Goal: Information Seeking & Learning: Check status

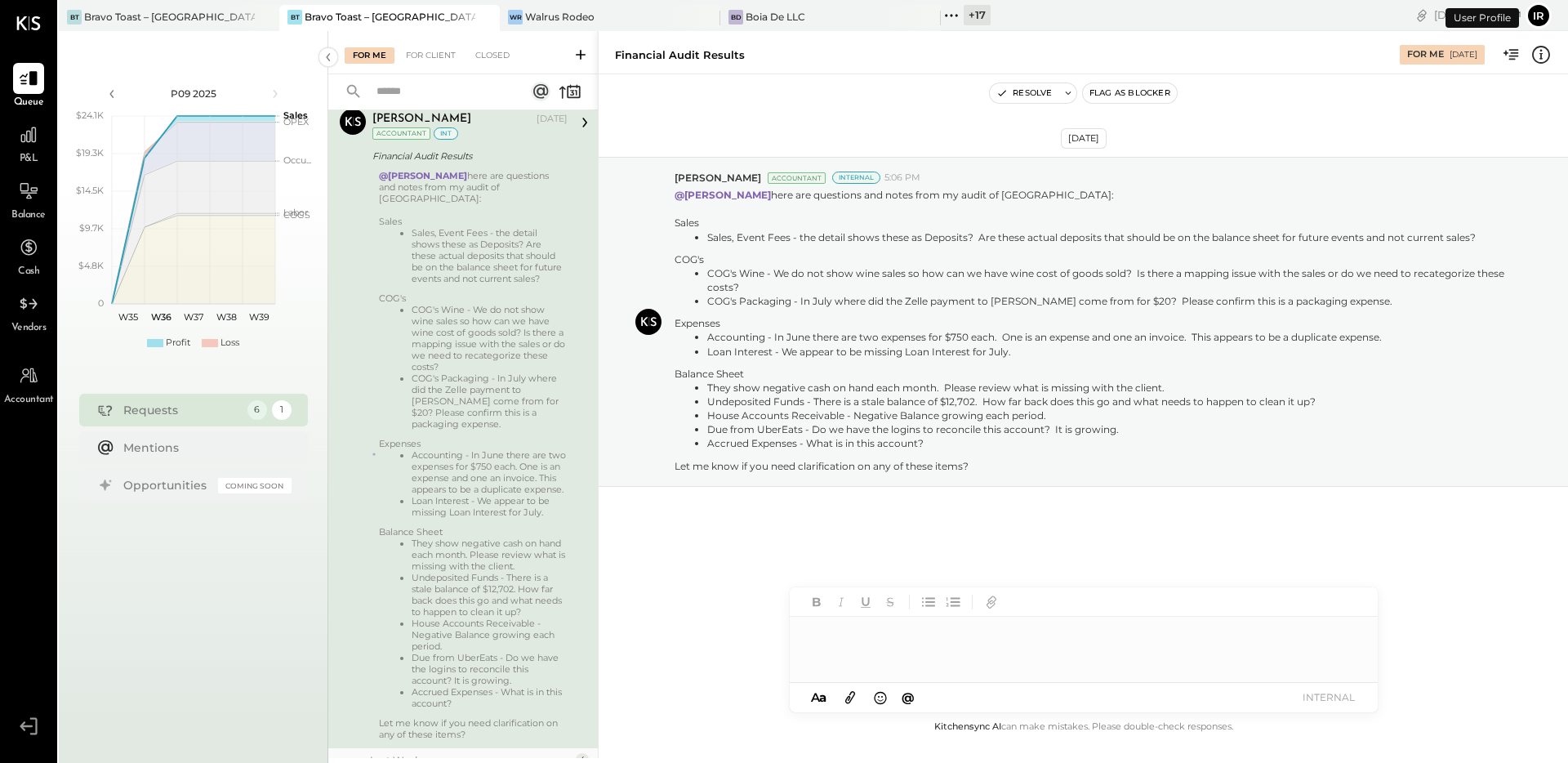
scroll to position [668, 0]
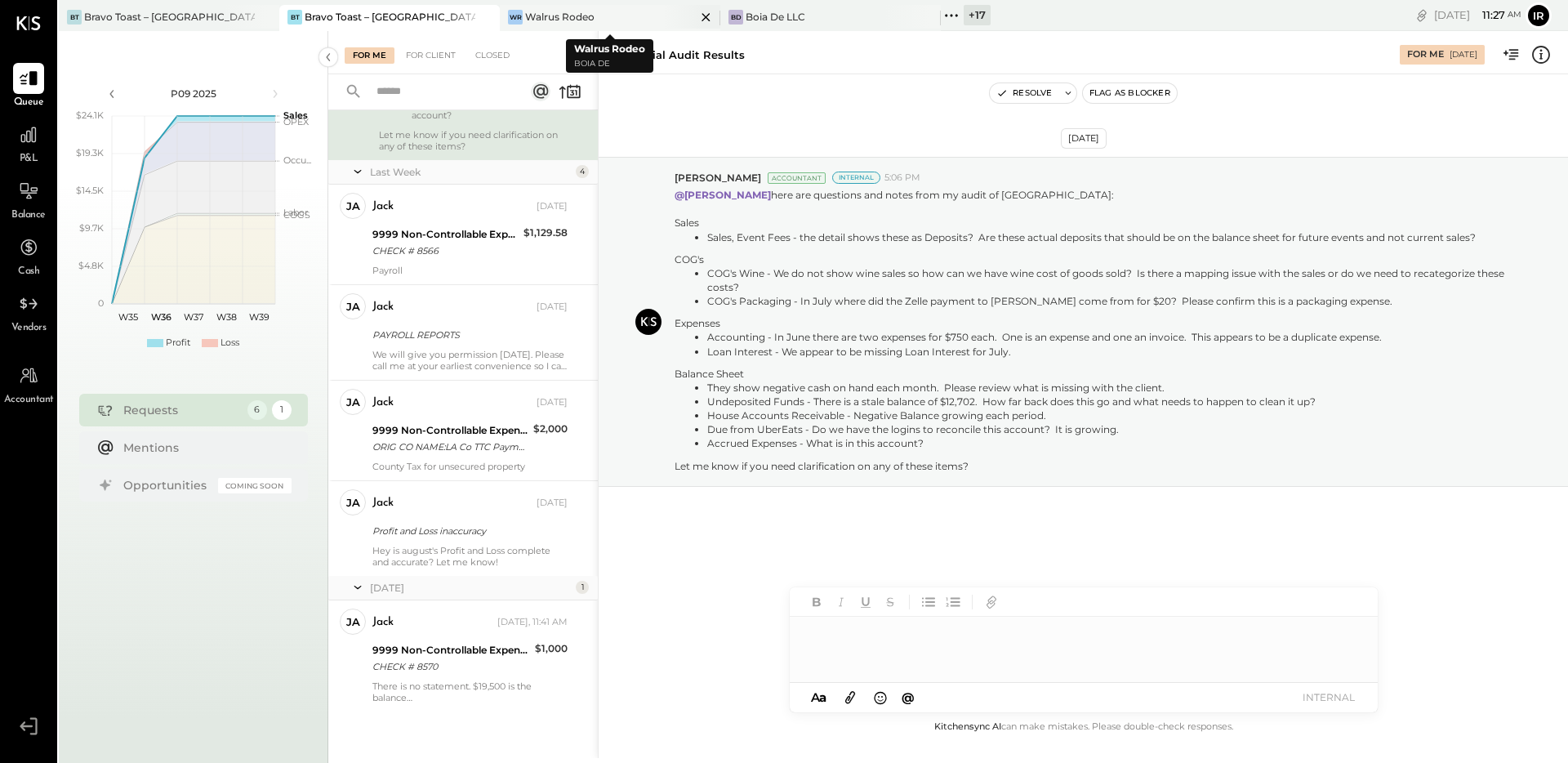
click at [574, 20] on div "Walrus Rodeo" at bounding box center [560, 17] width 70 height 14
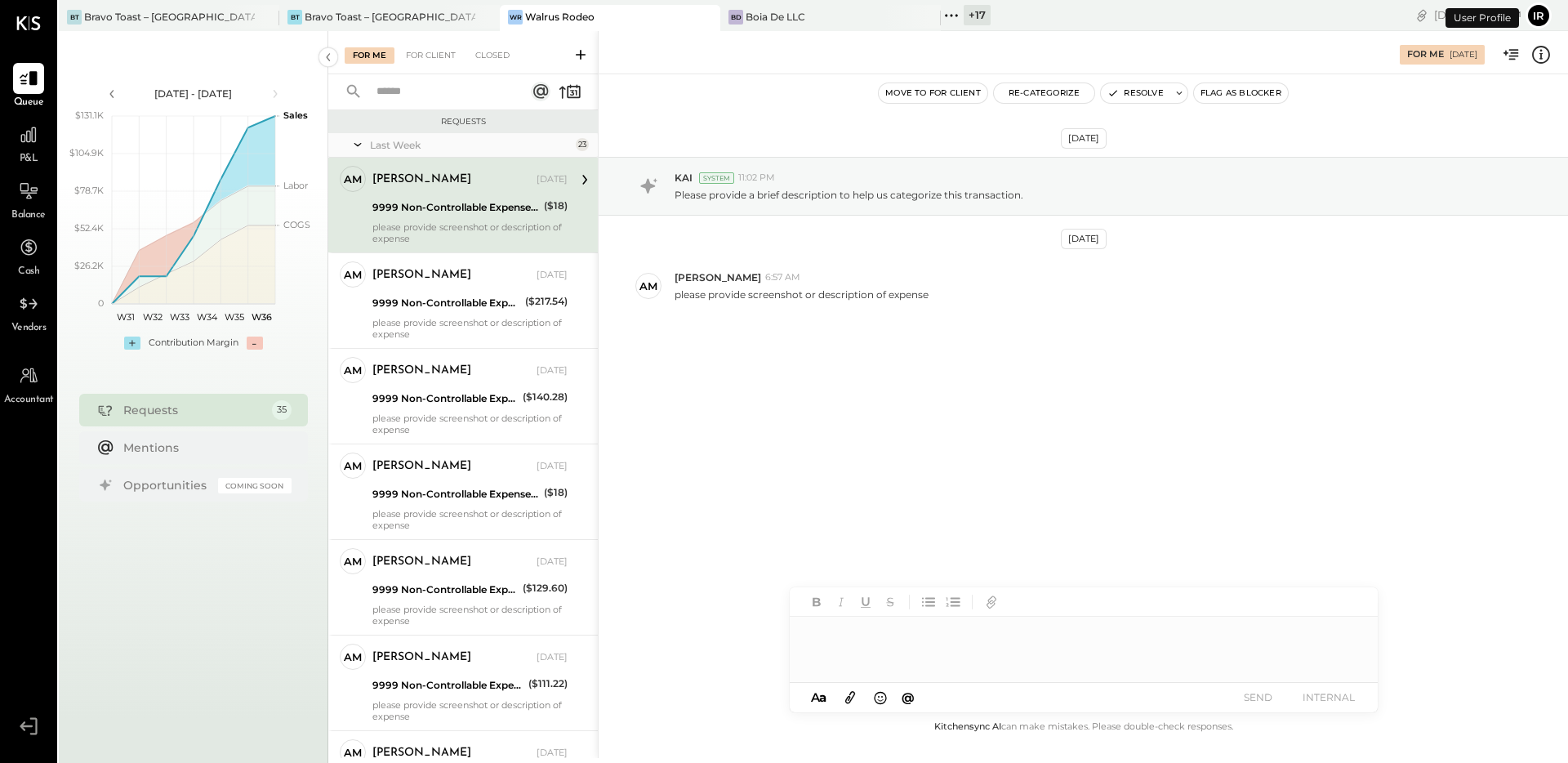
scroll to position [2923, 0]
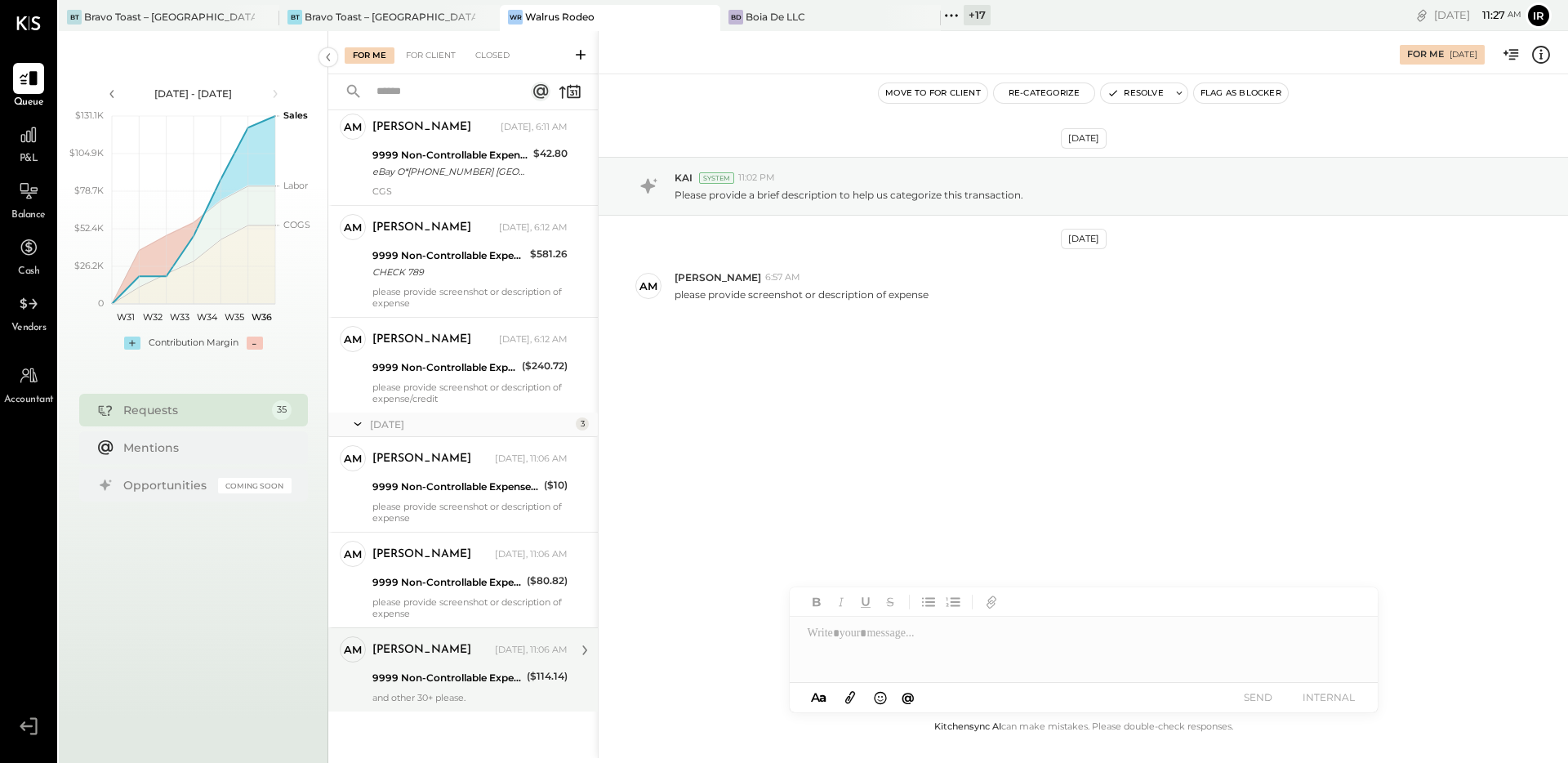
click at [479, 693] on div "and other 30+ please." at bounding box center [470, 697] width 195 height 11
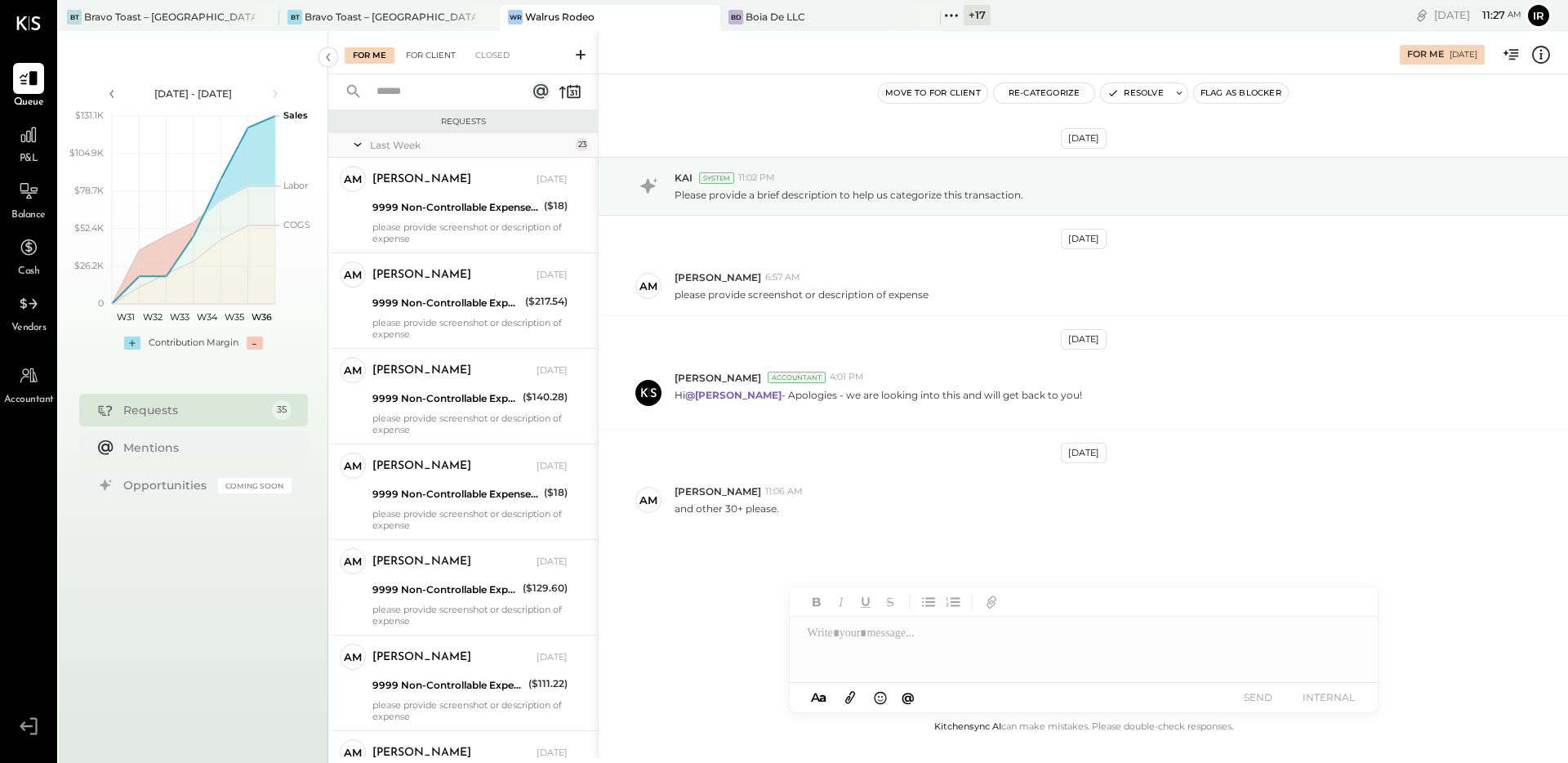
click at [429, 57] on div "For Client" at bounding box center [431, 56] width 66 height 16
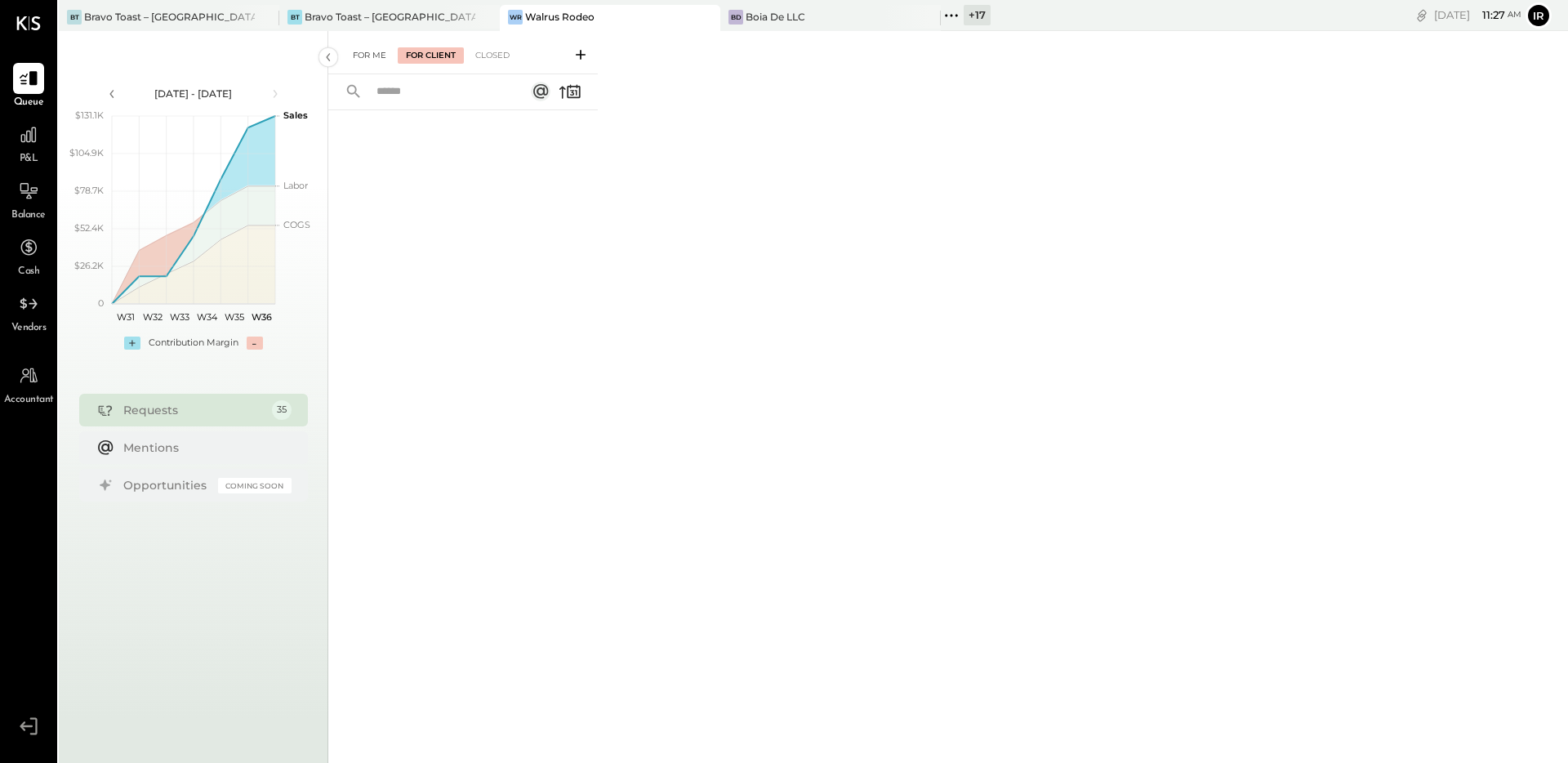
click at [371, 57] on div "For Me" at bounding box center [370, 56] width 50 height 16
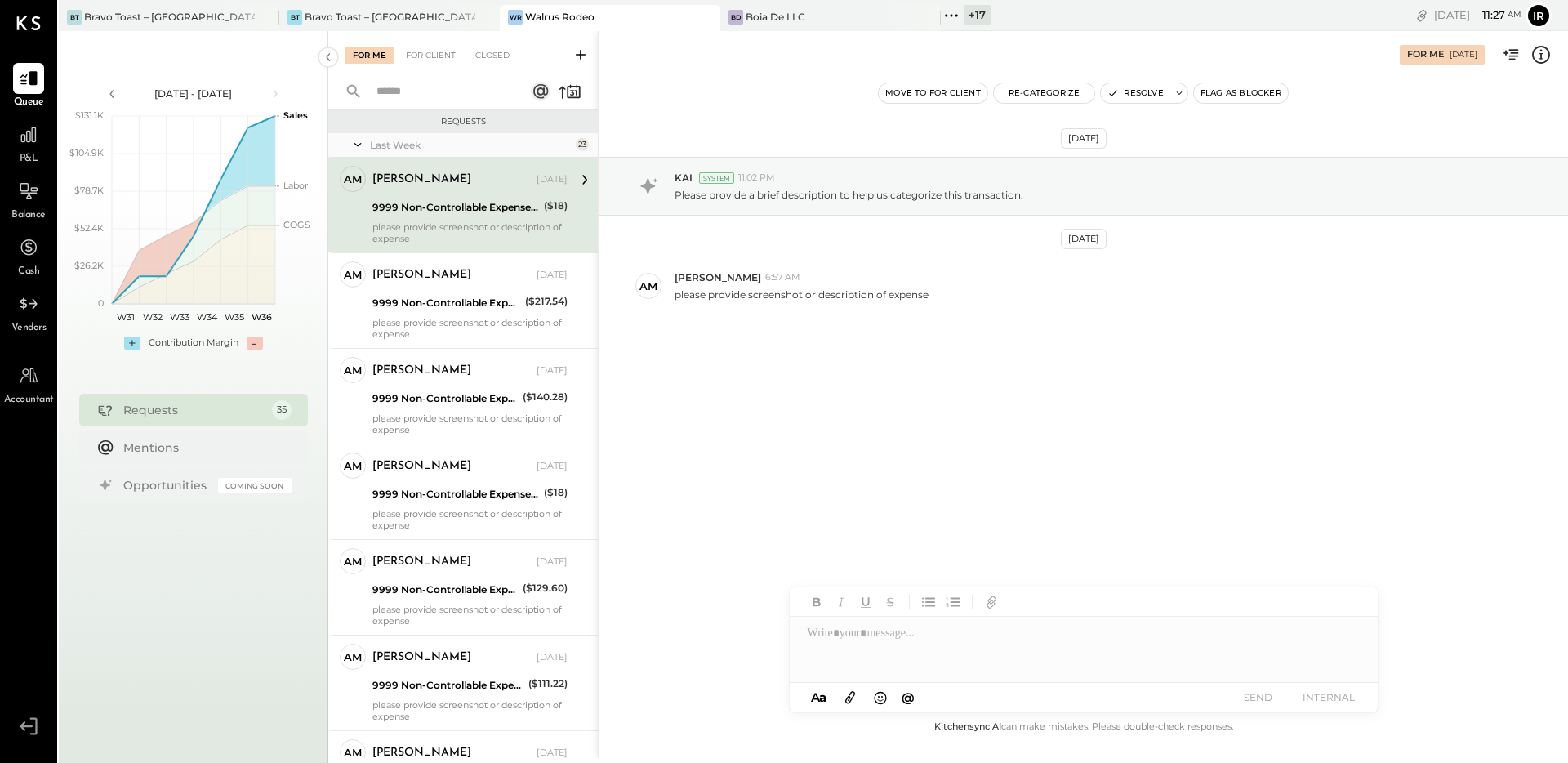
click at [465, 193] on div "[PERSON_NAME] [DATE] 9999 Non-Controllable Expenses:Other Income and Expenses:T…" at bounding box center [470, 204] width 195 height 79
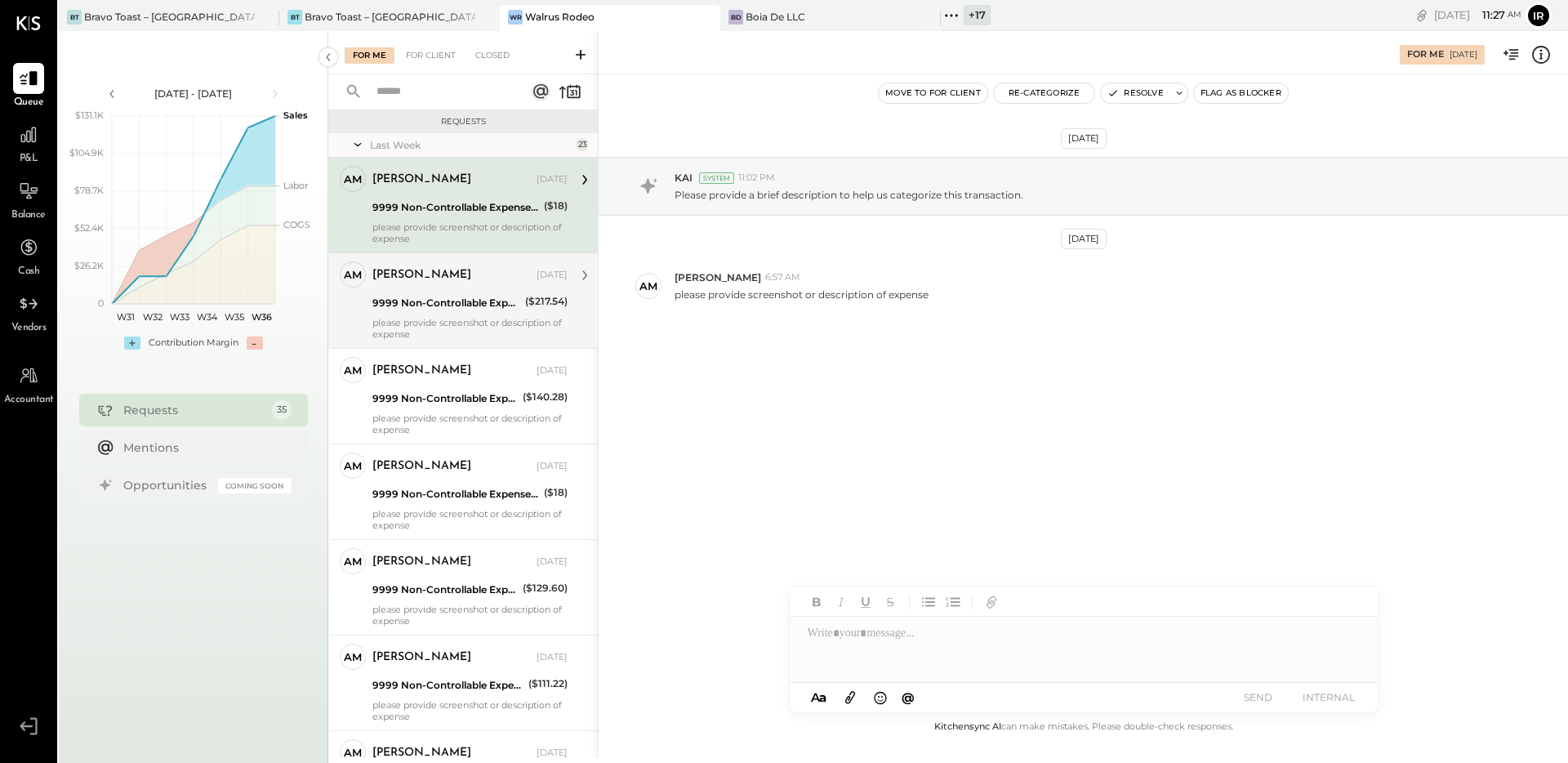
click at [466, 327] on div "please provide screenshot or description of expense" at bounding box center [470, 328] width 195 height 23
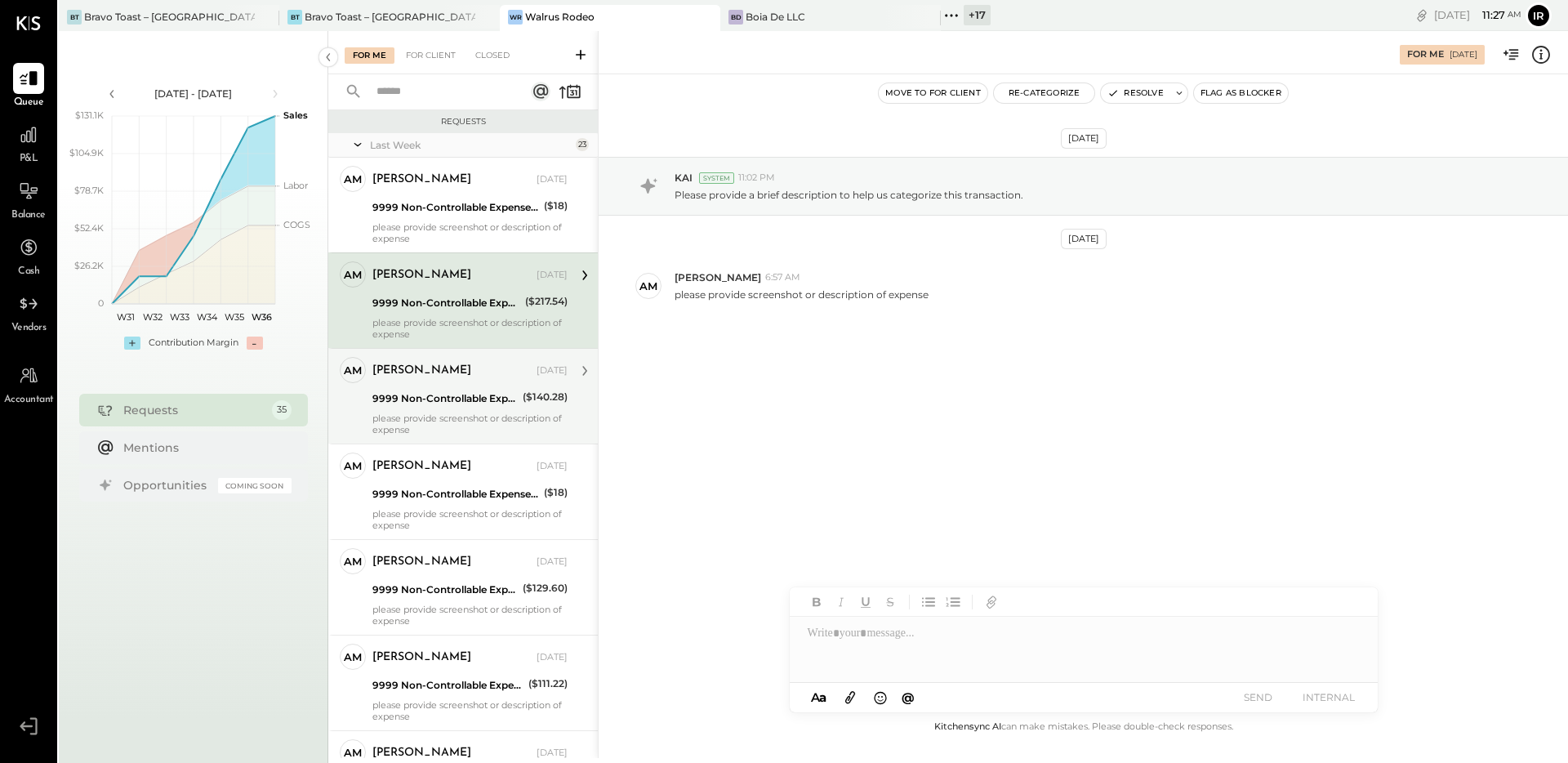
click at [480, 389] on div "9999 Non-Controllable Expenses:Other Income and Expenses:To Be Classified P&L" at bounding box center [445, 399] width 146 height 20
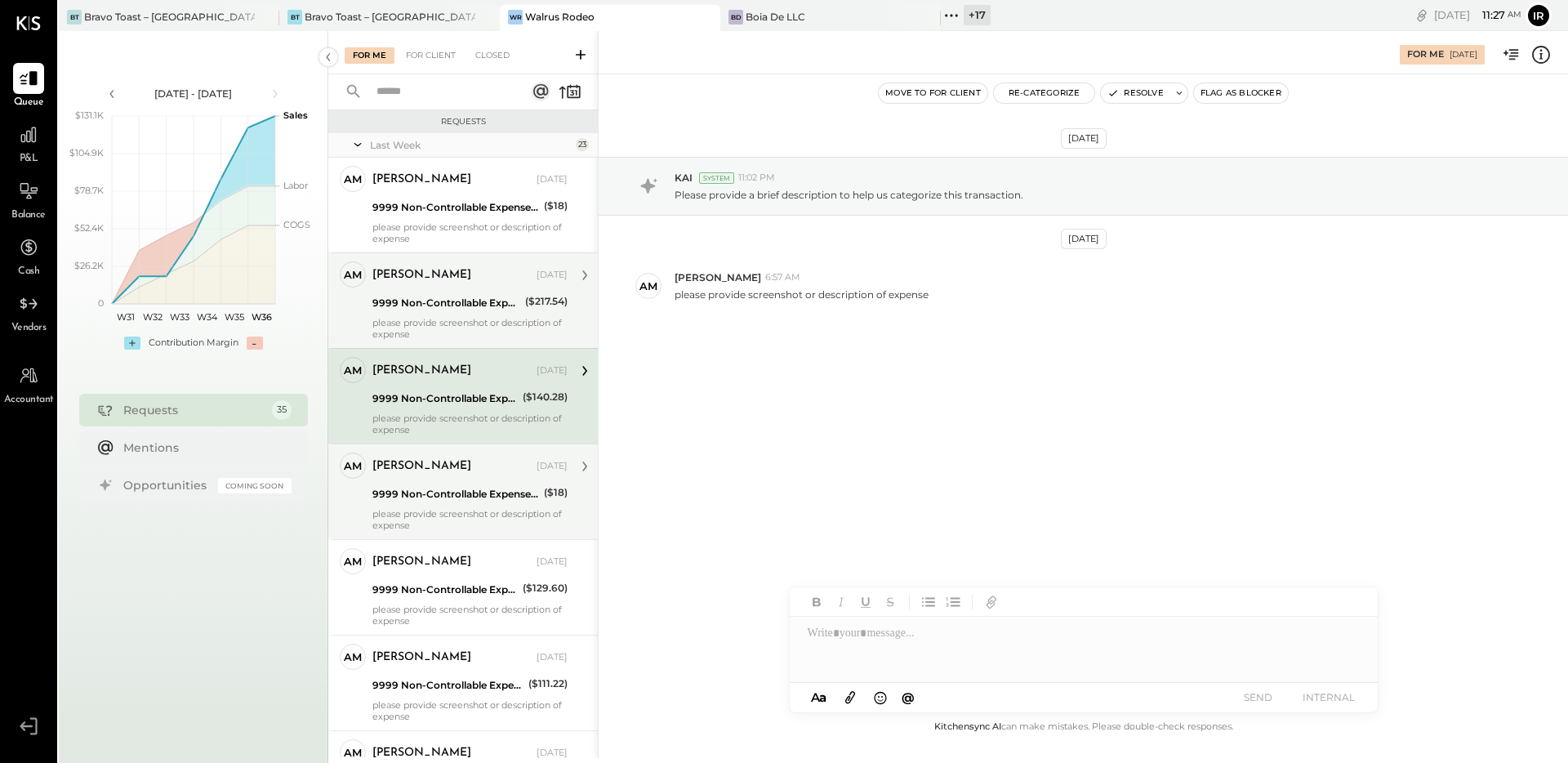
click at [463, 478] on div "[PERSON_NAME] [DATE]" at bounding box center [470, 467] width 195 height 28
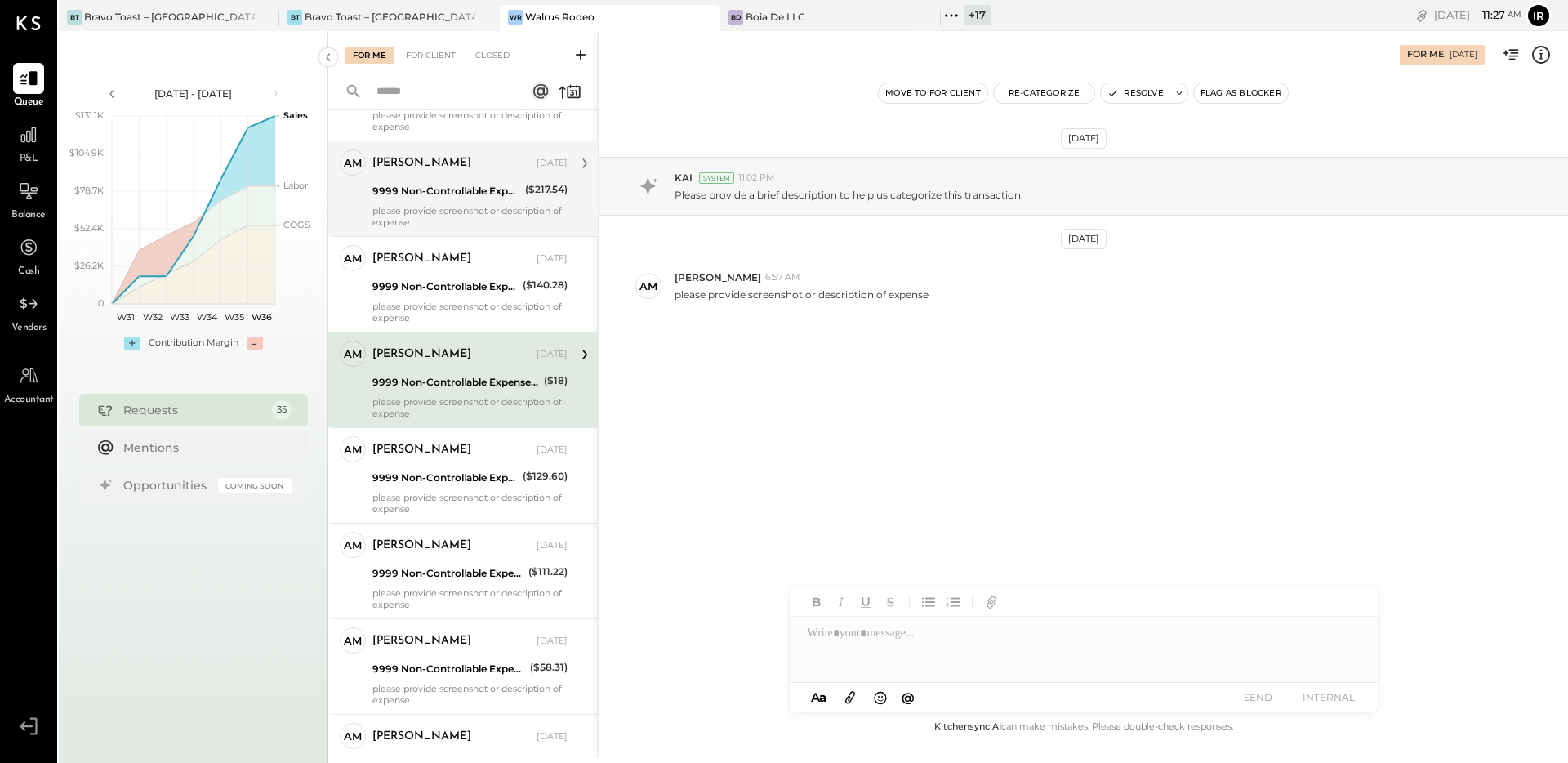
click at [463, 478] on div "9999 Non-Controllable Expenses:Other Income and Expenses:To Be Classified P&L" at bounding box center [445, 478] width 146 height 16
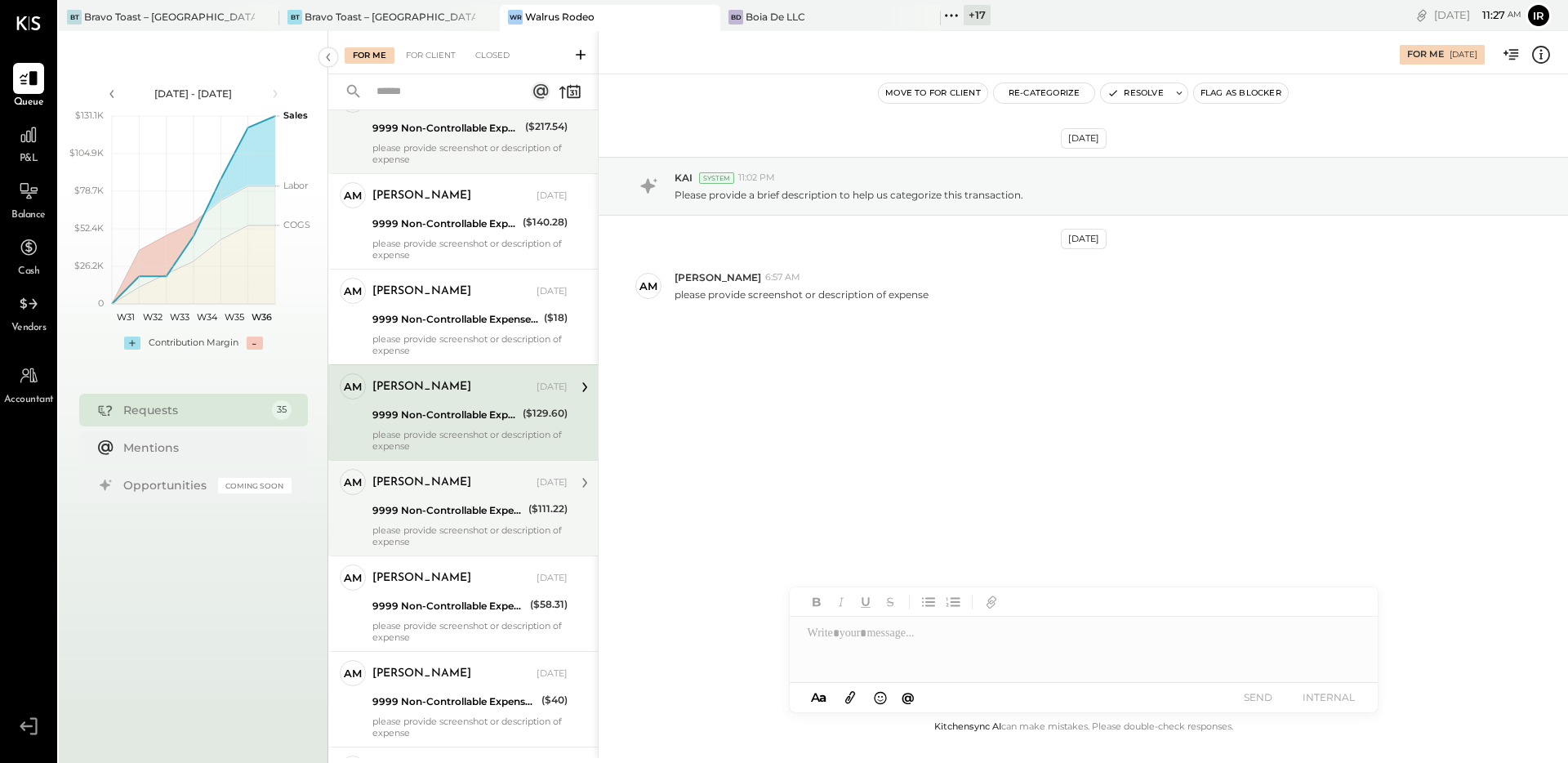
click at [458, 516] on div "9999 Non-Controllable Expenses:Other Income and Expenses:To Be Classified P&L" at bounding box center [448, 511] width 152 height 16
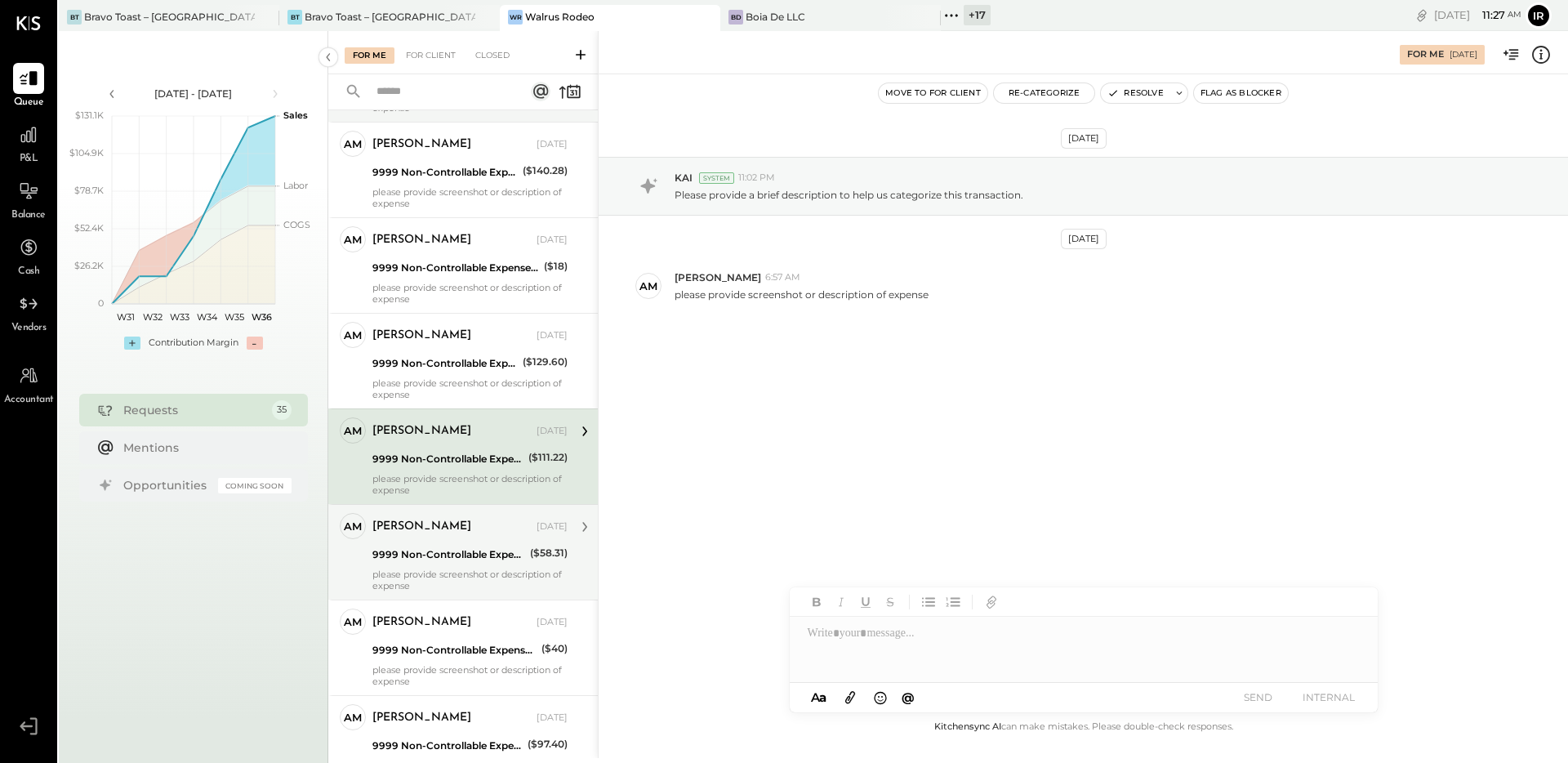
scroll to position [346, 0]
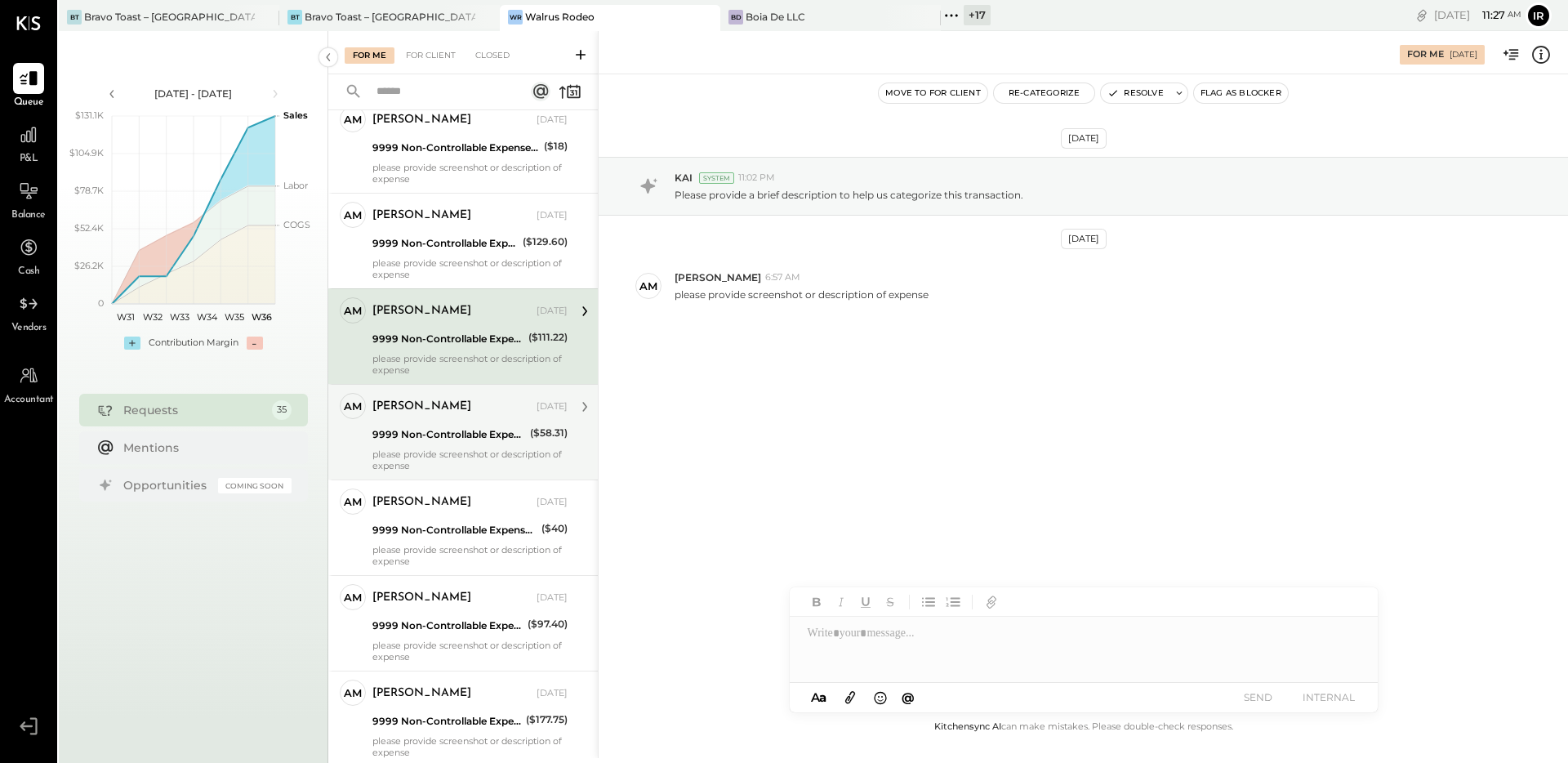
click at [451, 412] on div "[PERSON_NAME]" at bounding box center [452, 407] width 160 height 16
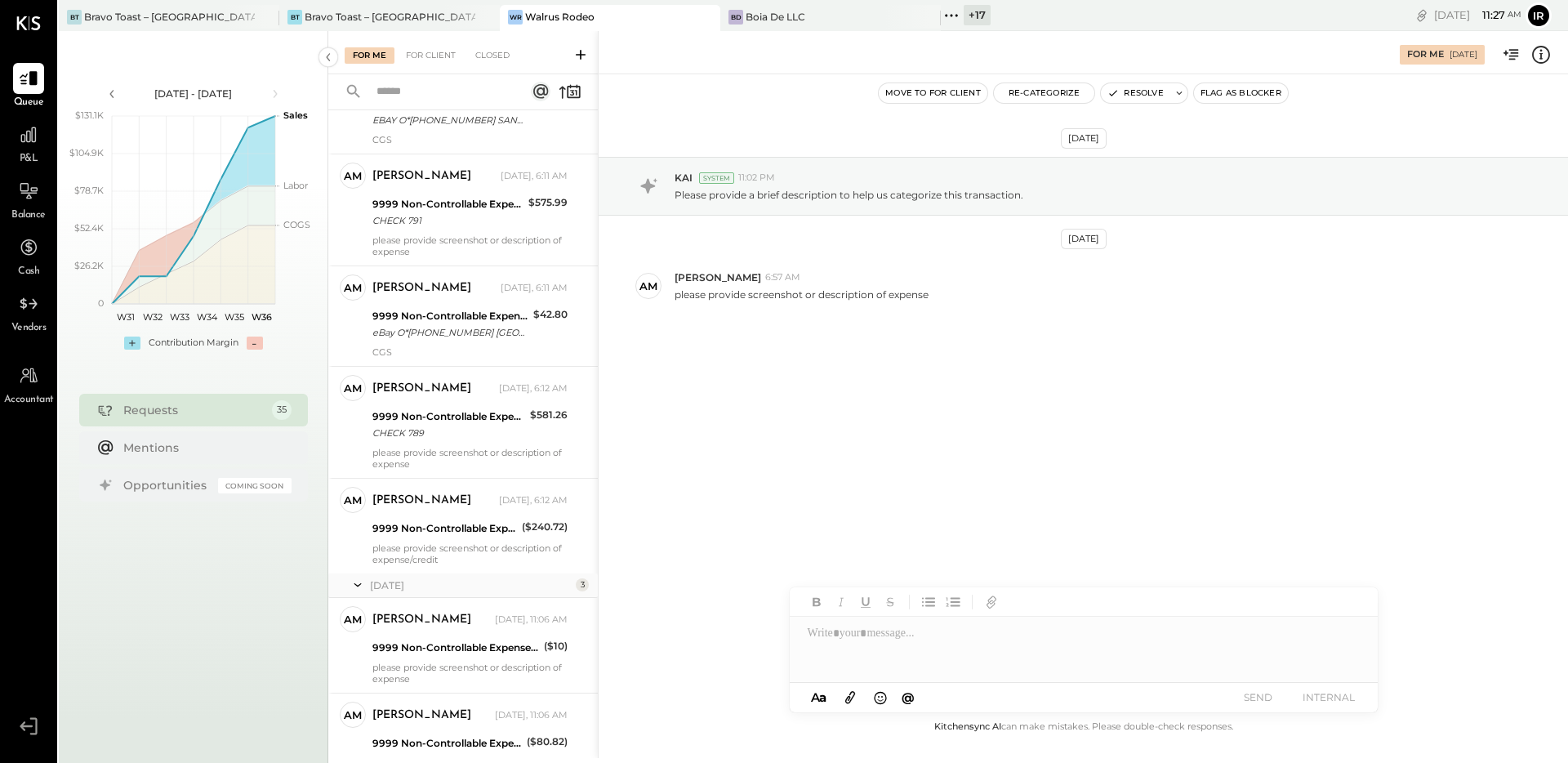
scroll to position [2923, 0]
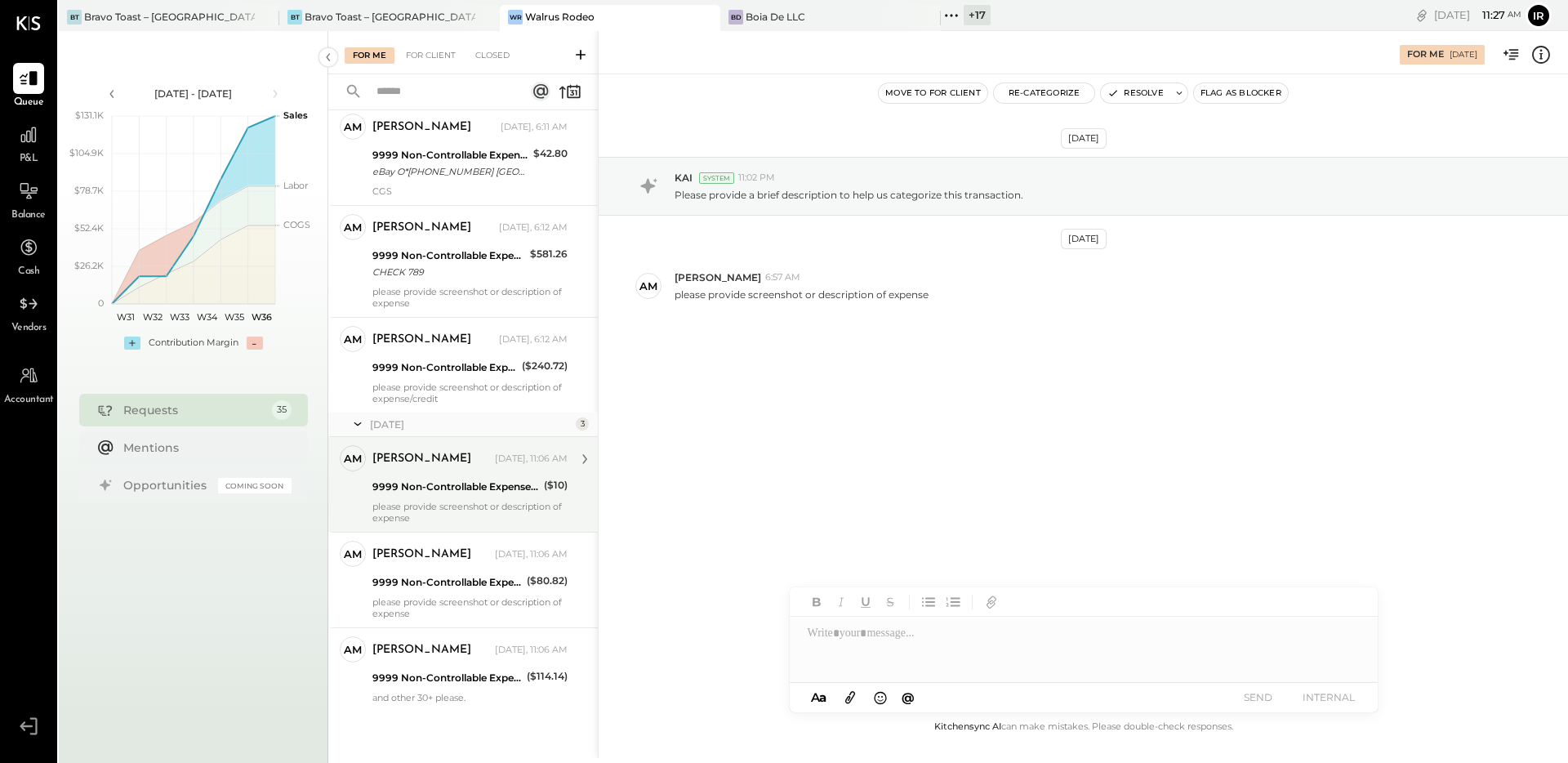
click at [455, 517] on div "please provide screenshot or description of expense" at bounding box center [470, 512] width 195 height 23
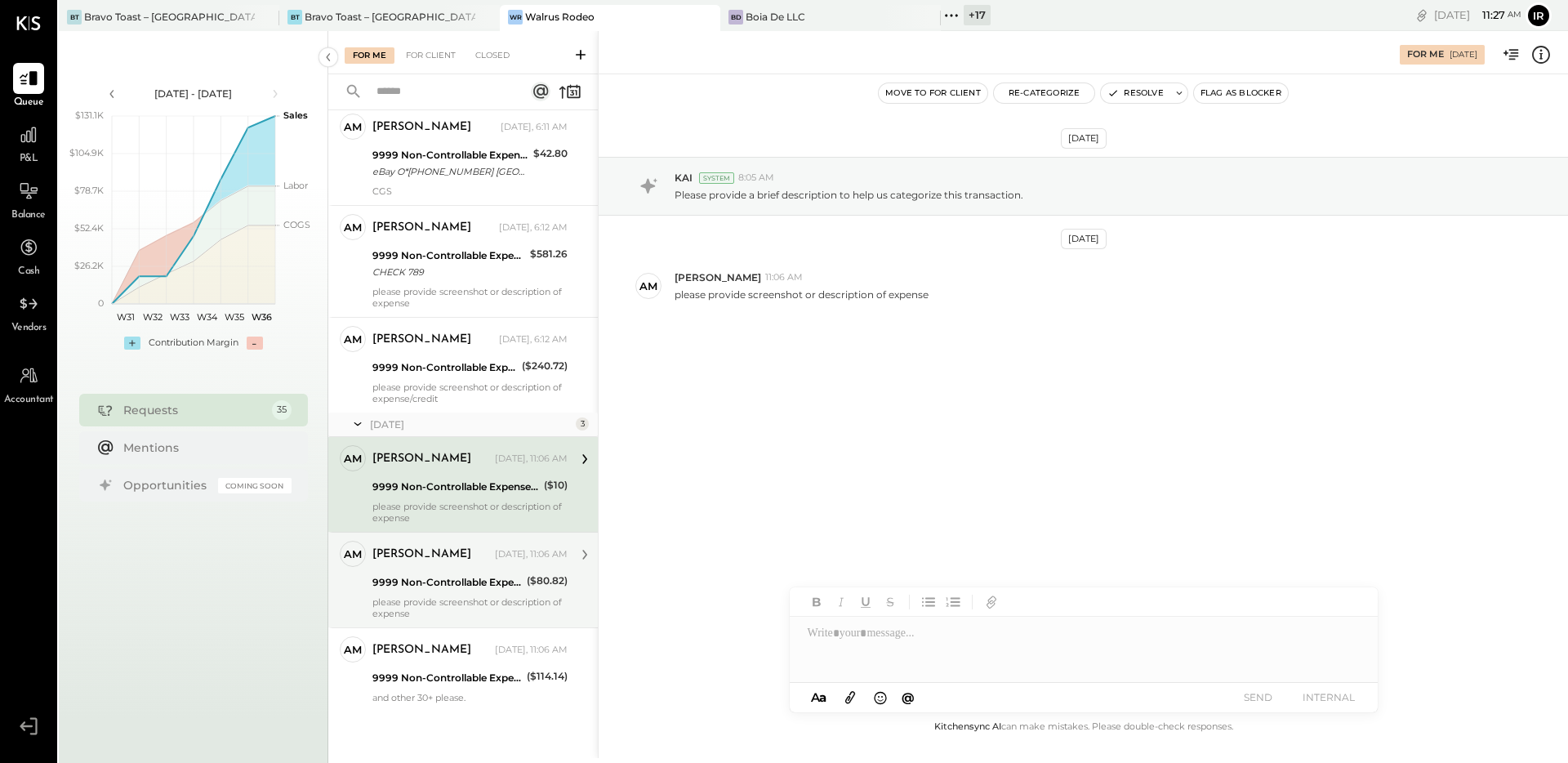
click at [461, 596] on div "please provide screenshot or description of expense" at bounding box center [470, 607] width 195 height 23
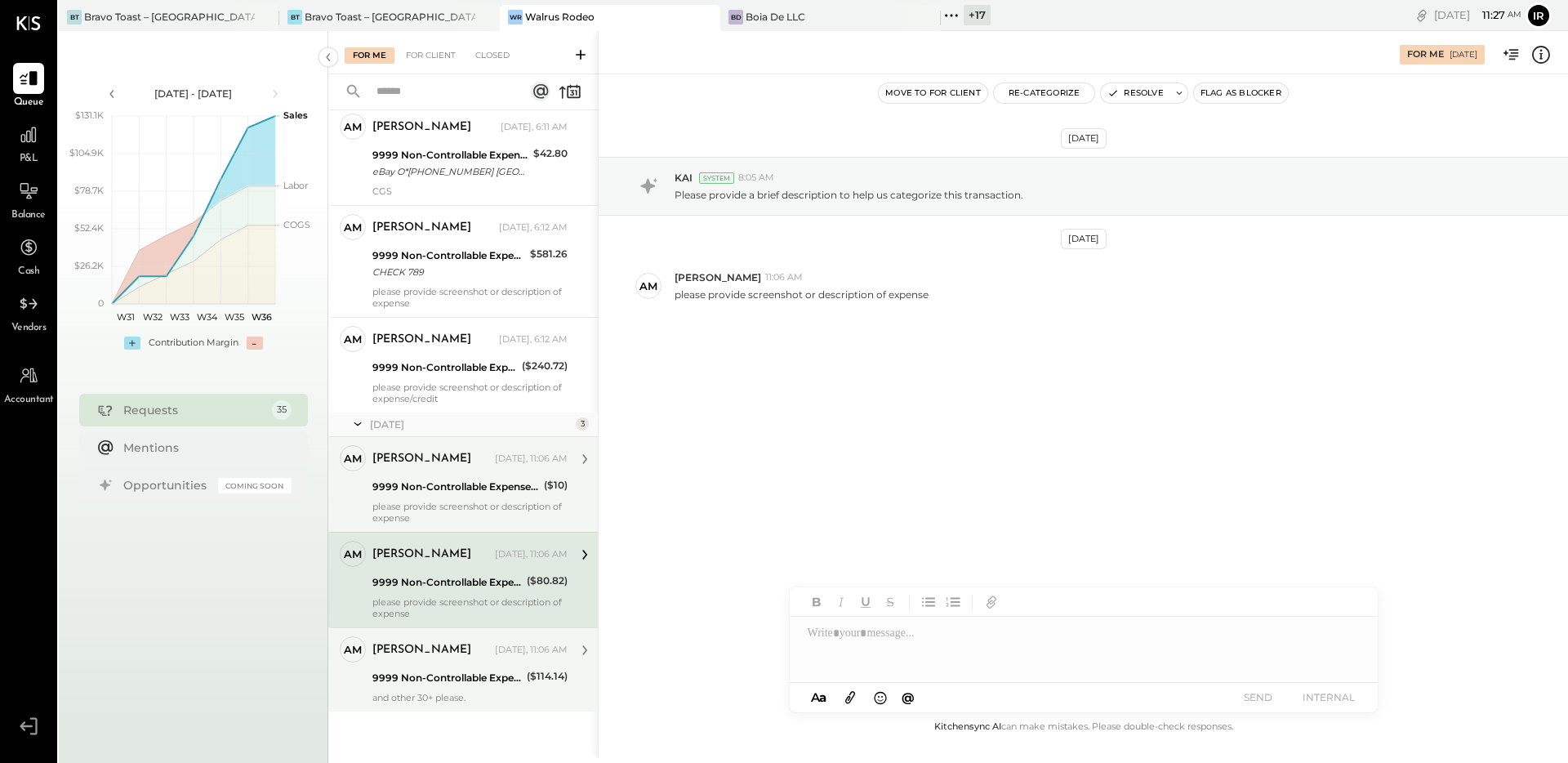
click at [474, 679] on div "9999 Non-Controllable Expenses:Other Income and Expenses:To Be Classified P&L" at bounding box center [447, 678] width 150 height 16
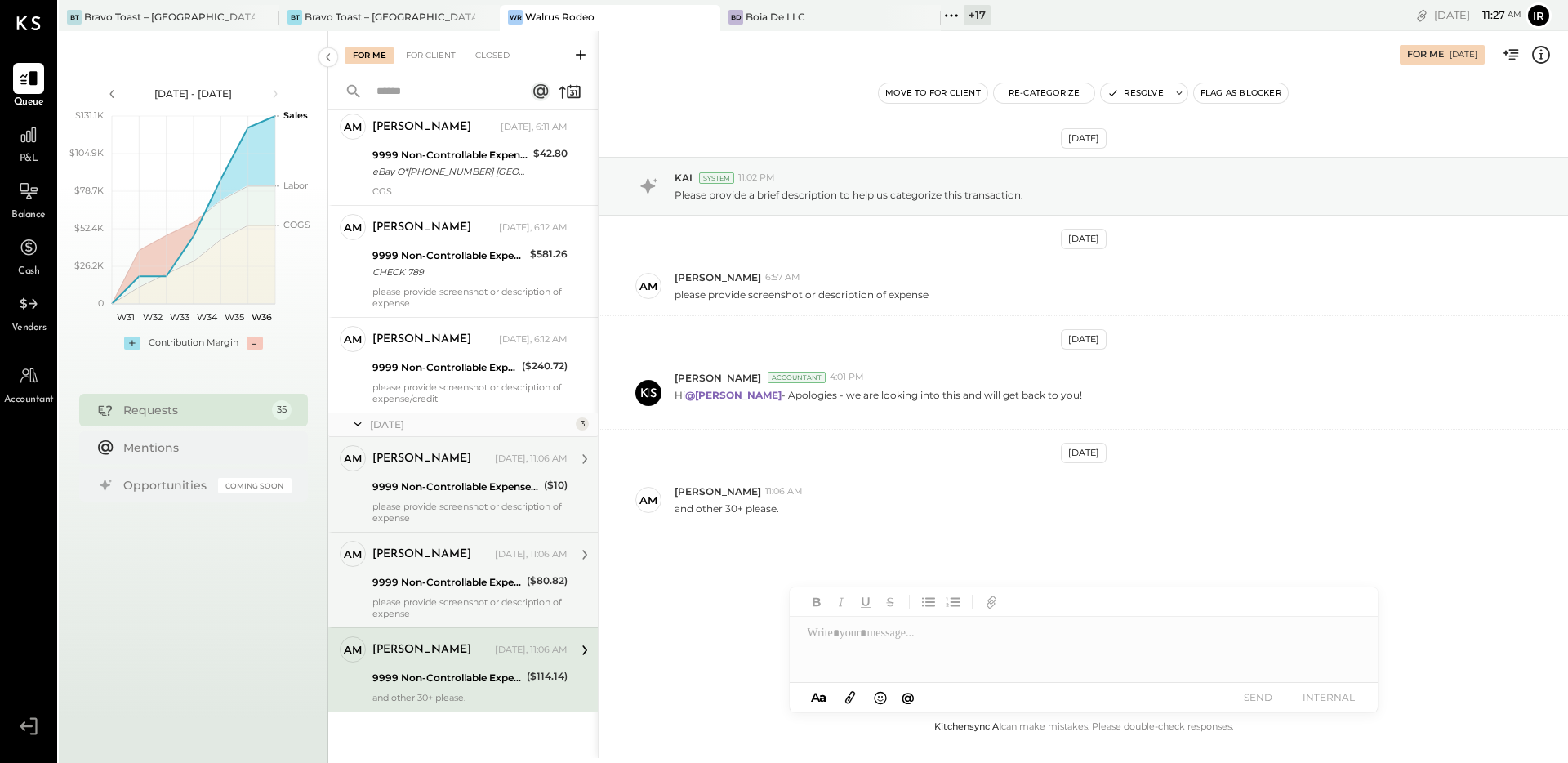
scroll to position [2890, 0]
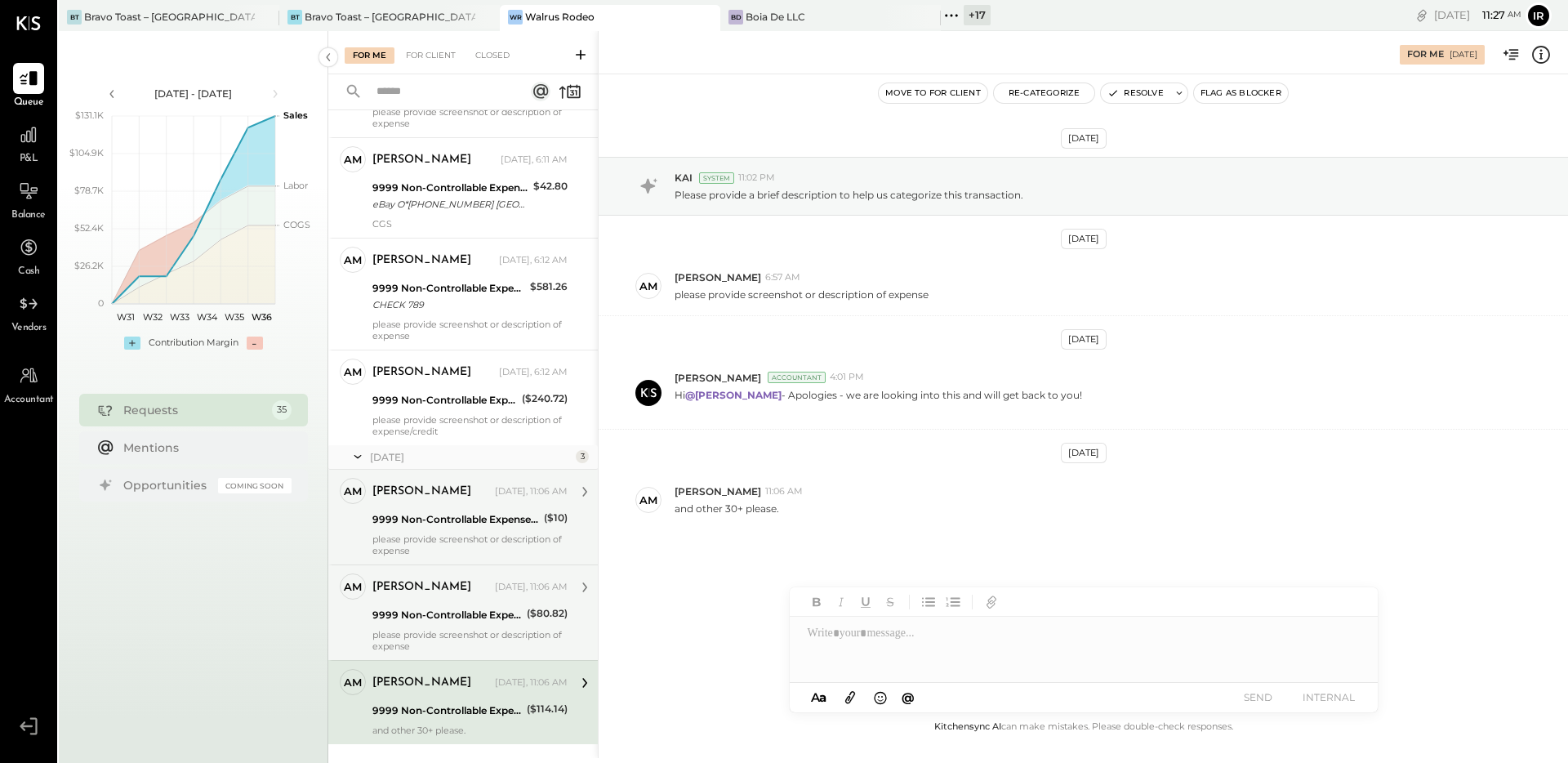
click at [476, 583] on div "[PERSON_NAME]" at bounding box center [432, 587] width 120 height 16
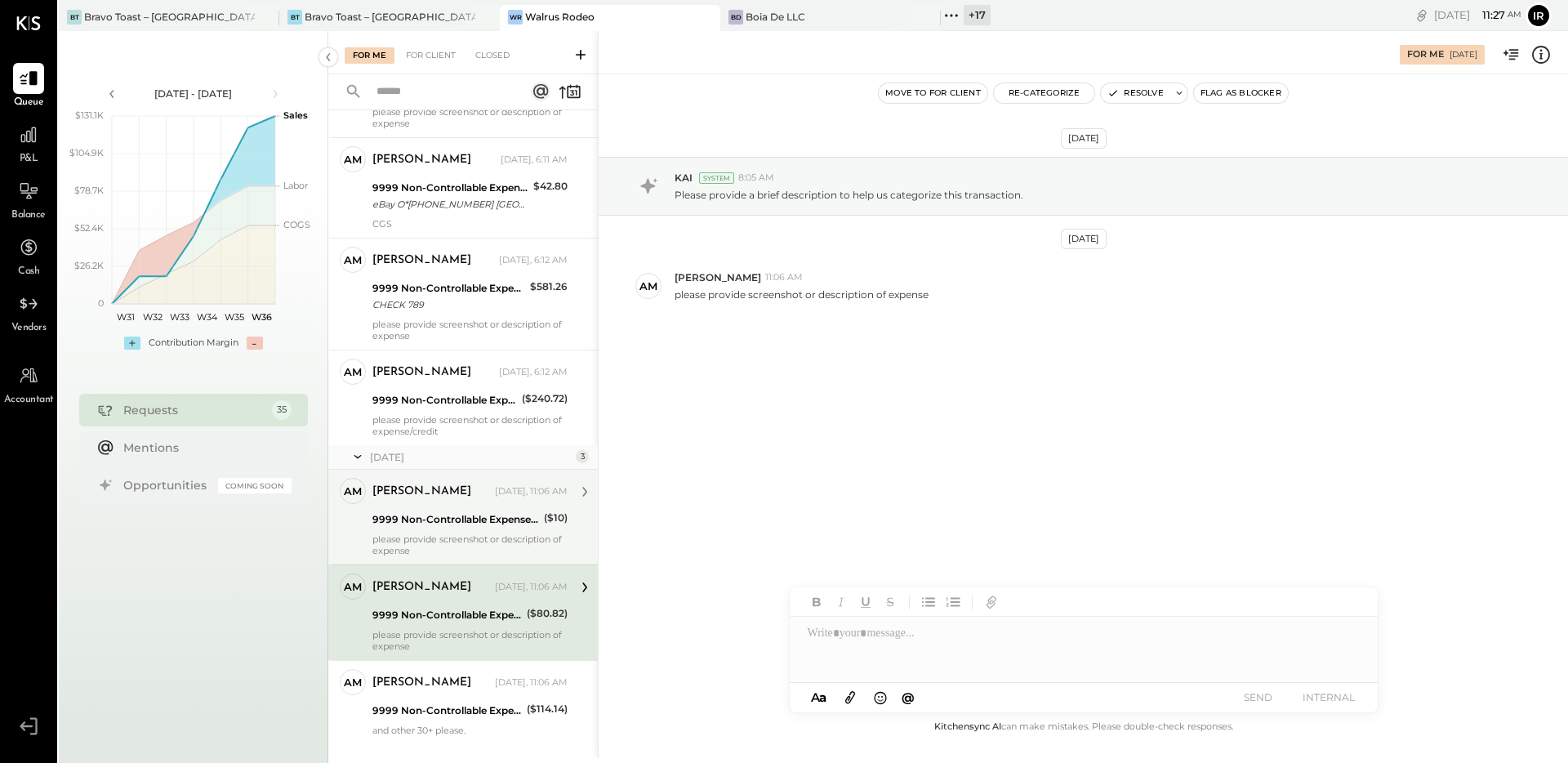
click at [477, 526] on div "9999 Non-Controllable Expenses:Other Income and Expenses:To Be Classified P&L" at bounding box center [455, 520] width 166 height 16
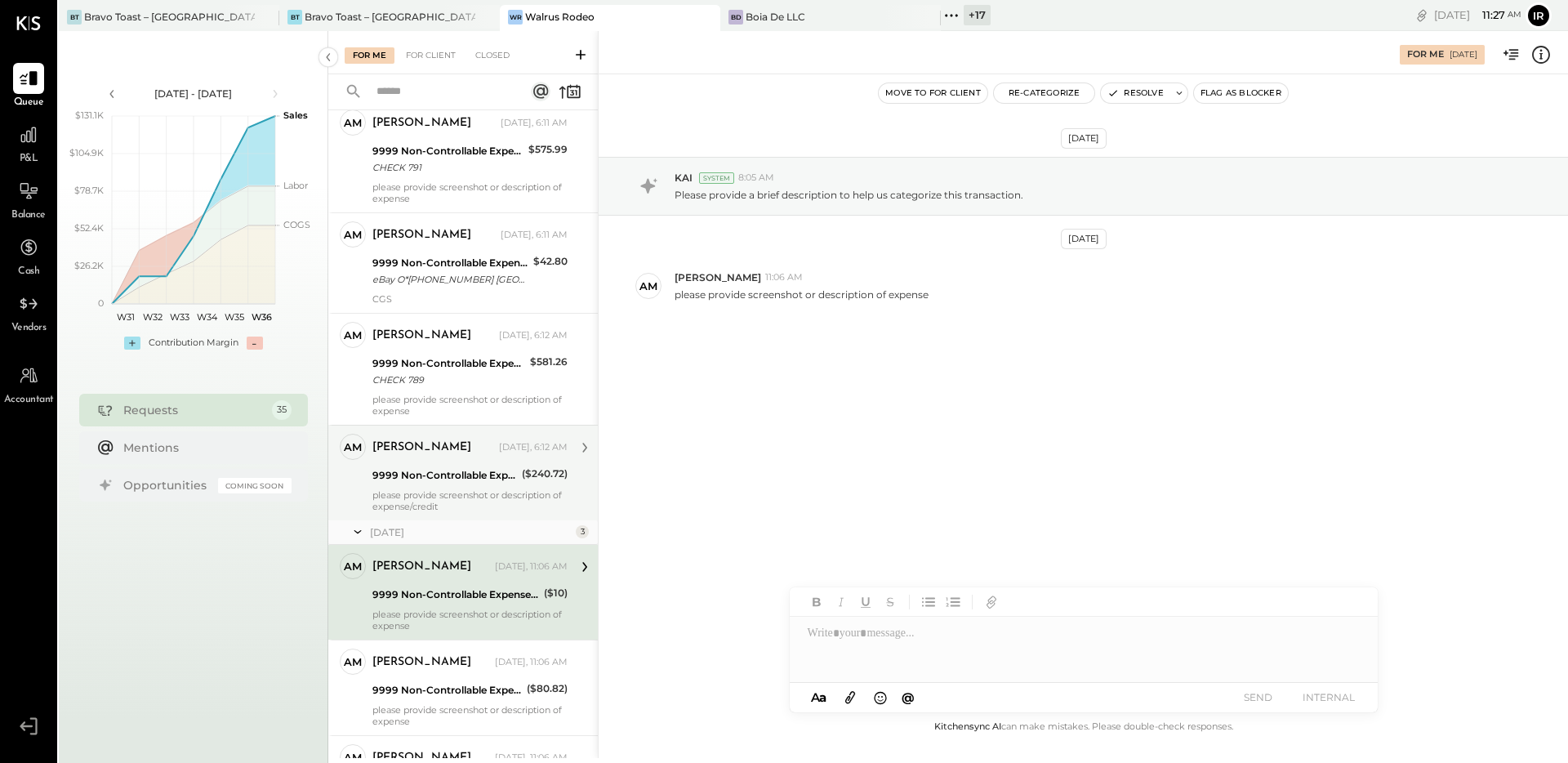
scroll to position [2765, 0]
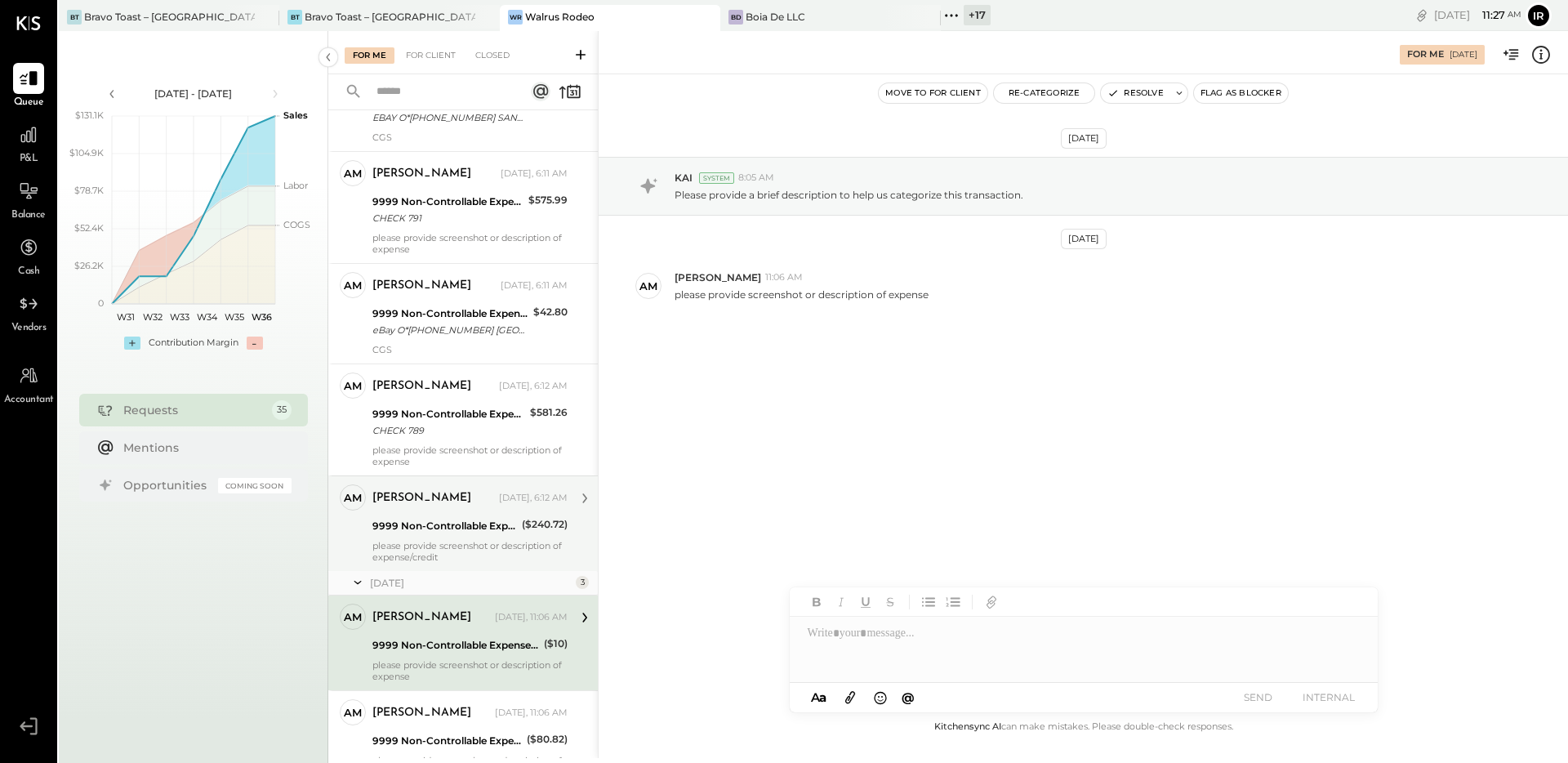
click at [470, 530] on div "9999 Non-Controllable Expenses:Other Income and Expenses:To Be Classified P&L" at bounding box center [444, 526] width 145 height 16
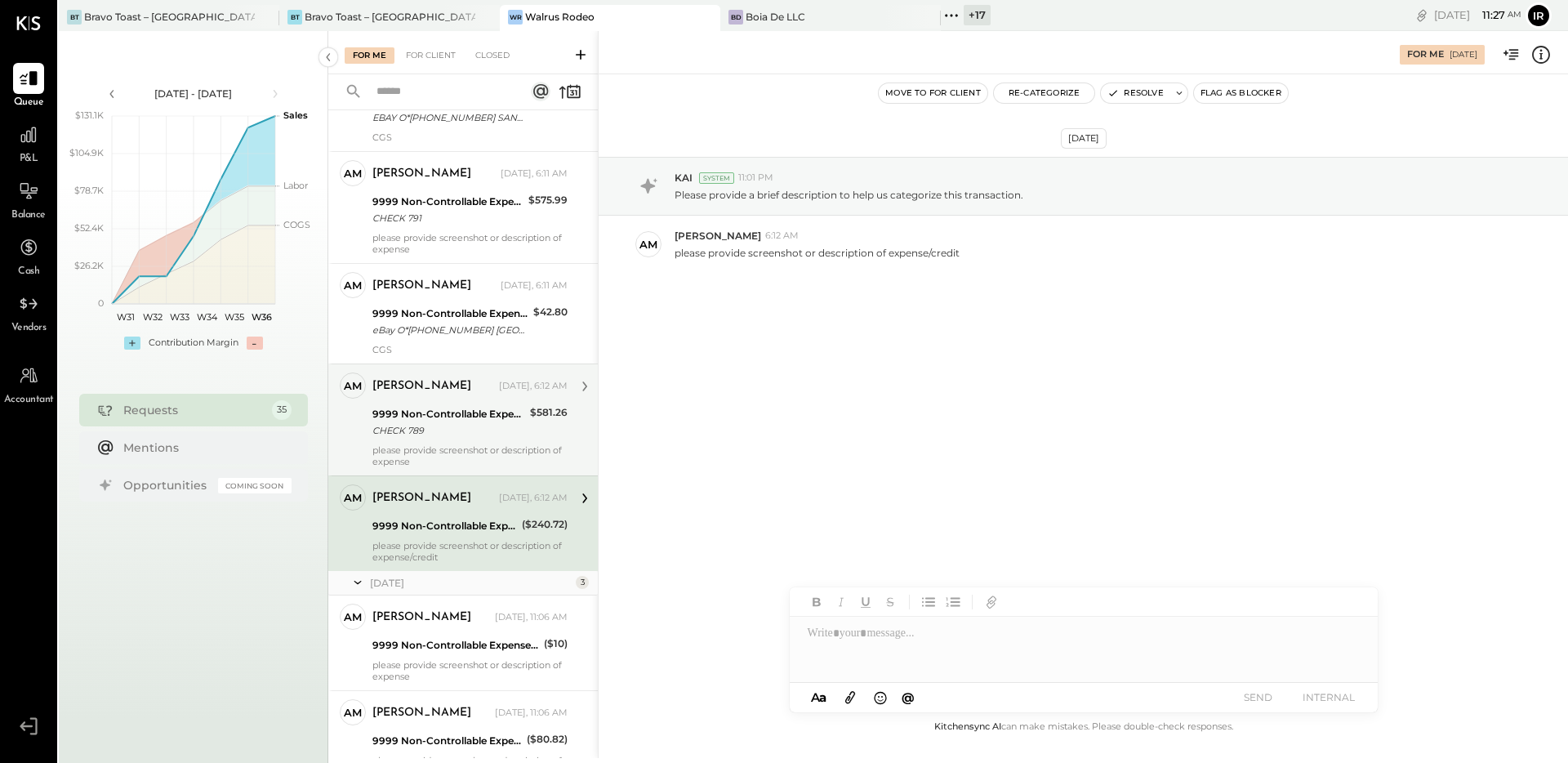
click at [456, 432] on div "CHECK 789" at bounding box center [448, 430] width 153 height 16
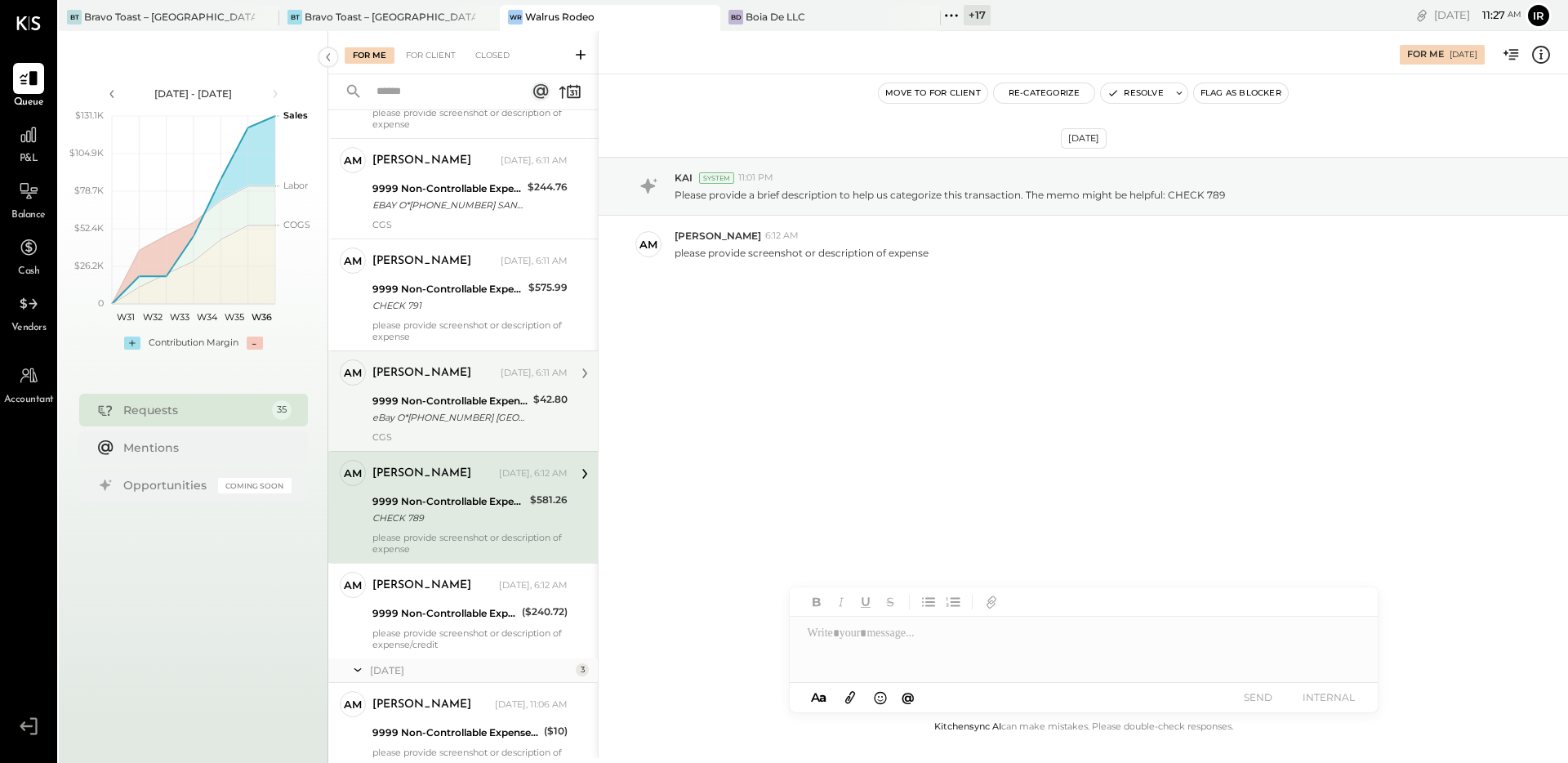
click at [458, 425] on div "eBay O*[PHONE_NUMBER] [GEOGRAPHIC_DATA] 08/26" at bounding box center [450, 417] width 156 height 16
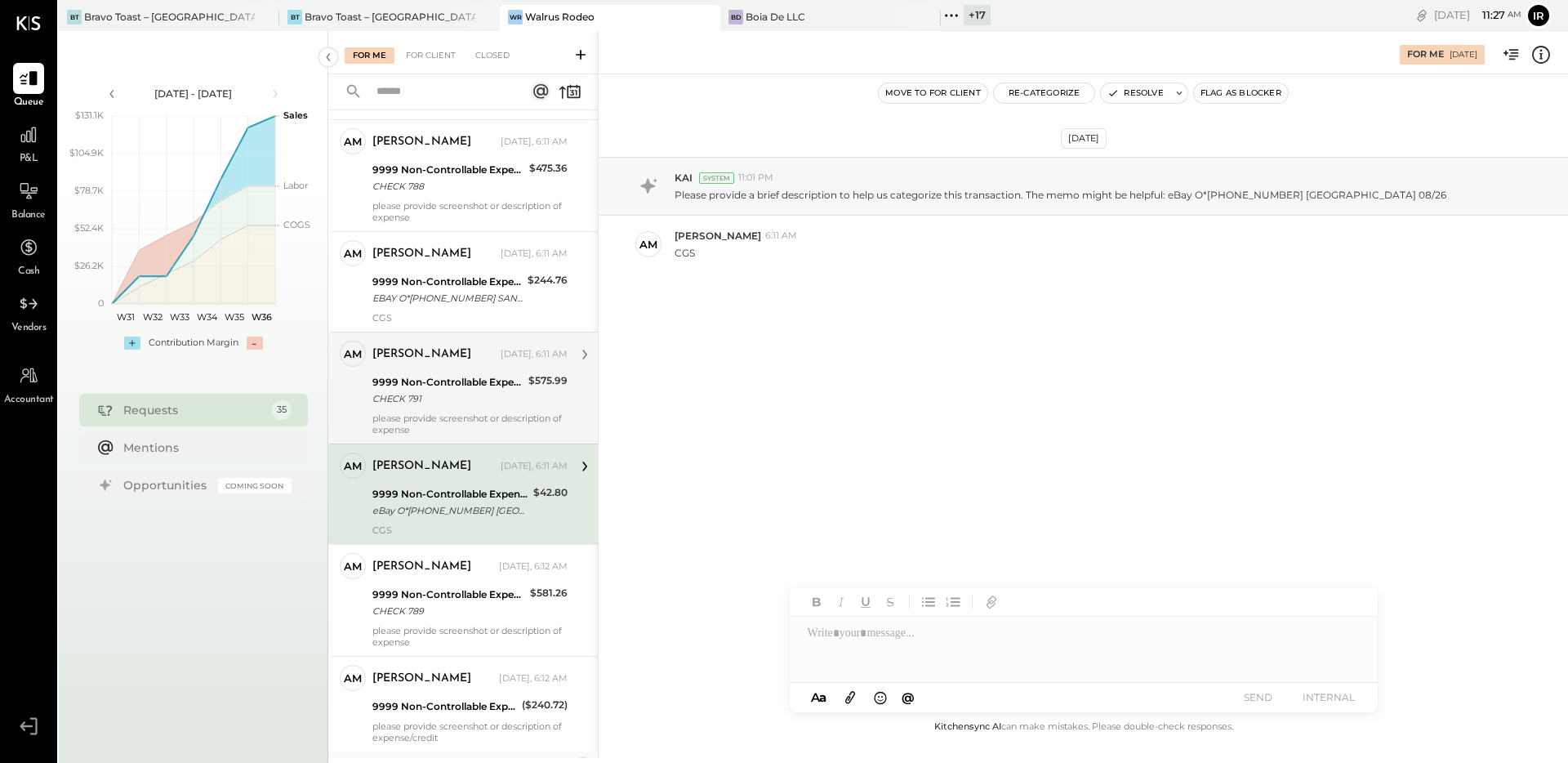
click at [457, 422] on div "please provide screenshot or description of expense" at bounding box center [470, 424] width 195 height 23
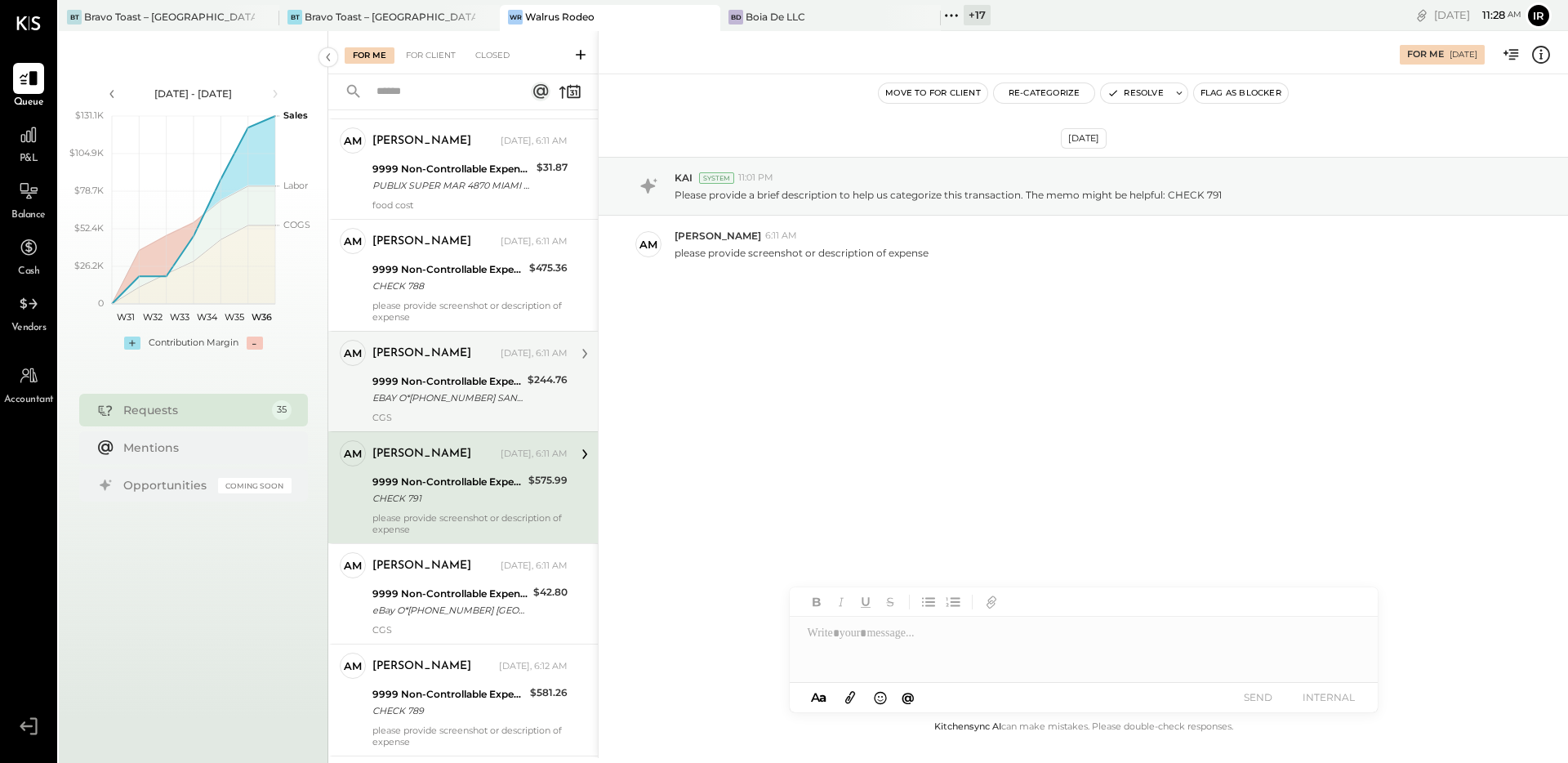
click at [460, 397] on div "EBAY O*[PHONE_NUMBER] SAN JOSE C A 134319 08/25" at bounding box center [447, 398] width 151 height 16
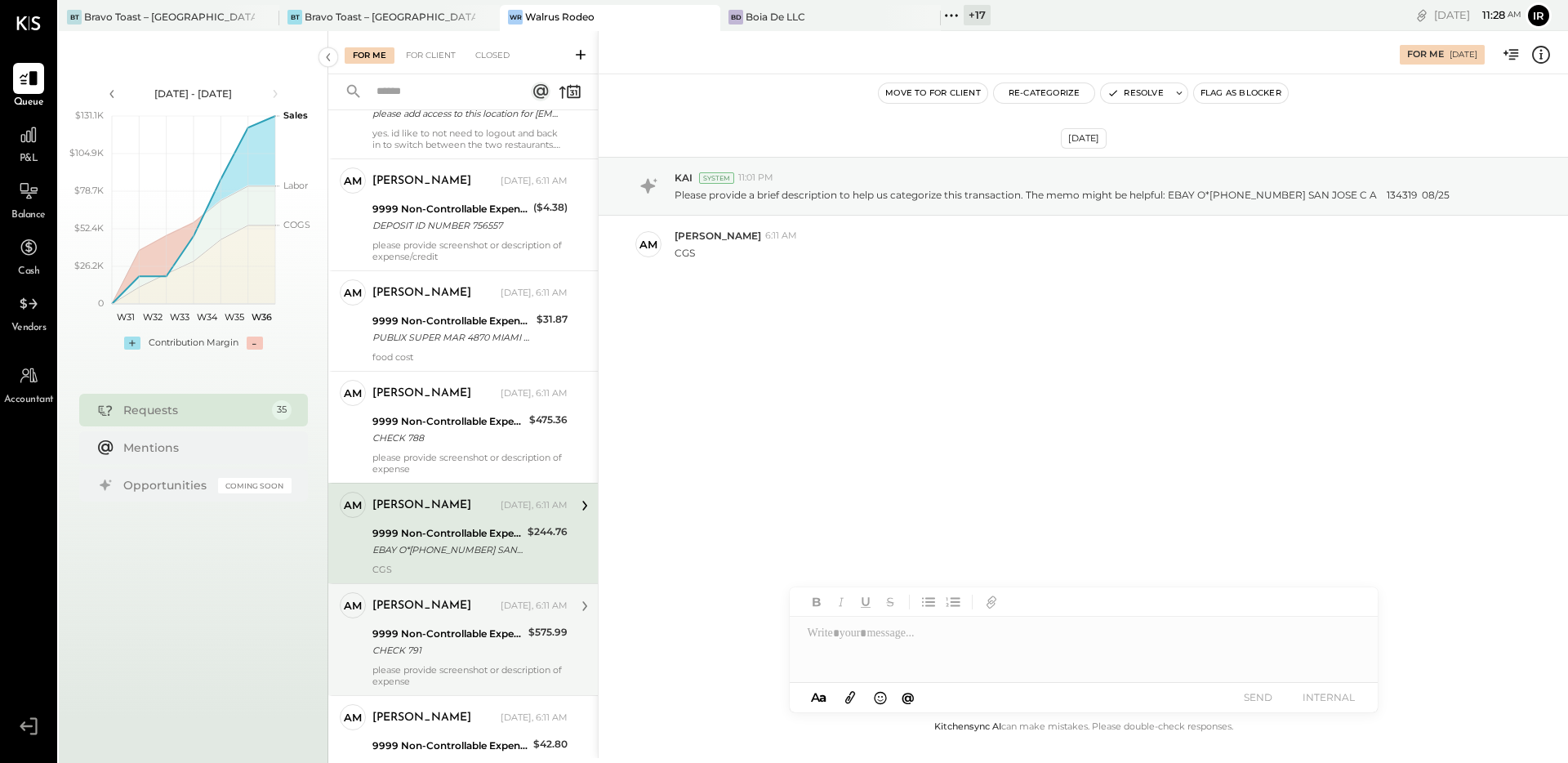
scroll to position [2249, 0]
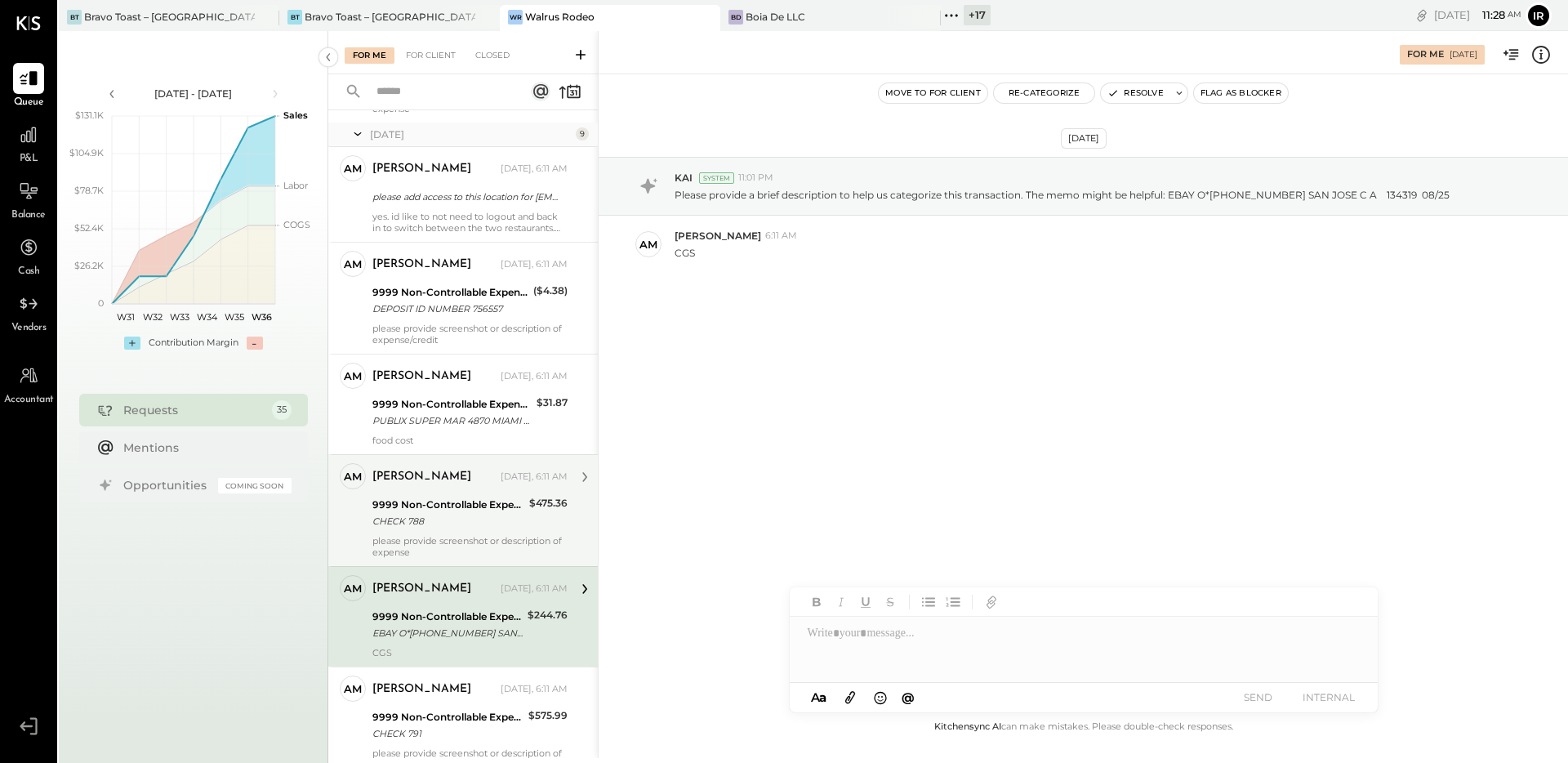
click at [441, 517] on div "CHECK 788" at bounding box center [448, 521] width 152 height 16
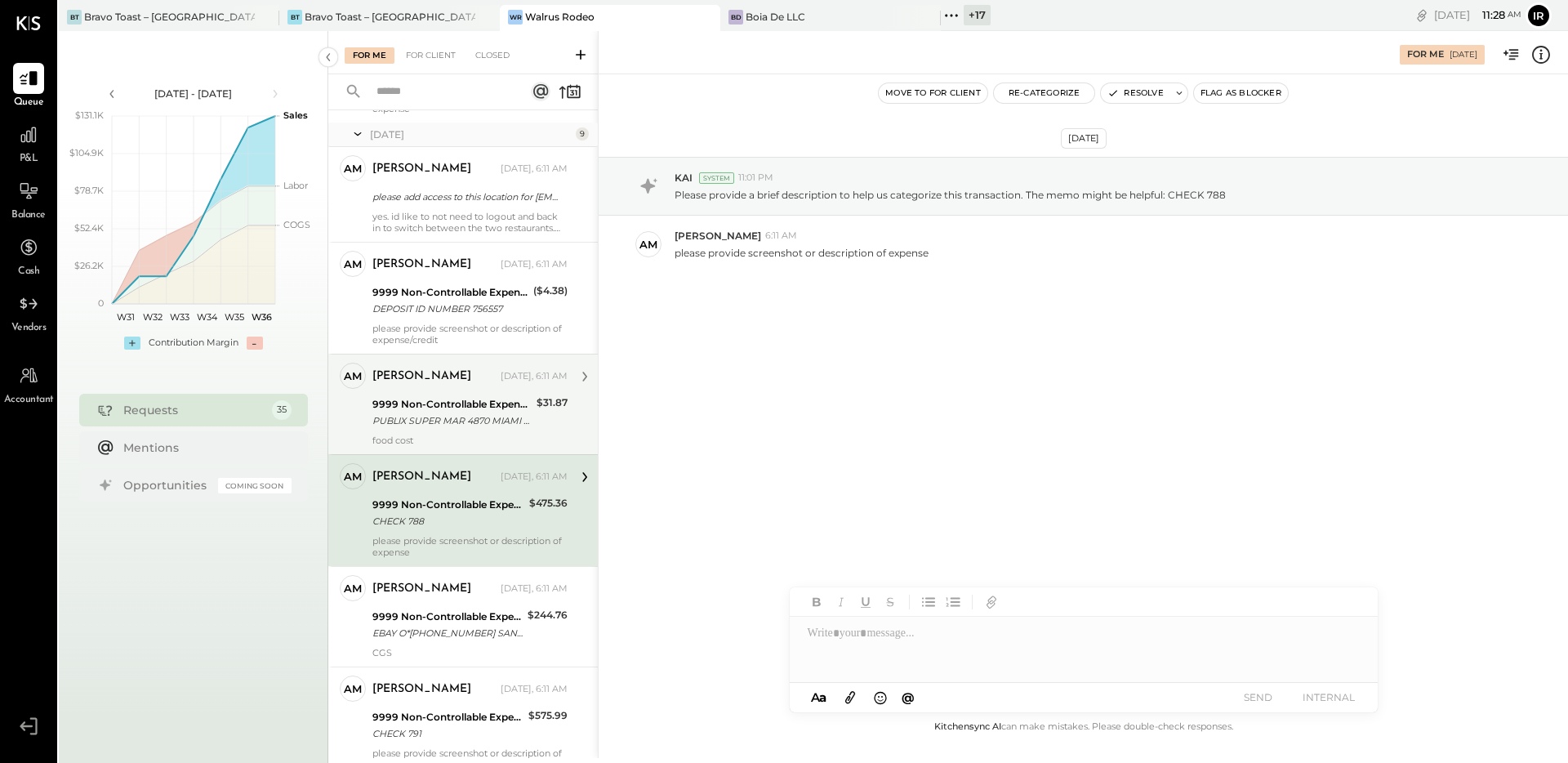
click at [449, 418] on div "PUBLIX SUPER MAR 4870 MIAMI FL 622674 08/11" at bounding box center [452, 421] width 159 height 16
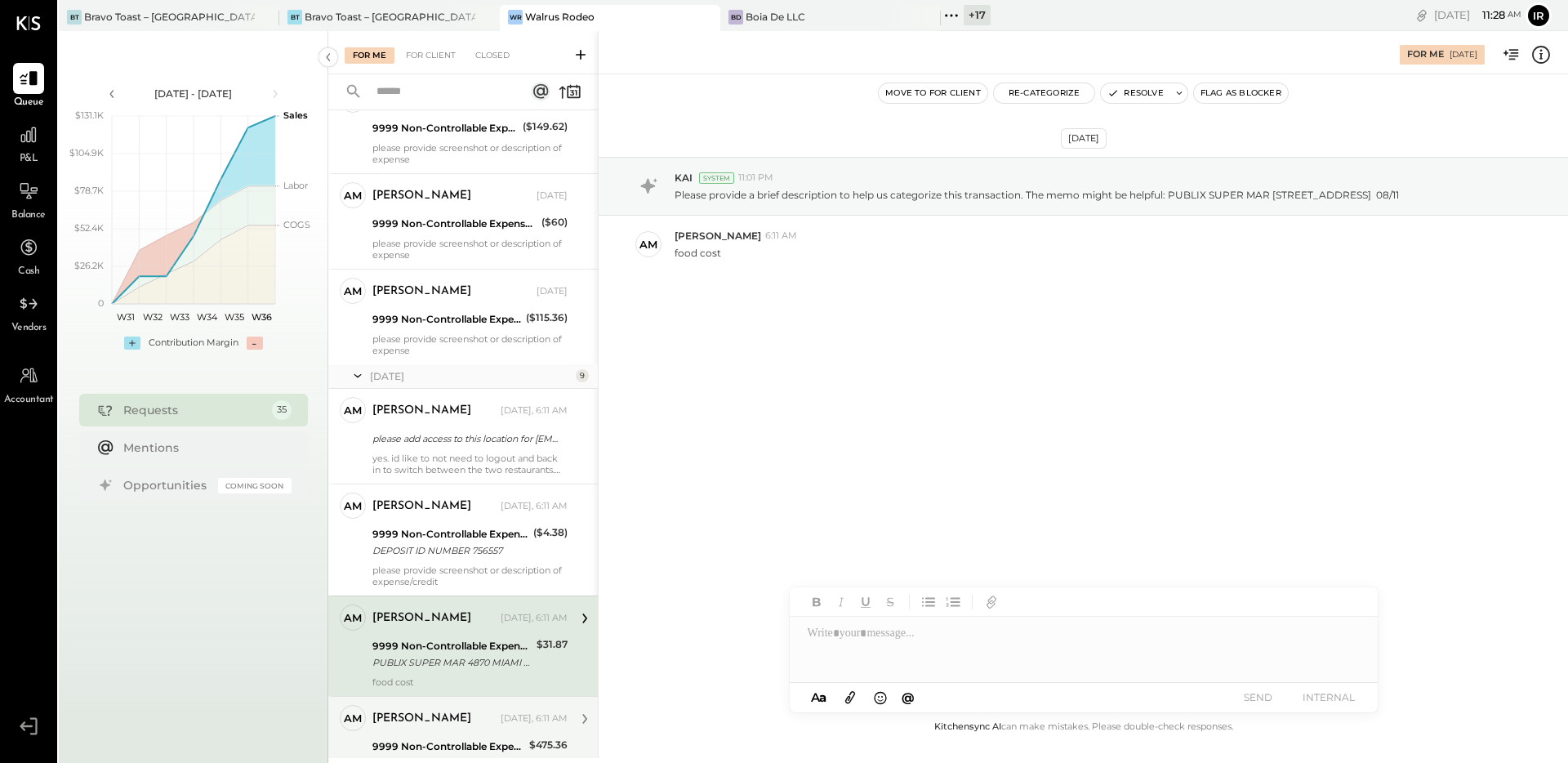
scroll to position [1997, 0]
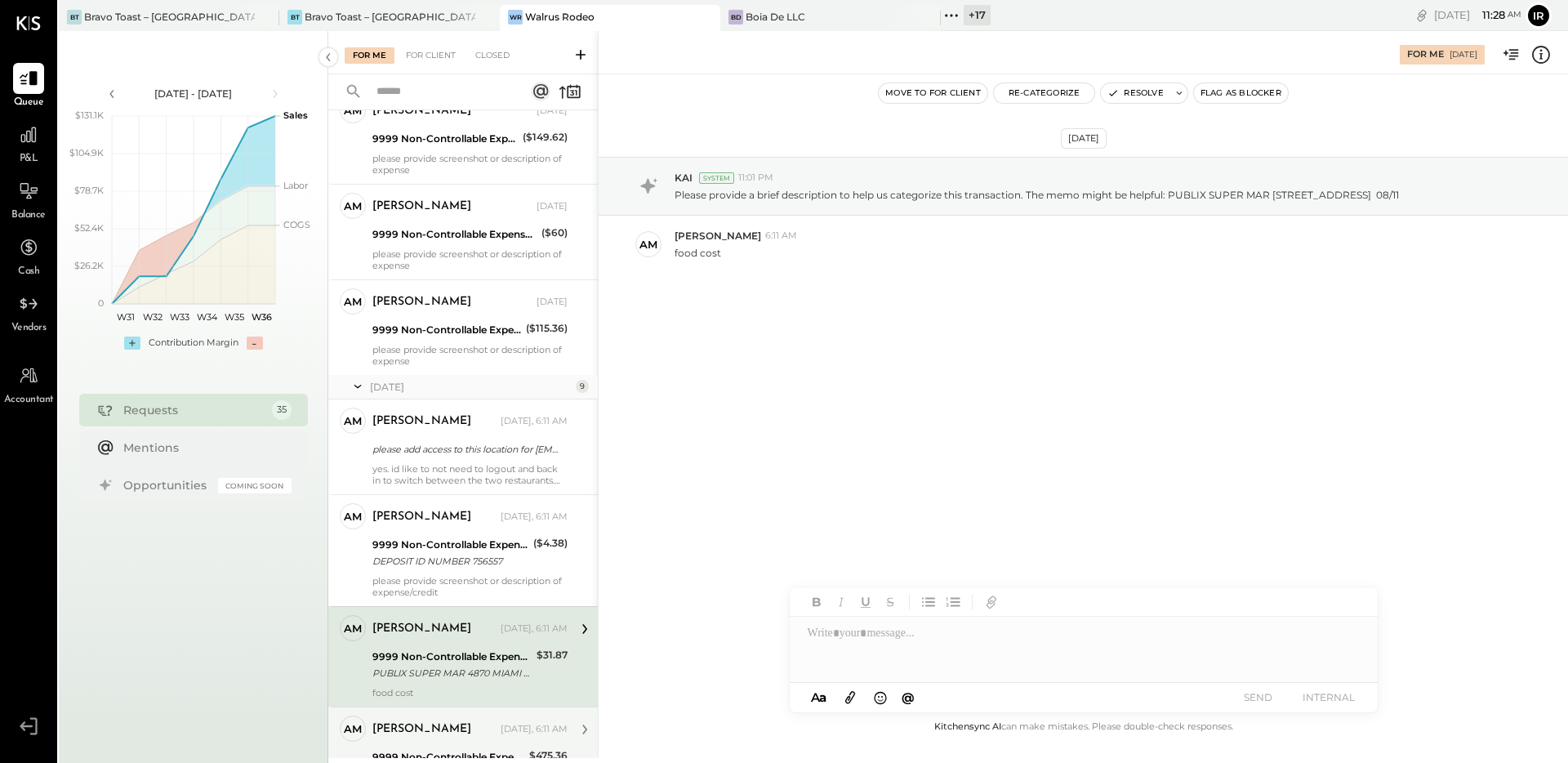
click at [445, 577] on div "please provide screenshot or description of expense/credit" at bounding box center [470, 586] width 195 height 23
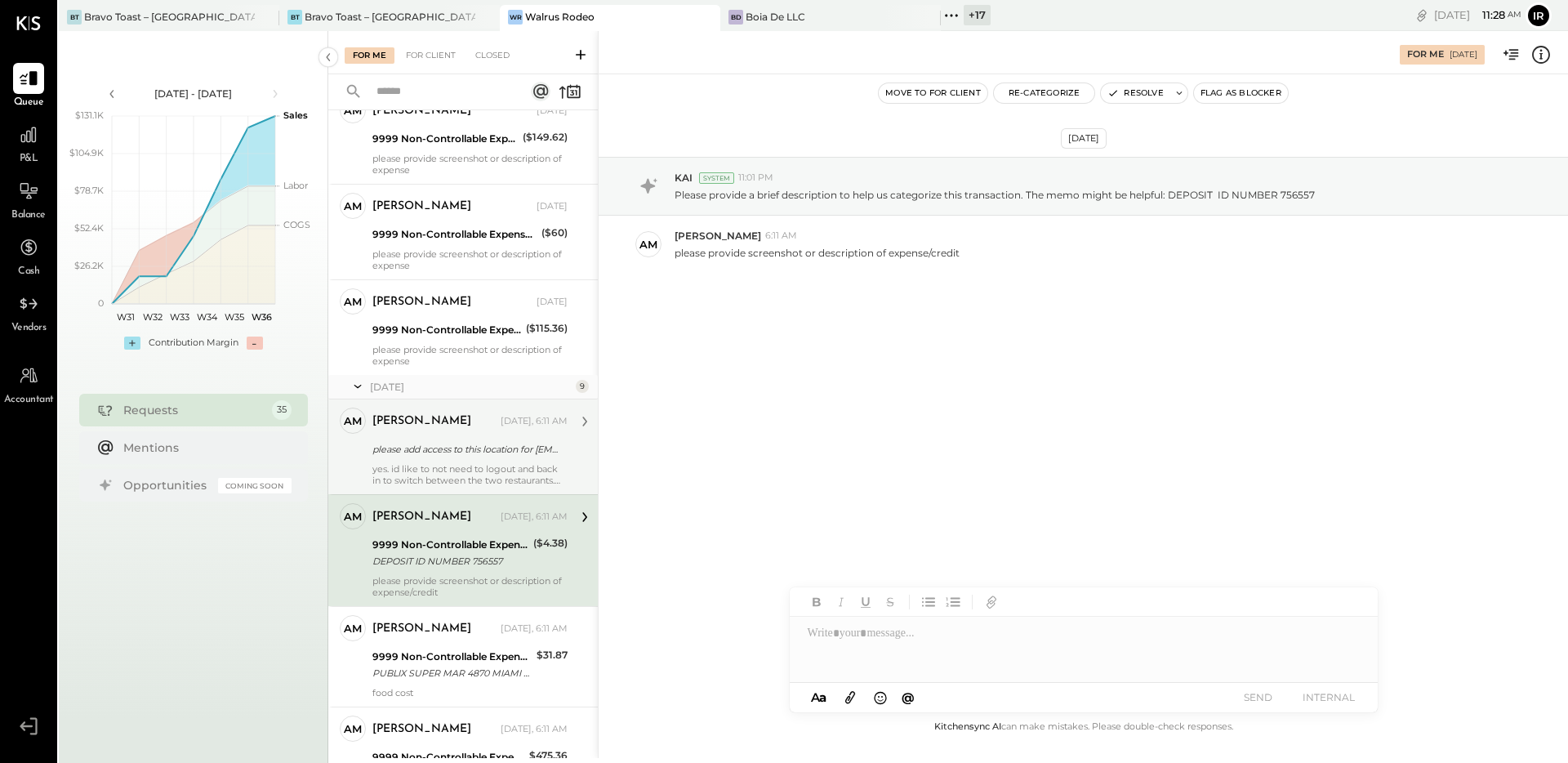
click at [446, 447] on div "please add access to this location for [EMAIL_ADDRESS][DOMAIN_NAME]" at bounding box center [467, 449] width 190 height 16
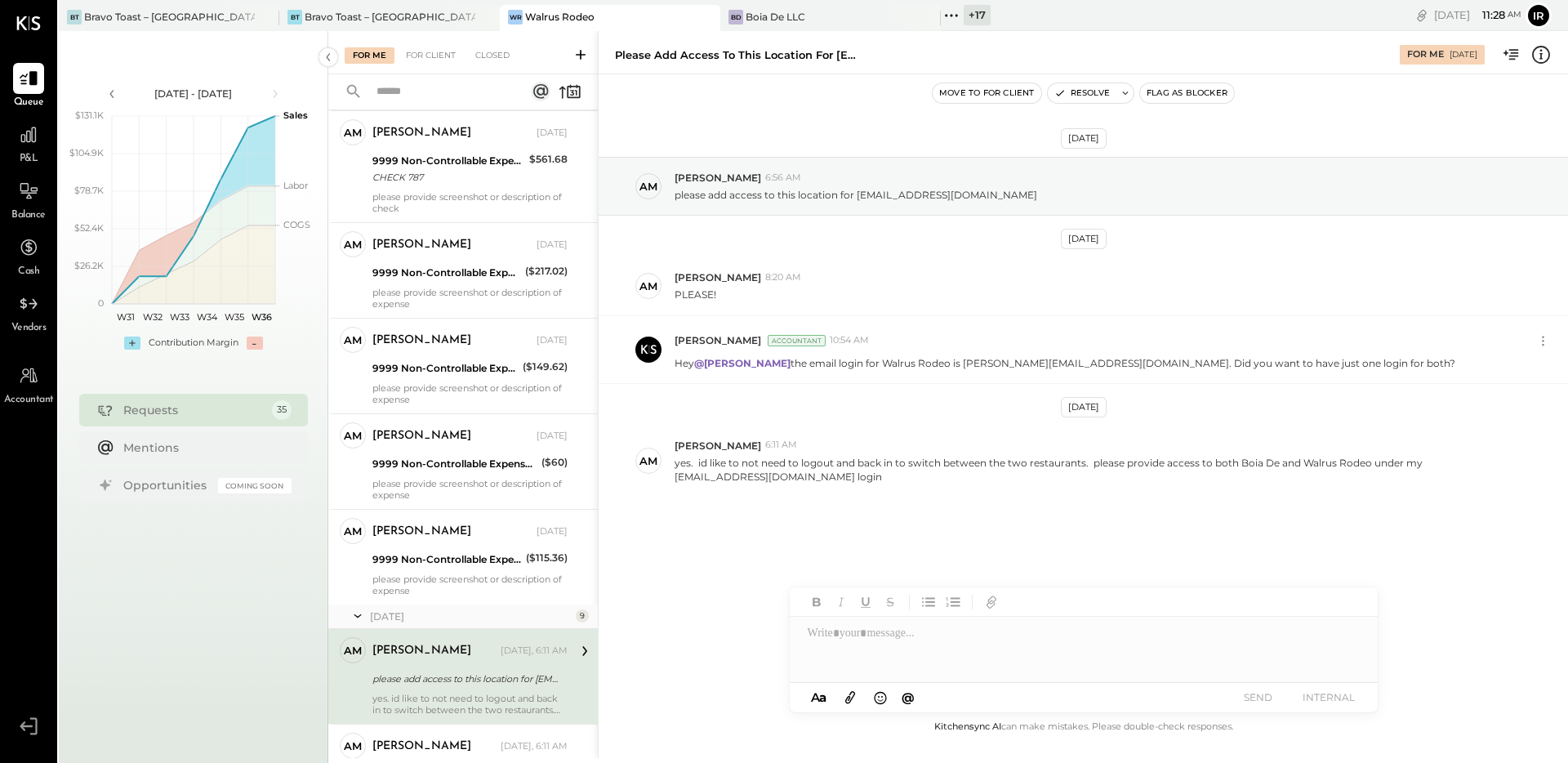
scroll to position [1867, 0]
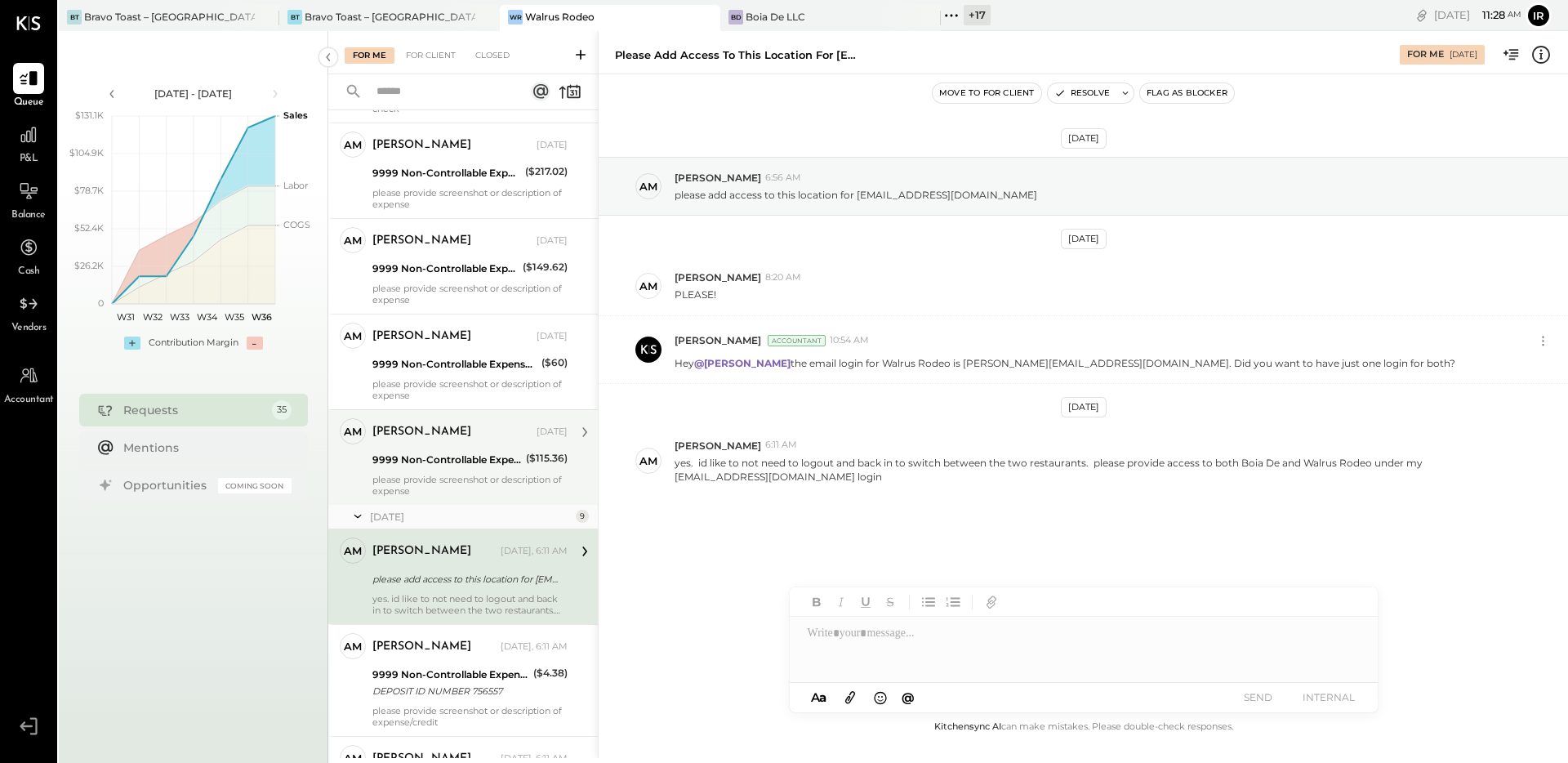
click at [439, 428] on div "[PERSON_NAME]" at bounding box center [452, 432] width 160 height 16
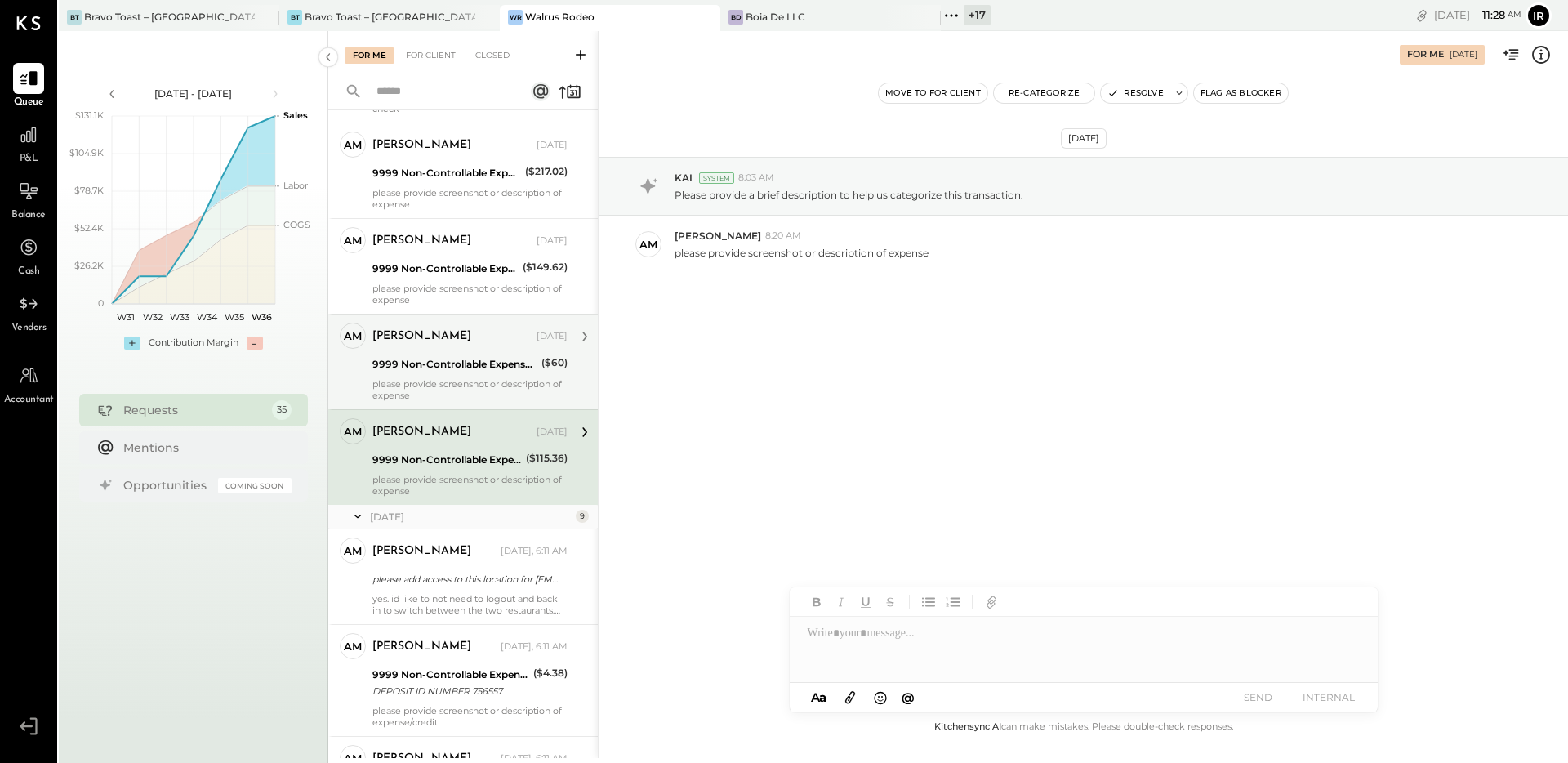
click at [428, 378] on div "please provide screenshot or description of expense" at bounding box center [470, 389] width 195 height 23
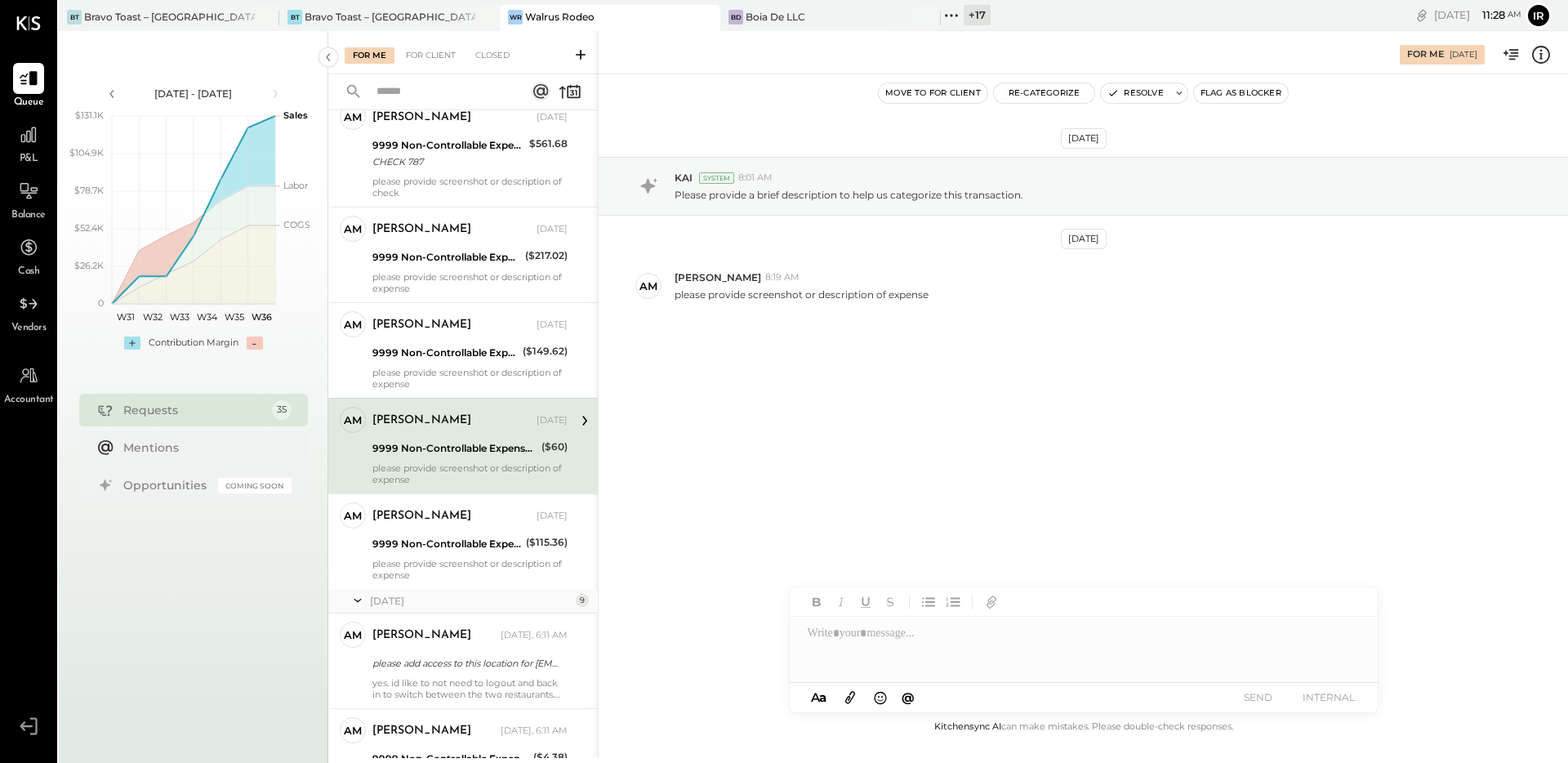
scroll to position [1772, 0]
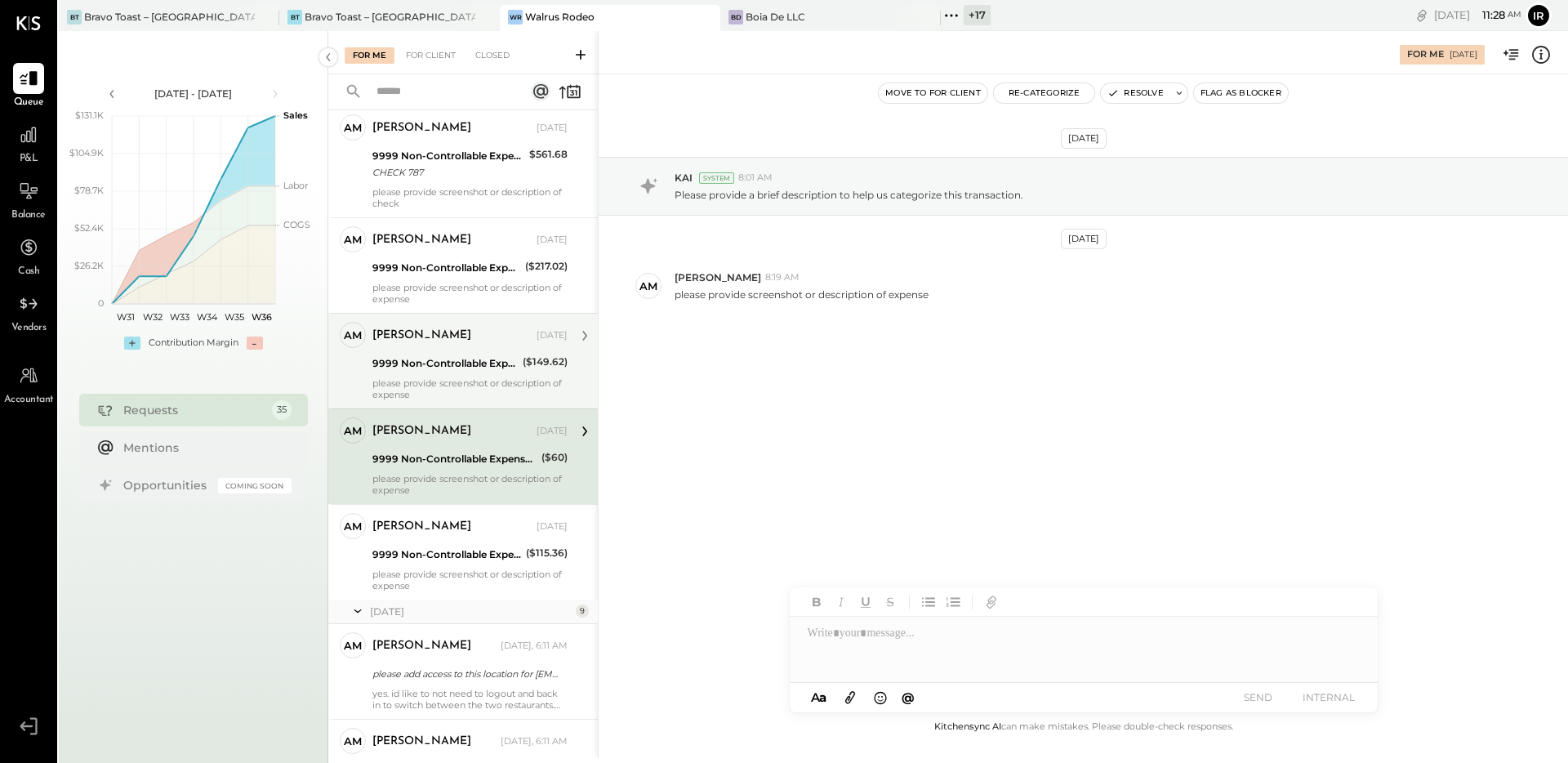
click at [443, 368] on div "9999 Non-Controllable Expenses:Other Income and Expenses:To Be Classified P&L" at bounding box center [445, 363] width 146 height 16
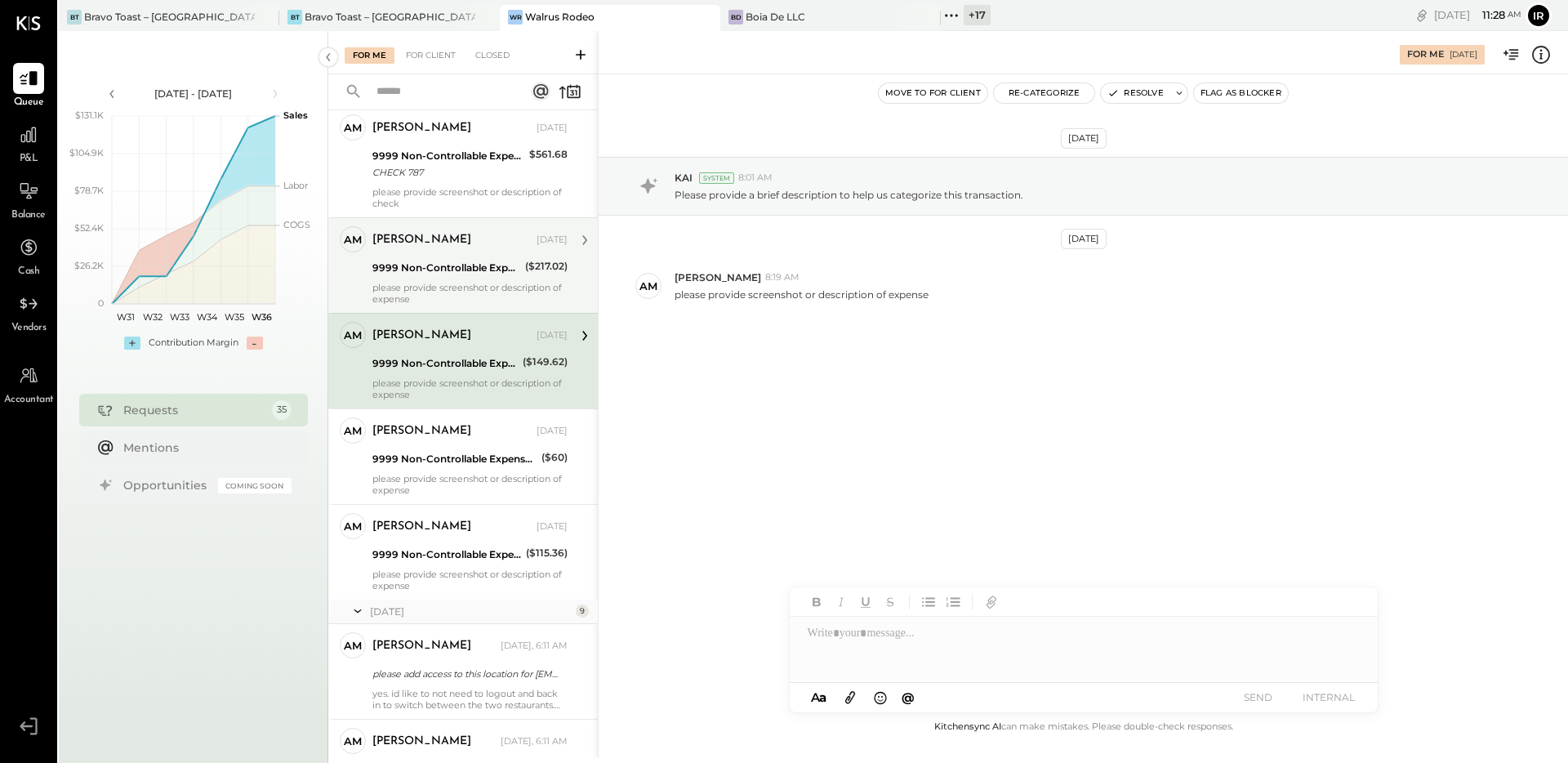
click at [444, 269] on div "9999 Non-Controllable Expenses:Other Income and Expenses:To Be Classified P&L" at bounding box center [446, 267] width 148 height 16
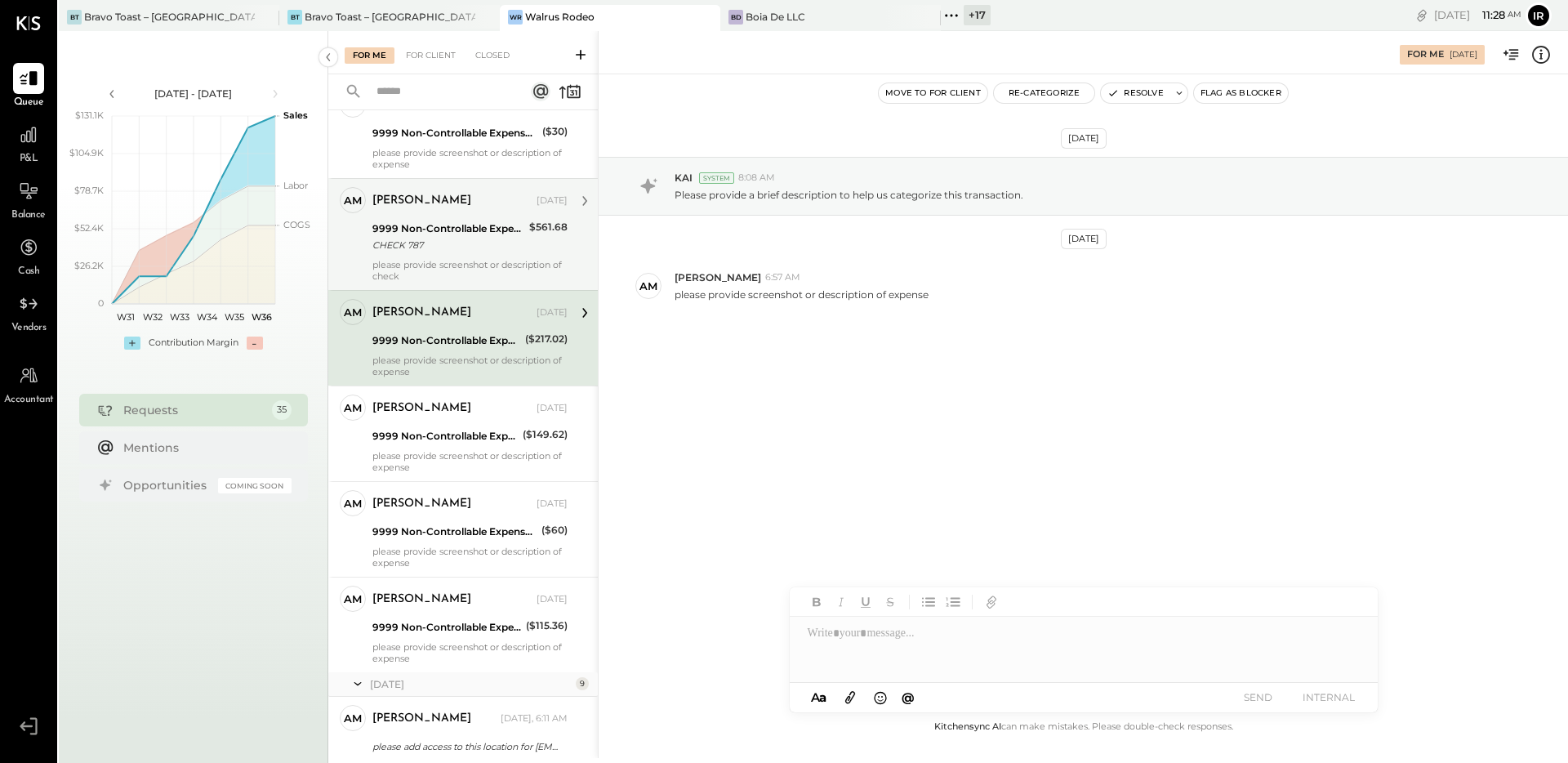
click at [444, 265] on div "please provide screenshot or description of check" at bounding box center [470, 270] width 195 height 23
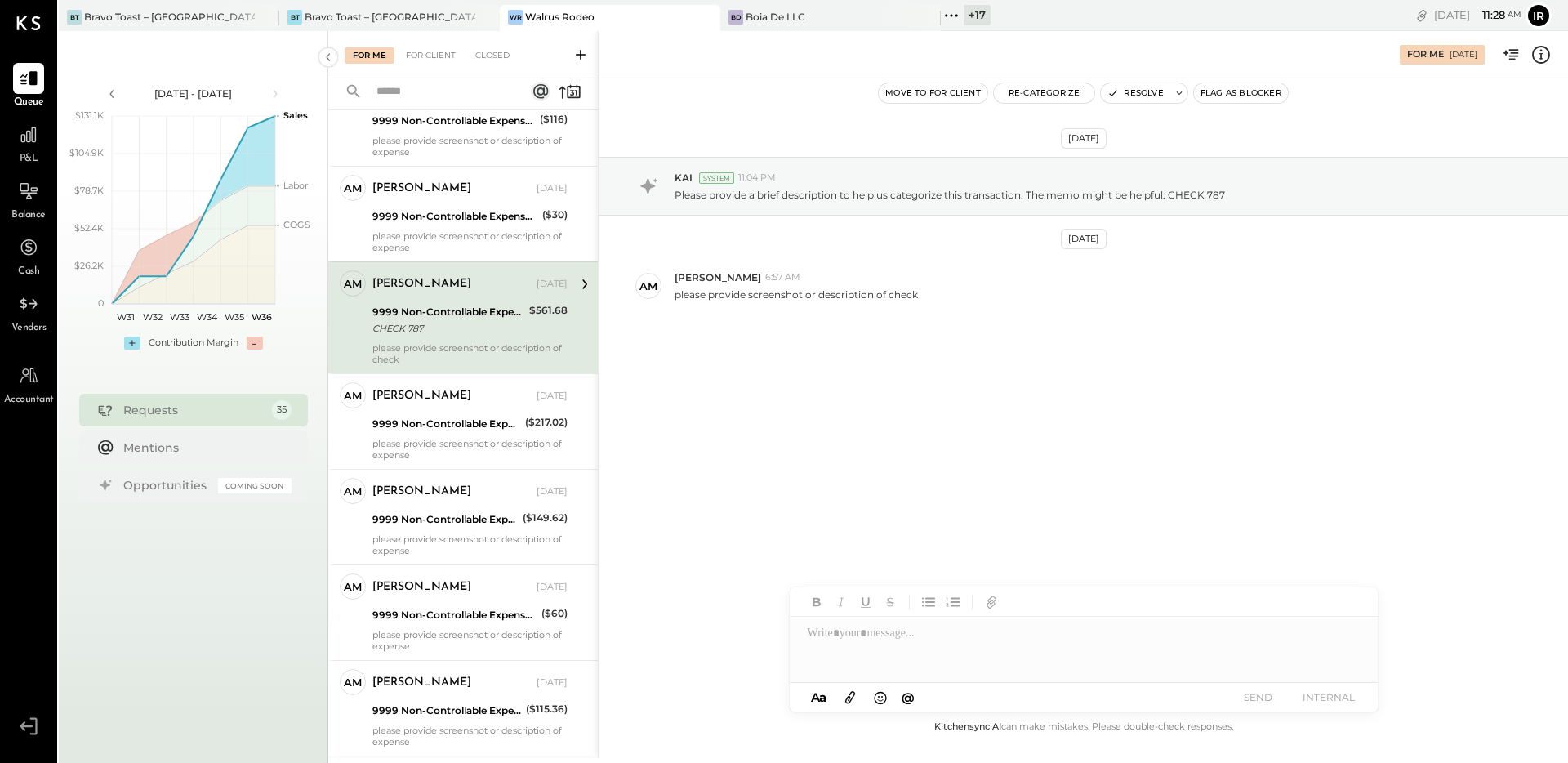
scroll to position [1560, 0]
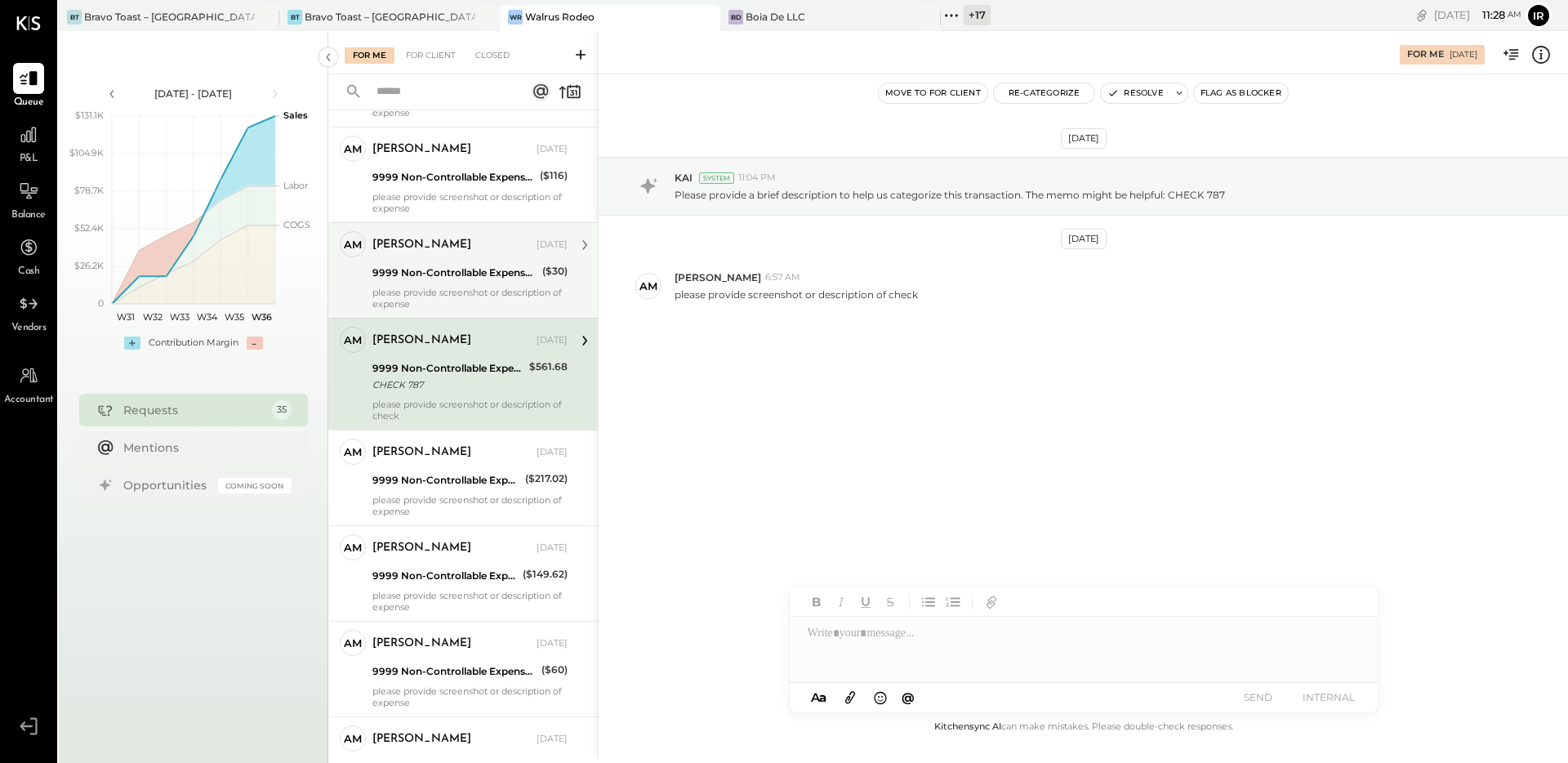
drag, startPoint x: 432, startPoint y: 295, endPoint x: 432, endPoint y: 255, distance: 40.0
click at [432, 294] on div "please provide screenshot or description of expense" at bounding box center [470, 297] width 195 height 23
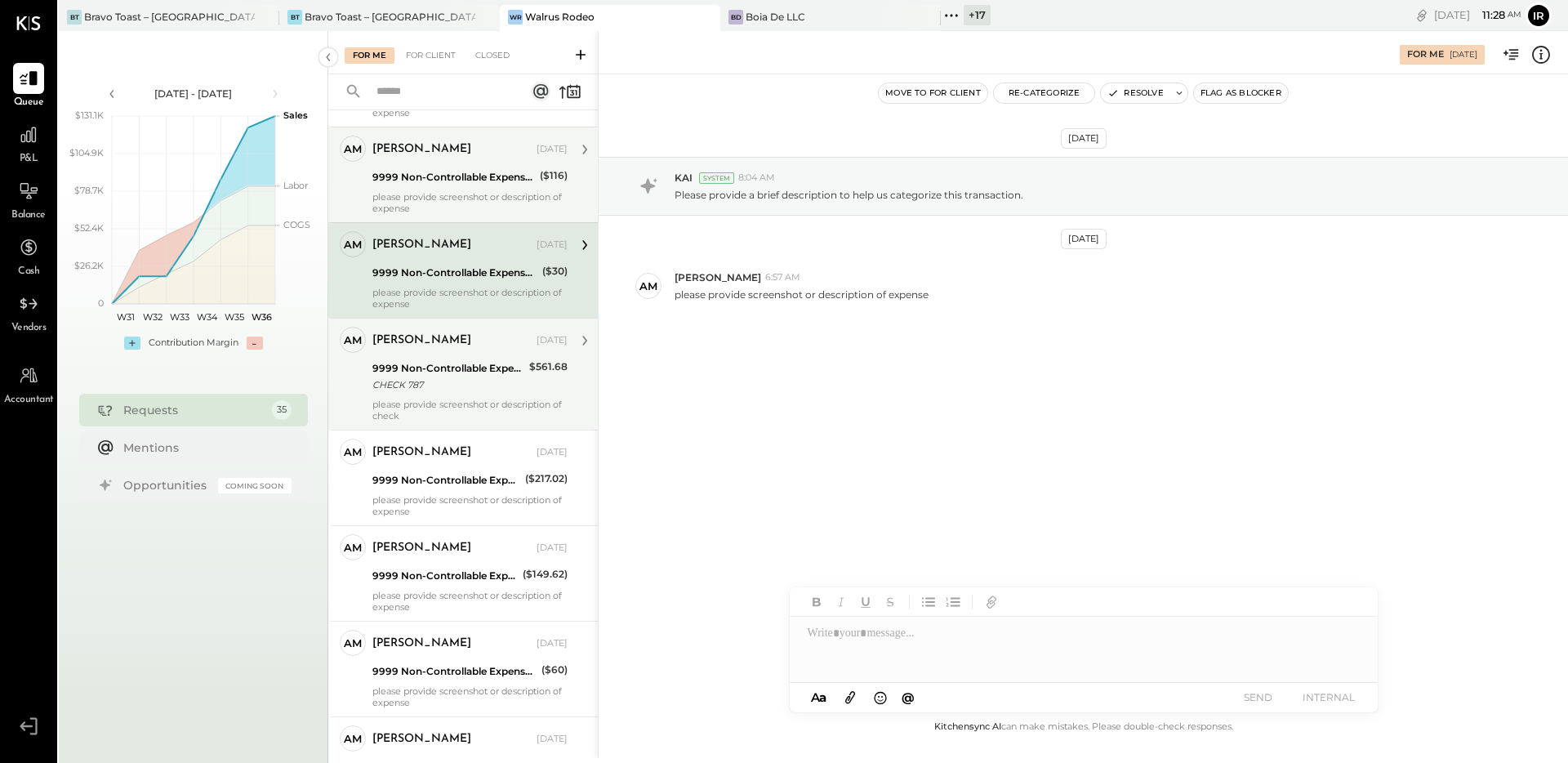
click at [440, 191] on div "please provide screenshot or description of expense" at bounding box center [470, 202] width 195 height 23
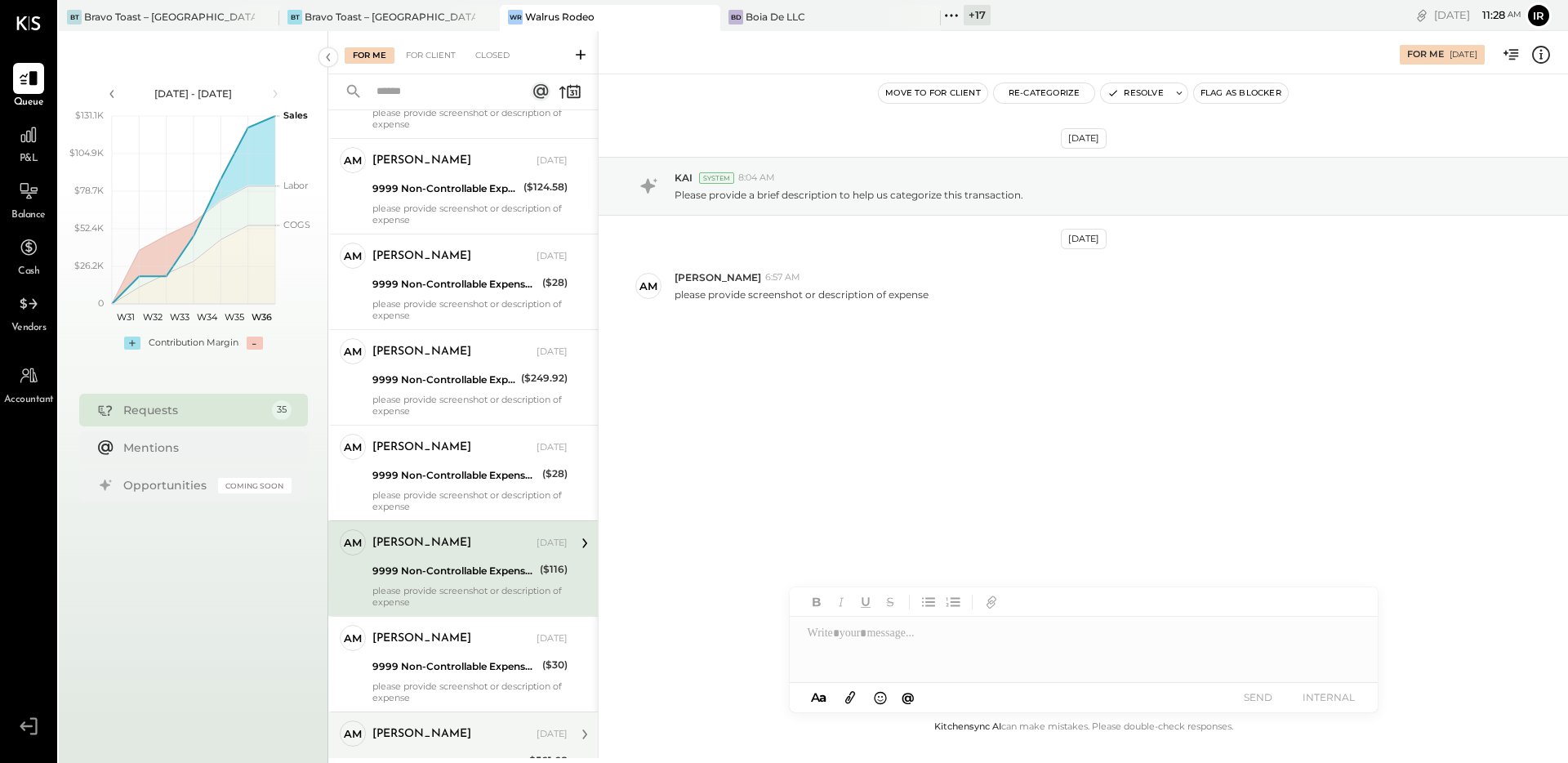
scroll to position [1067, 0]
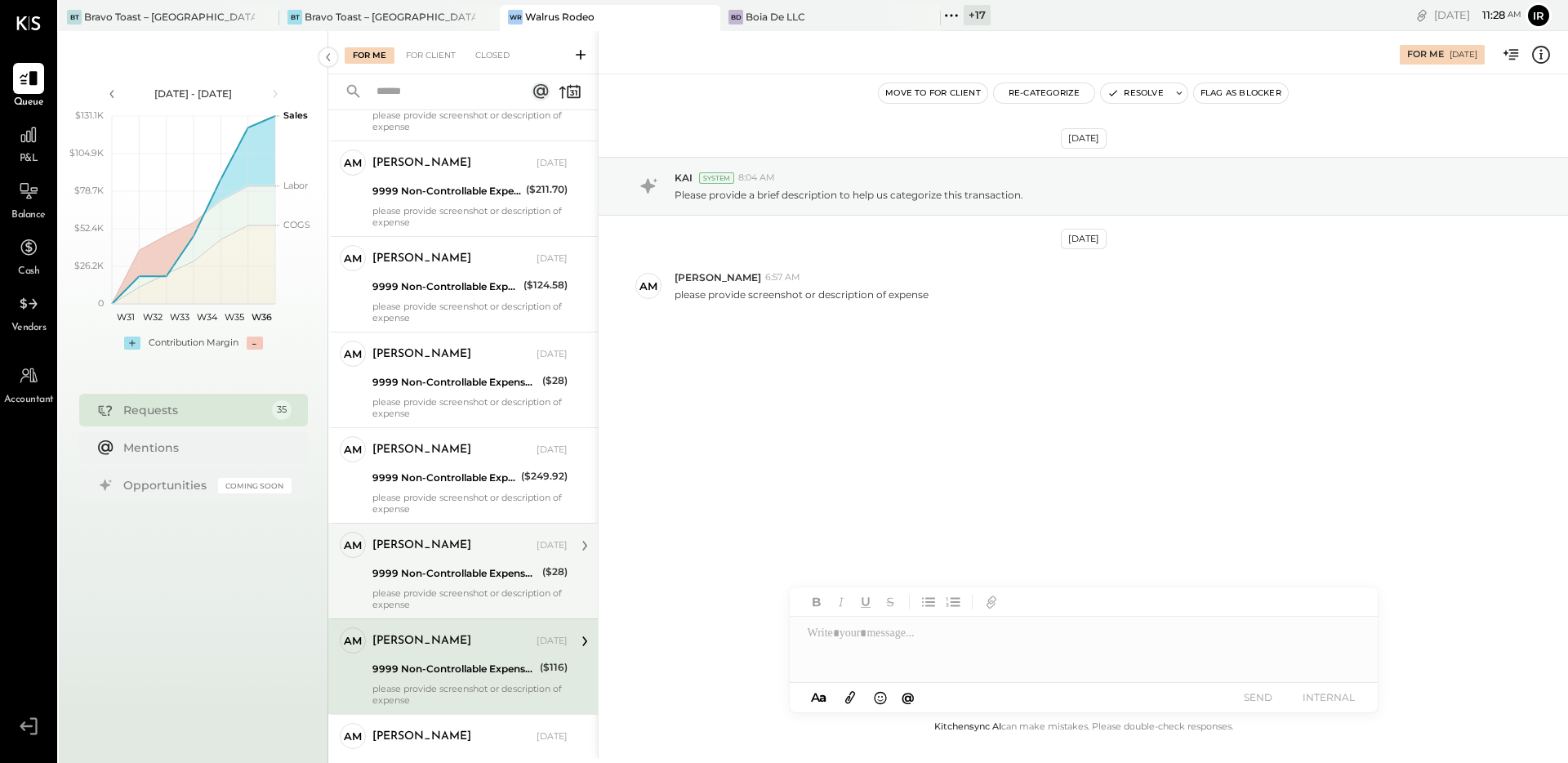
click at [440, 591] on div "please provide screenshot or description of expense" at bounding box center [470, 598] width 195 height 23
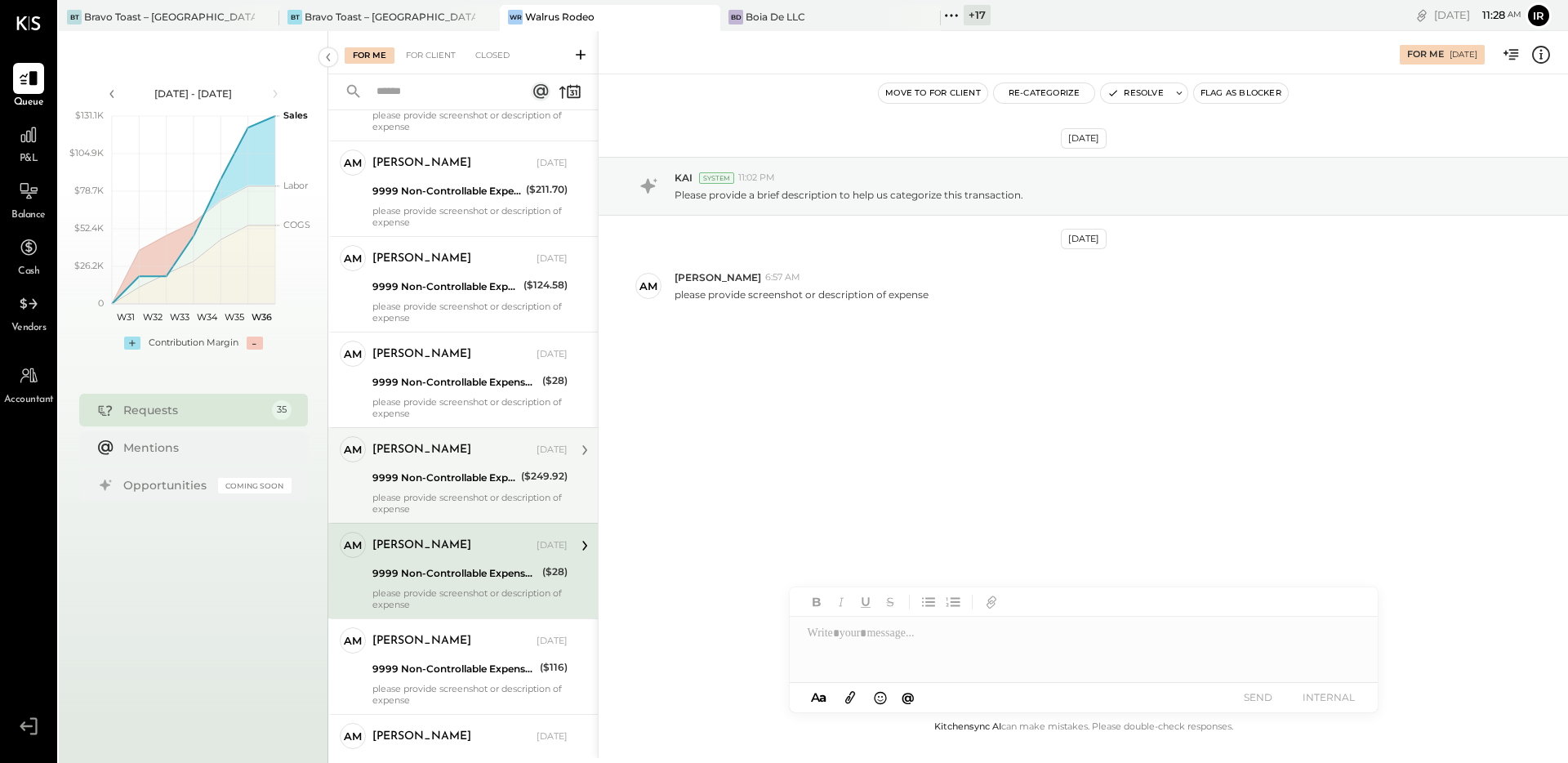
click at [439, 458] on div "[PERSON_NAME] [DATE]" at bounding box center [470, 450] width 195 height 23
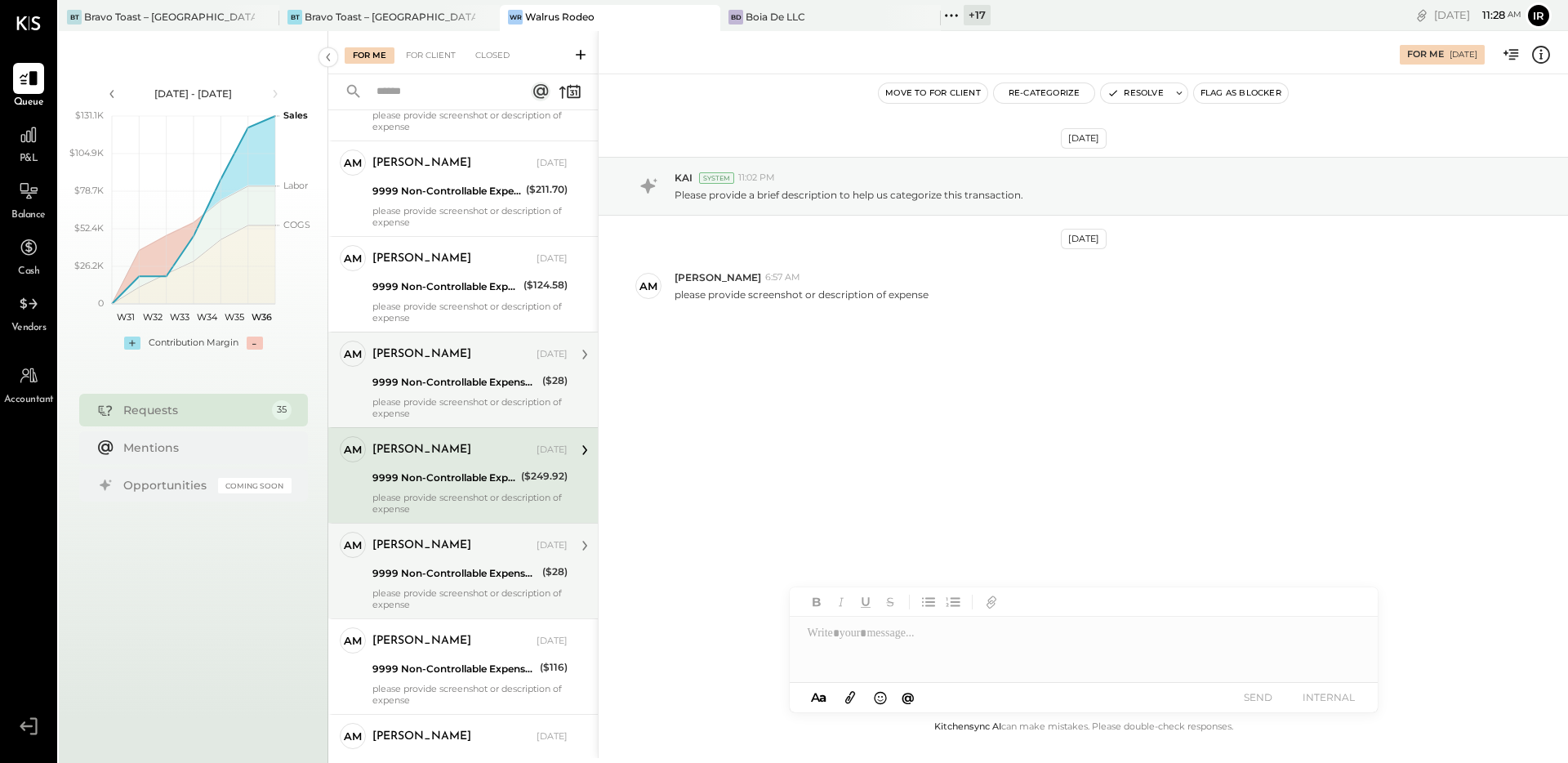
click at [431, 365] on div "[PERSON_NAME] [DATE]" at bounding box center [470, 354] width 195 height 23
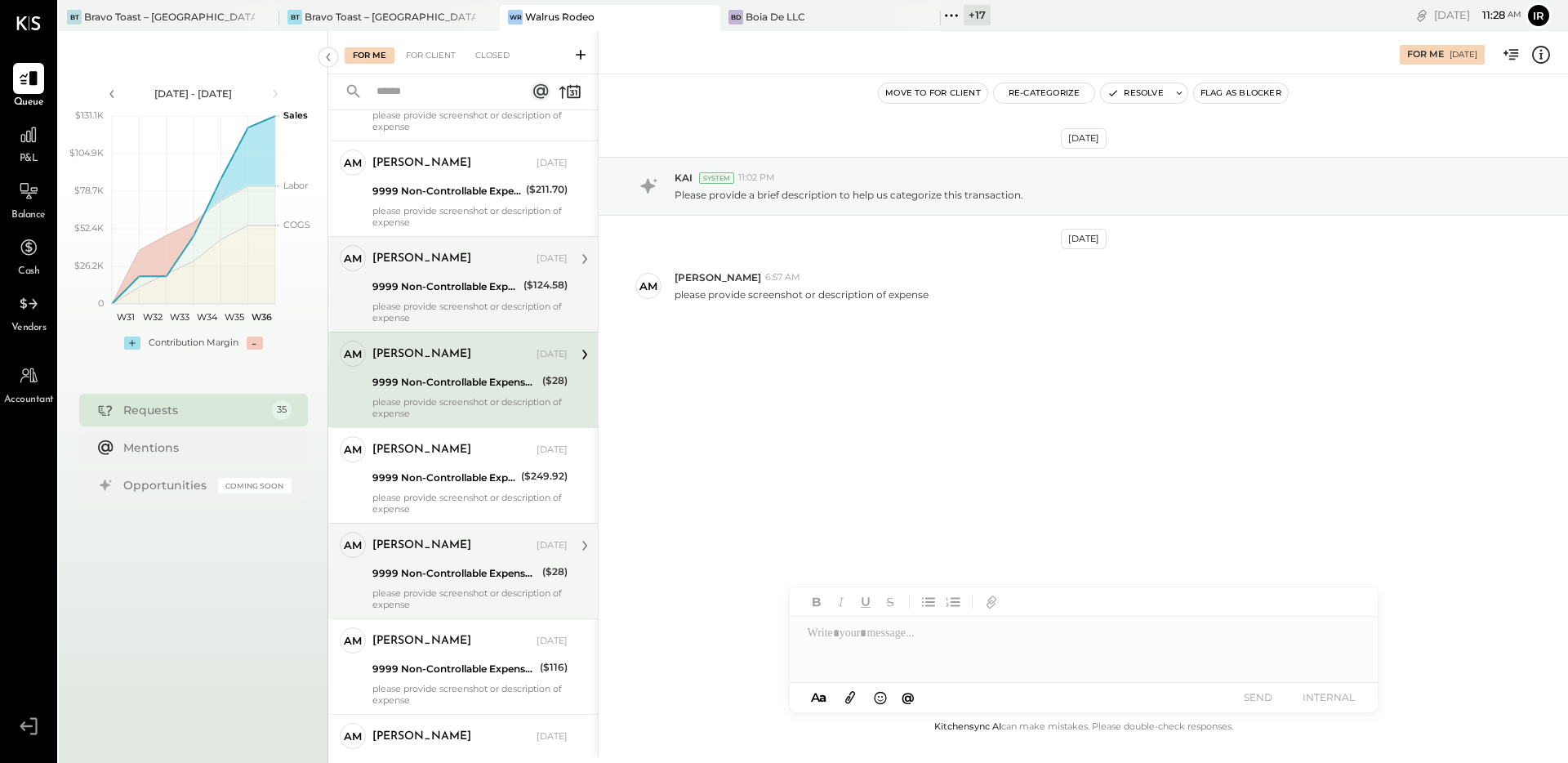
drag, startPoint x: 436, startPoint y: 315, endPoint x: 443, endPoint y: 250, distance: 65.4
click at [436, 310] on div "please provide screenshot or description of expense" at bounding box center [470, 311] width 195 height 23
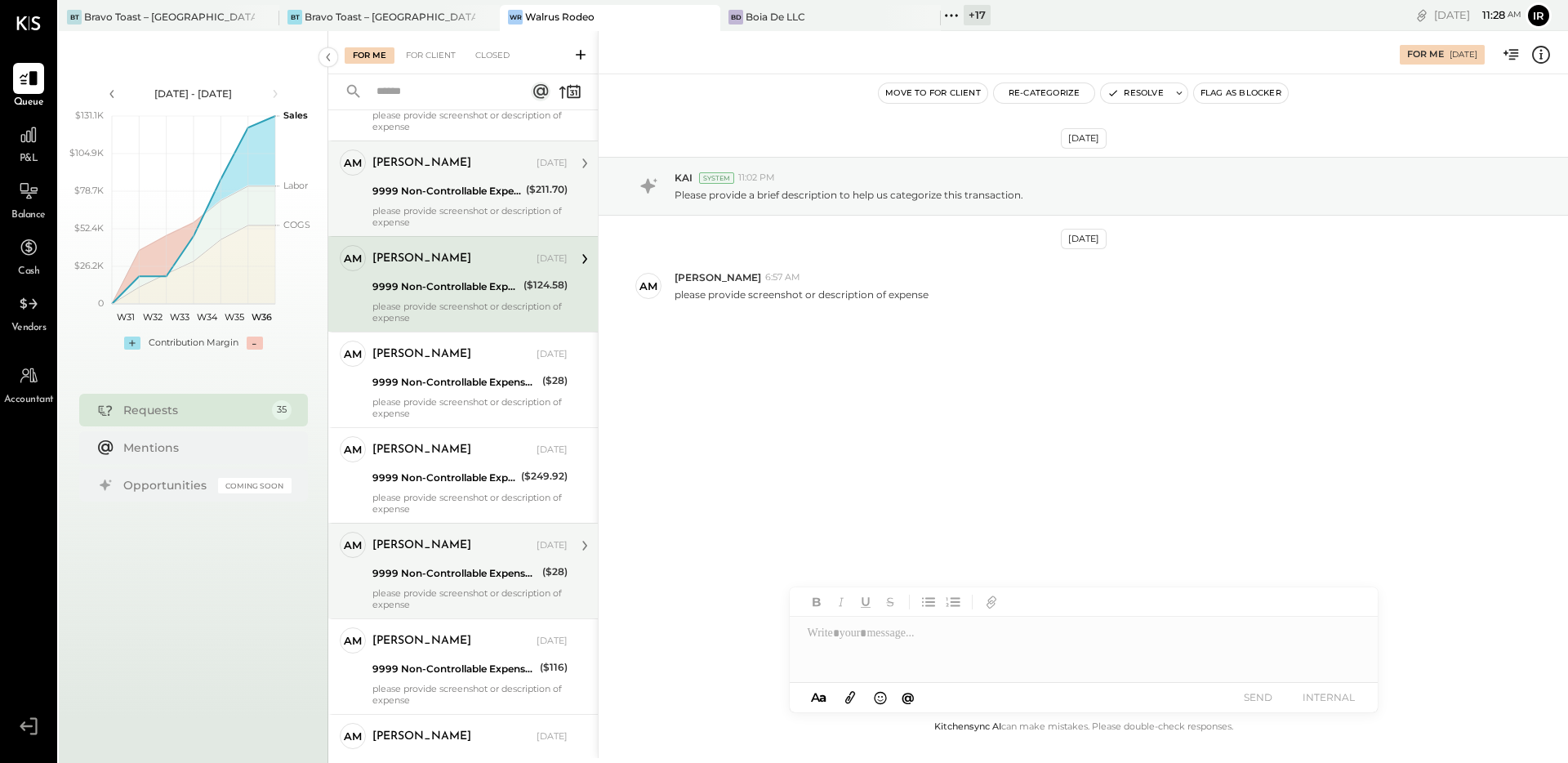
click at [443, 211] on div "please provide screenshot or description of expense" at bounding box center [470, 216] width 195 height 23
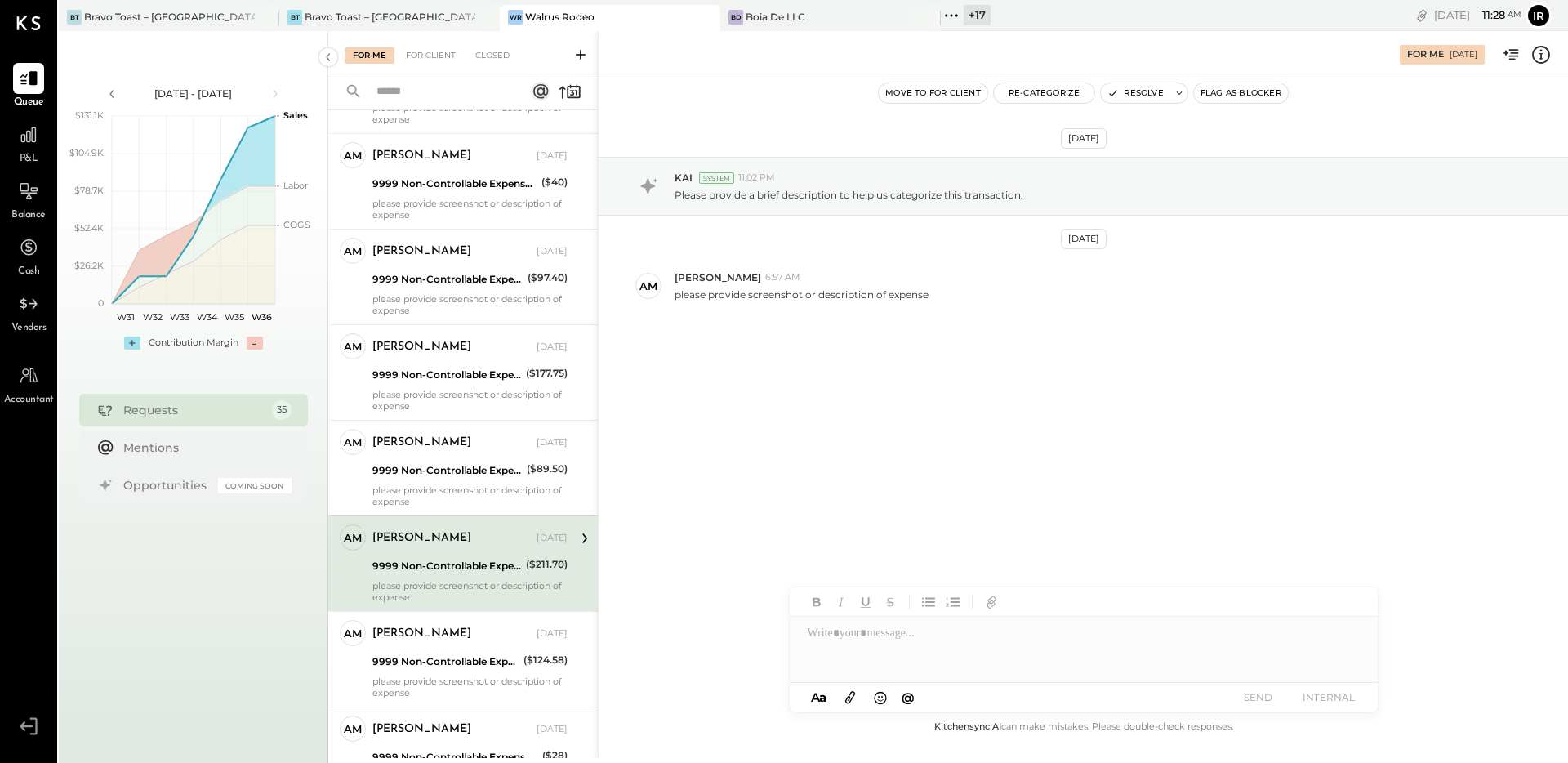
scroll to position [591, 0]
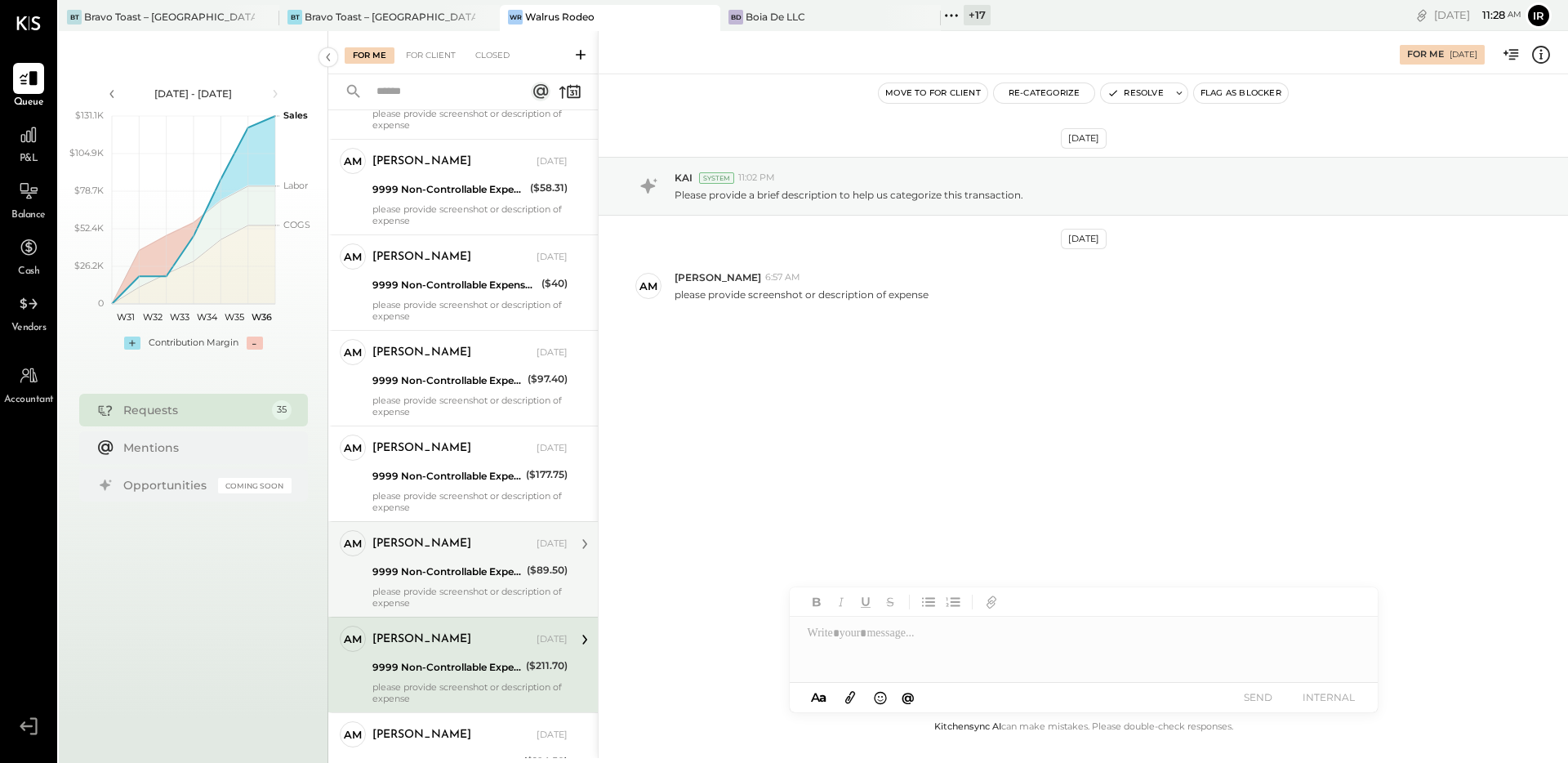
click at [451, 571] on div "9999 Non-Controllable Expenses:Other Income and Expenses:To Be Classified P&L" at bounding box center [447, 572] width 150 height 16
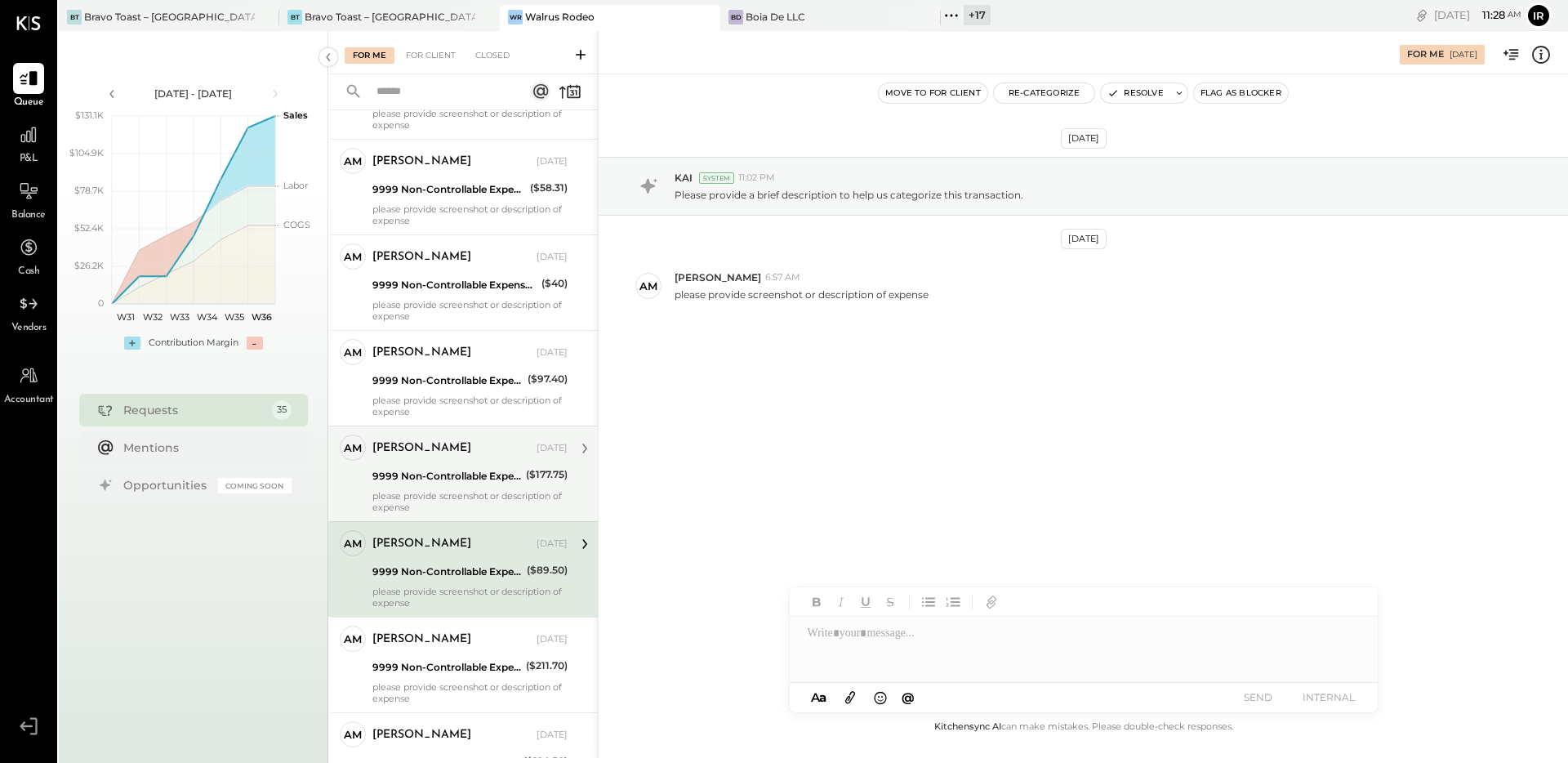
click at [452, 449] on div "[PERSON_NAME]" at bounding box center [452, 448] width 160 height 16
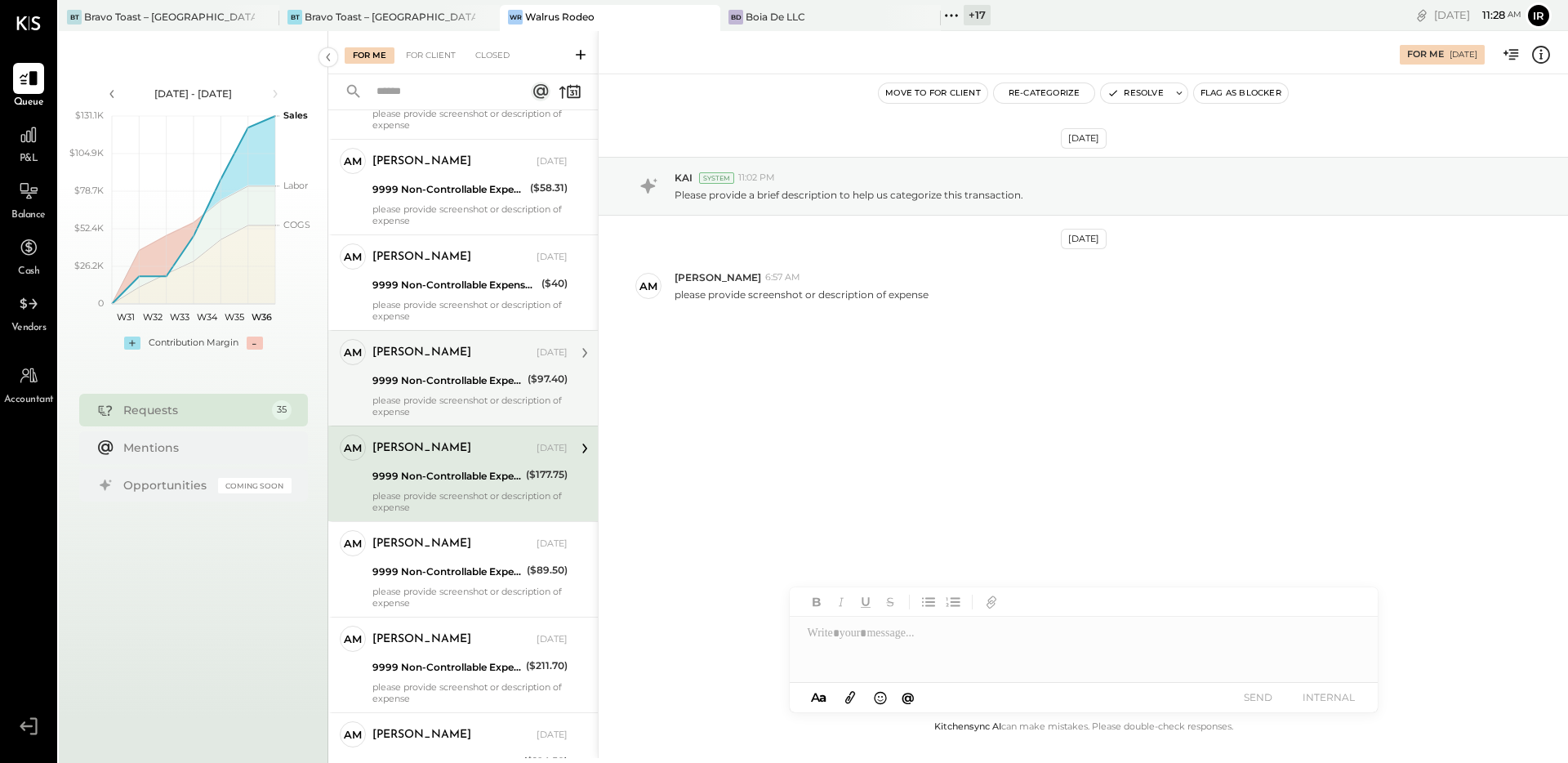
click at [430, 361] on div "[PERSON_NAME] [DATE]" at bounding box center [470, 352] width 195 height 23
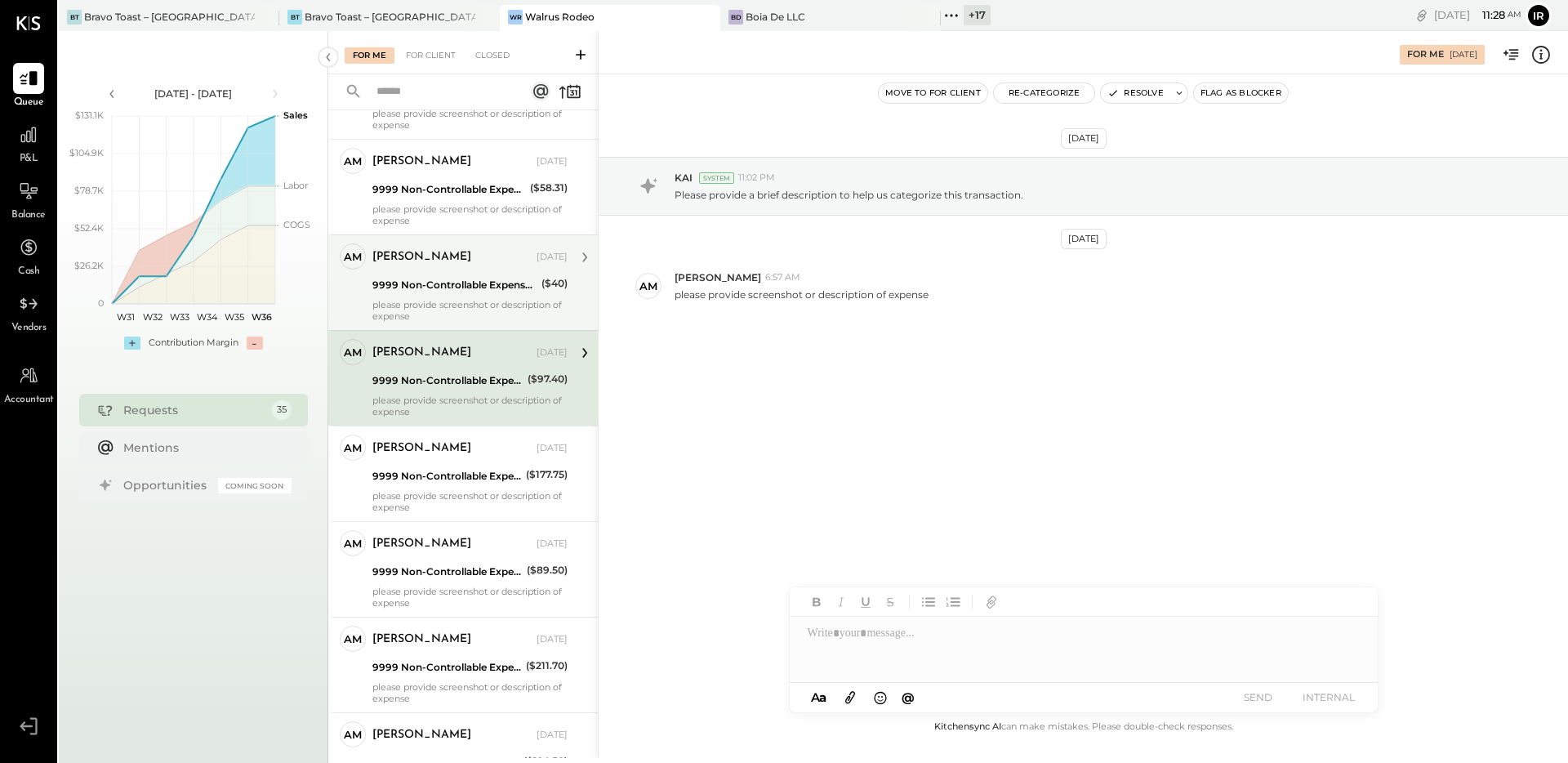
click at [425, 295] on div "[PERSON_NAME] [DATE] 9999 Non-Controllable Expenses:Other Income and Expenses:T…" at bounding box center [470, 282] width 195 height 79
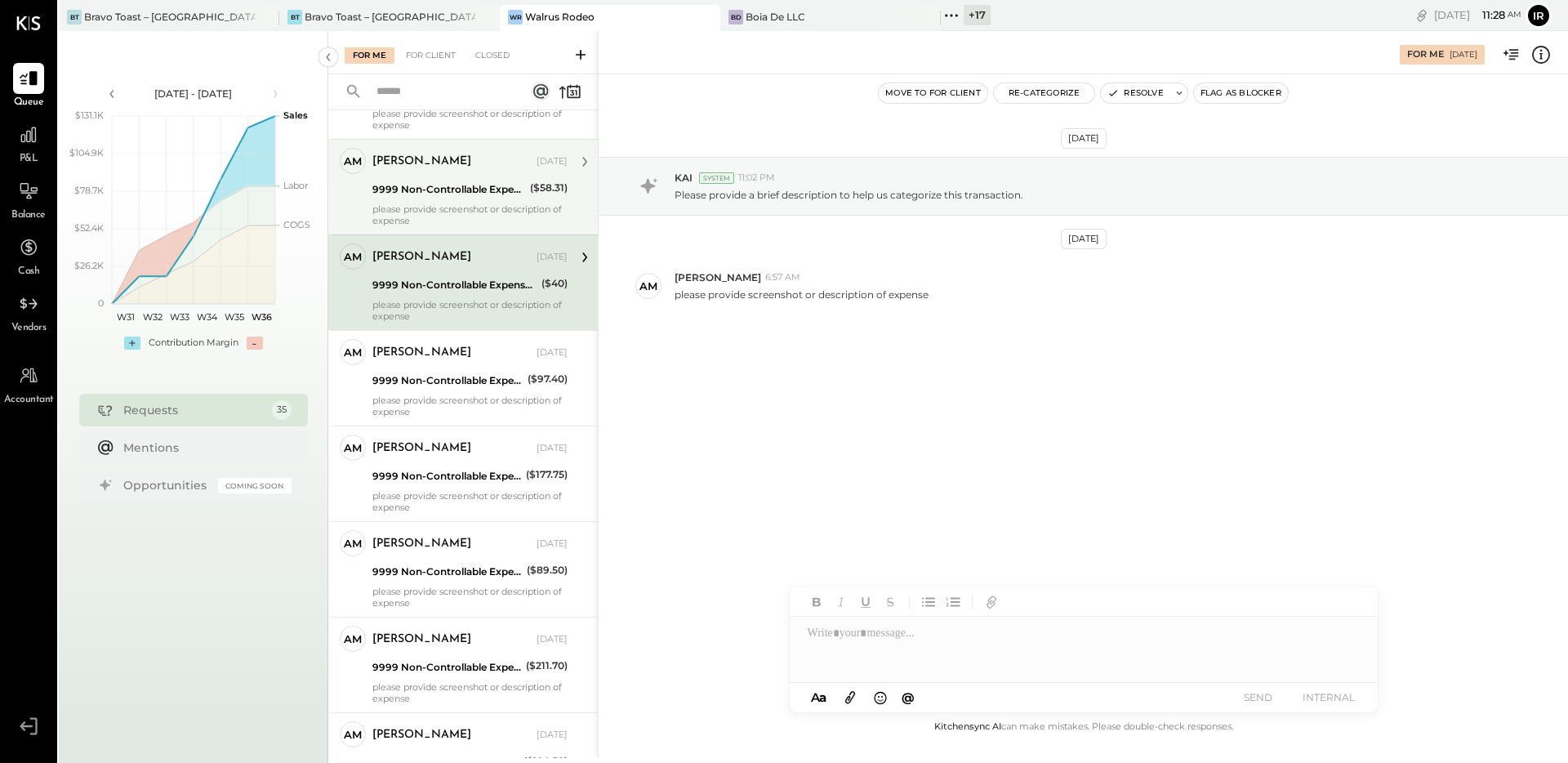
click at [427, 219] on div "please provide screenshot or description of expense" at bounding box center [470, 214] width 195 height 23
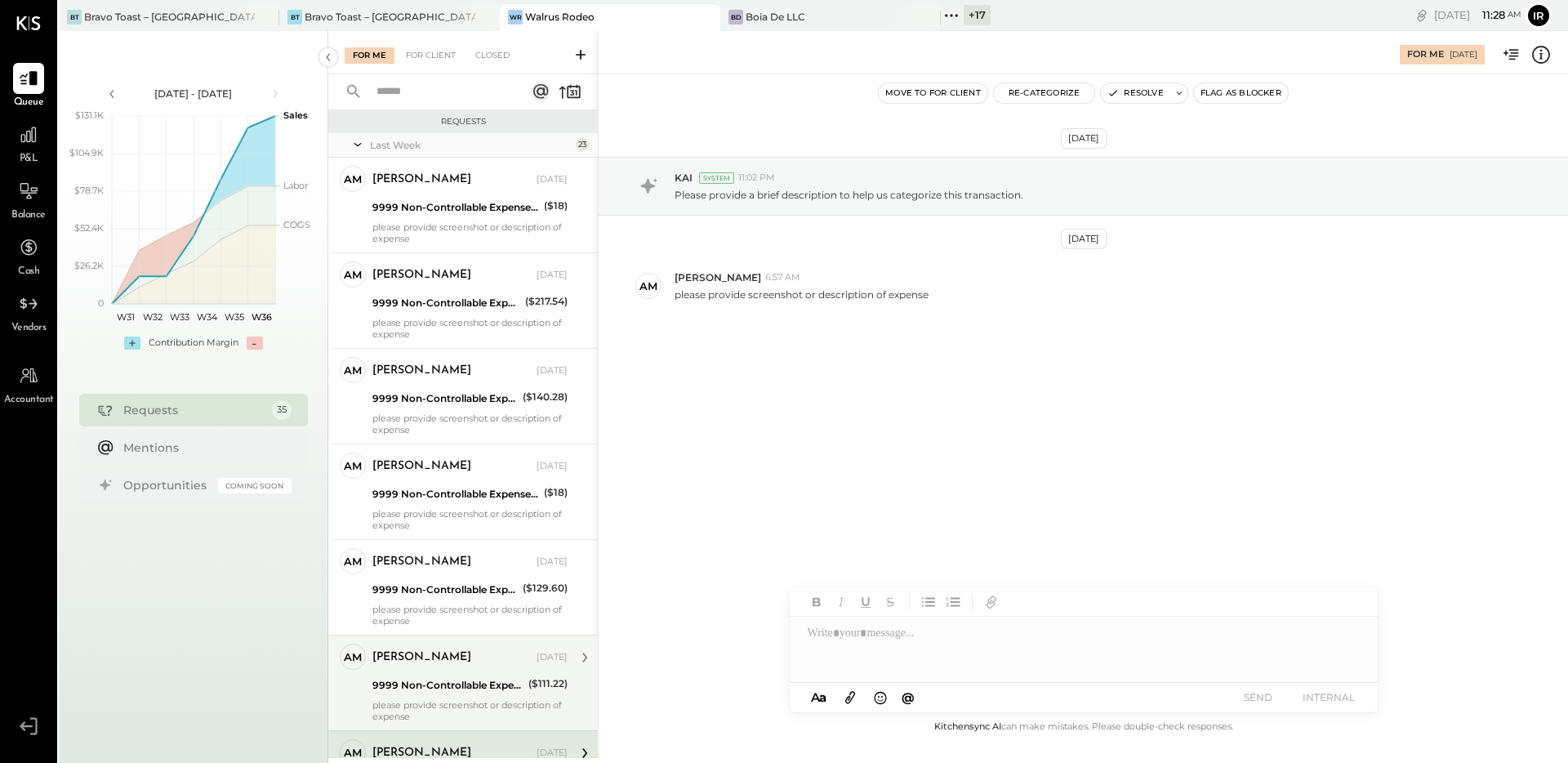
click at [454, 688] on div "9999 Non-Controllable Expenses:Other Income and Expenses:To Be Classified P&L" at bounding box center [448, 685] width 152 height 16
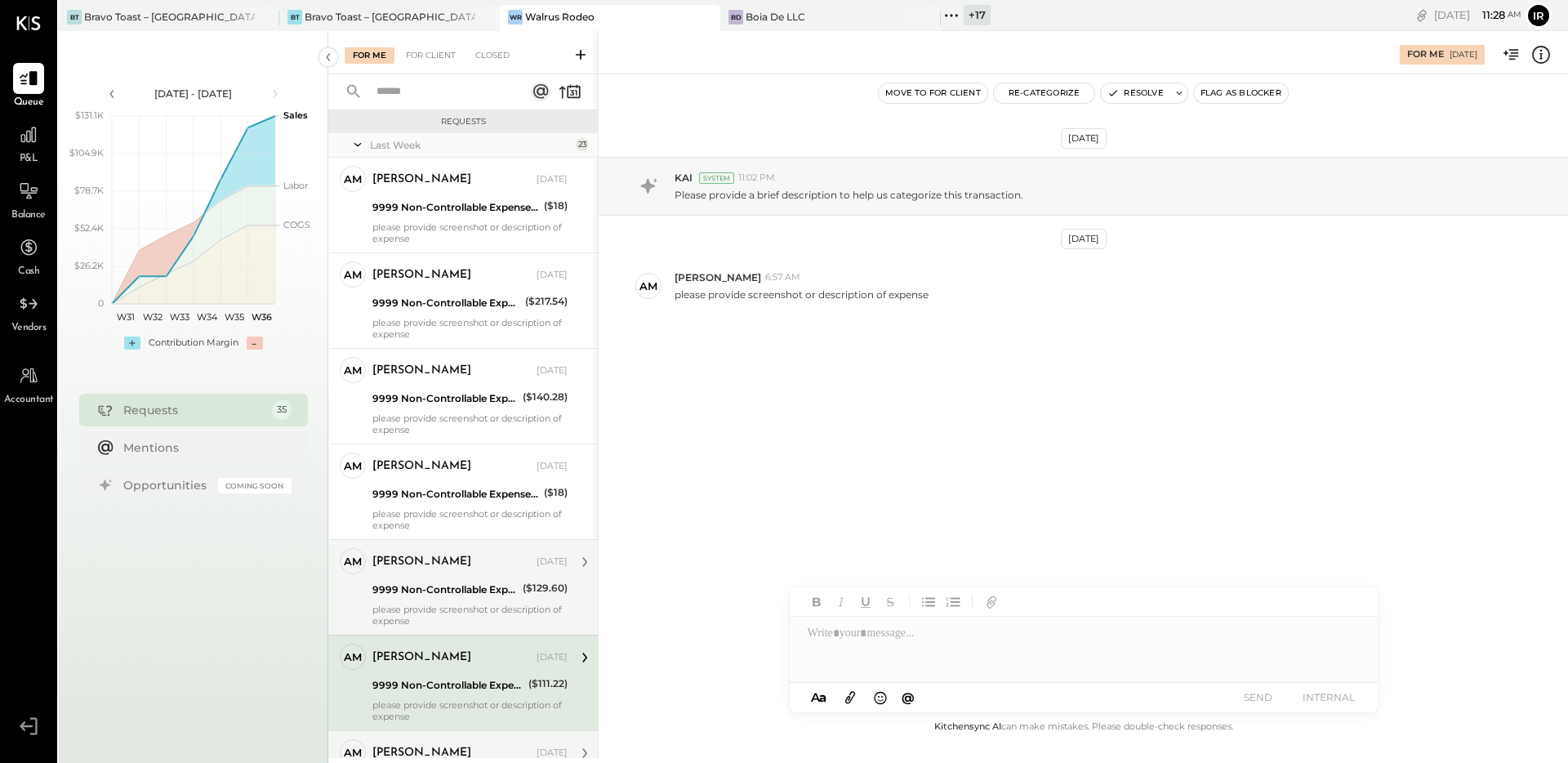
click at [442, 572] on div "[PERSON_NAME] [DATE]" at bounding box center [470, 562] width 195 height 23
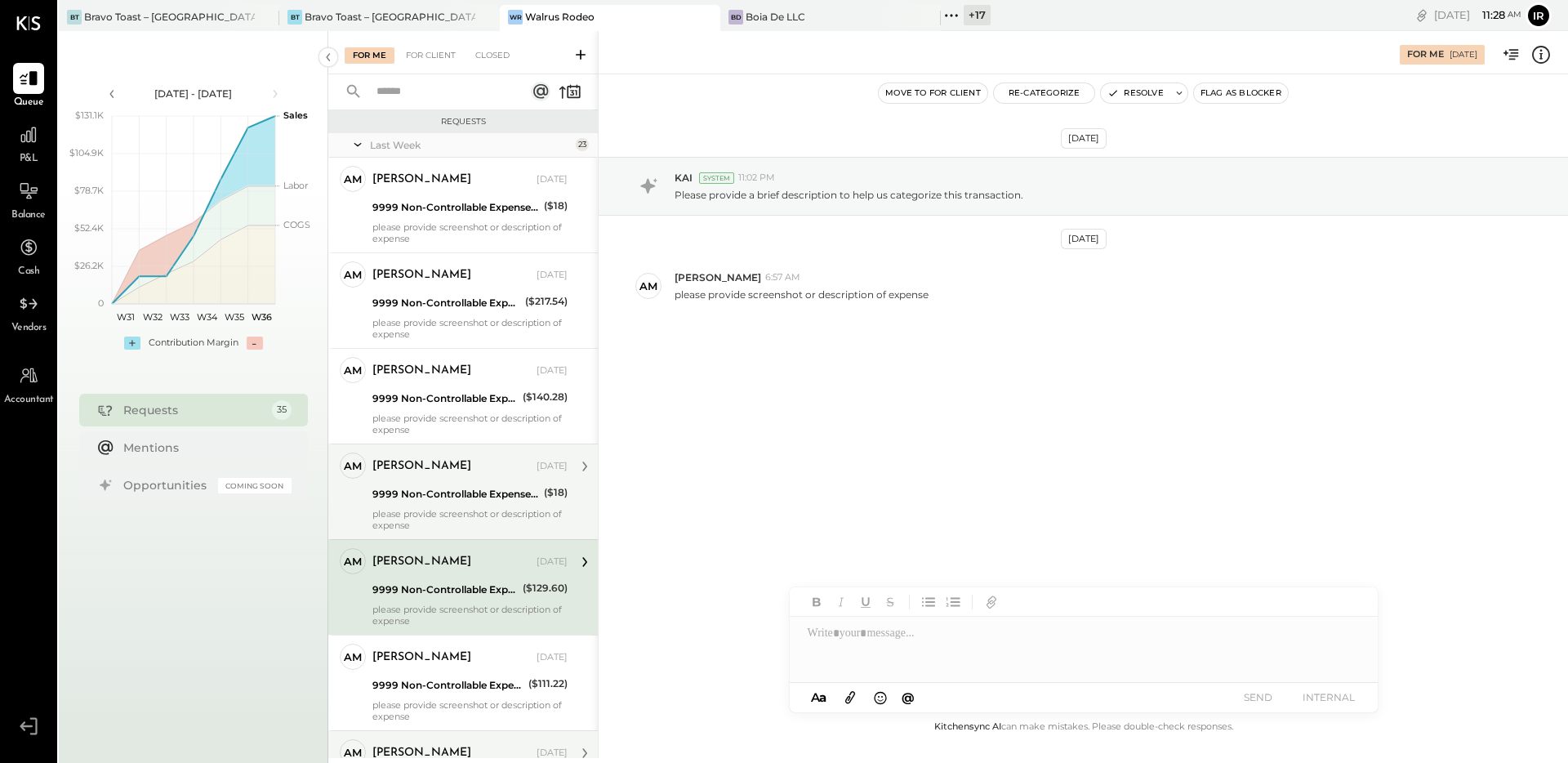
click at [440, 486] on div "9999 Non-Controllable Expenses:Other Income and Expenses:To Be Classified P&L" at bounding box center [455, 494] width 166 height 16
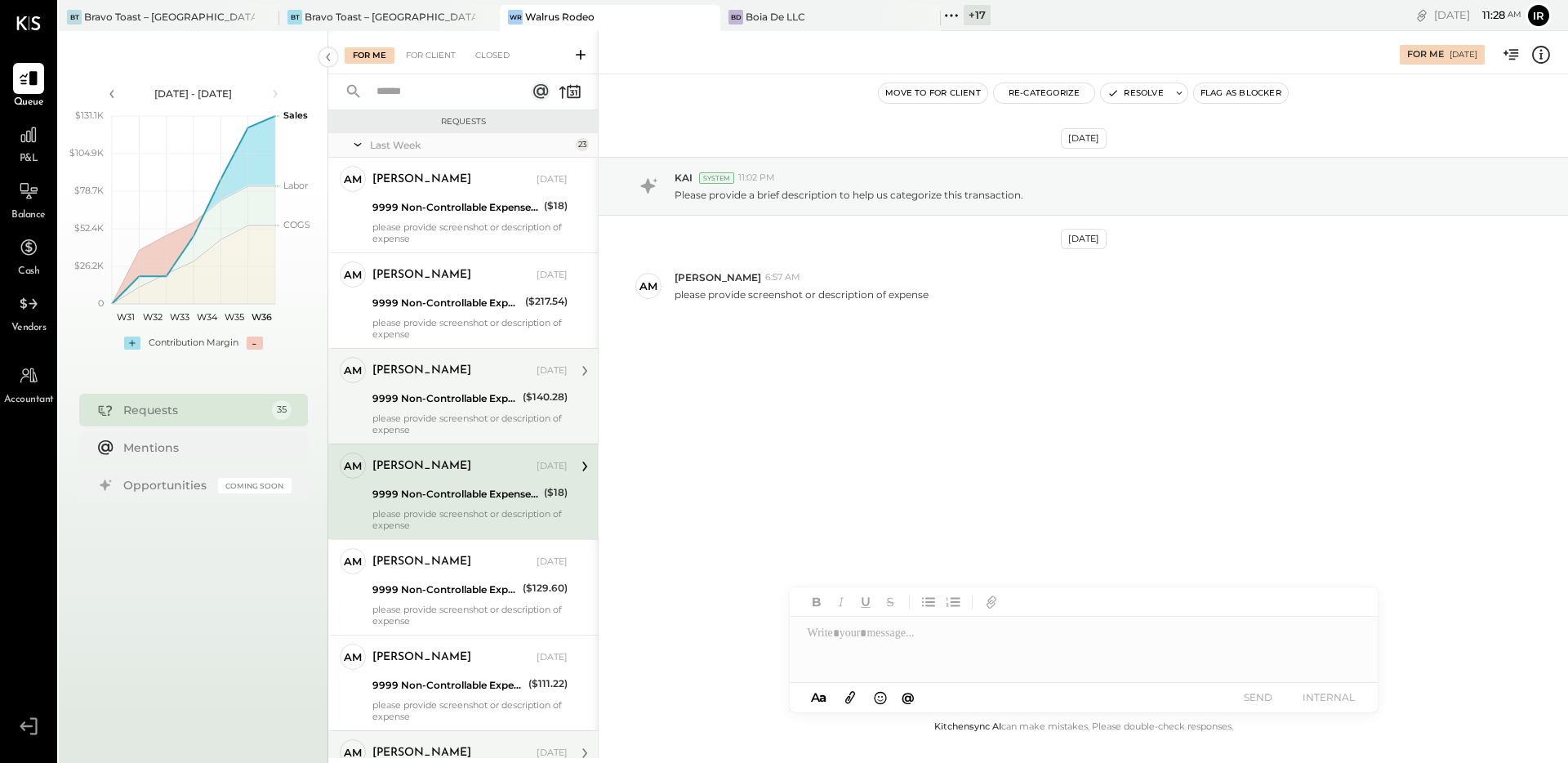
drag, startPoint x: 439, startPoint y: 380, endPoint x: 439, endPoint y: 368, distance: 12.0
click at [439, 380] on div "[PERSON_NAME] [DATE]" at bounding box center [470, 370] width 195 height 23
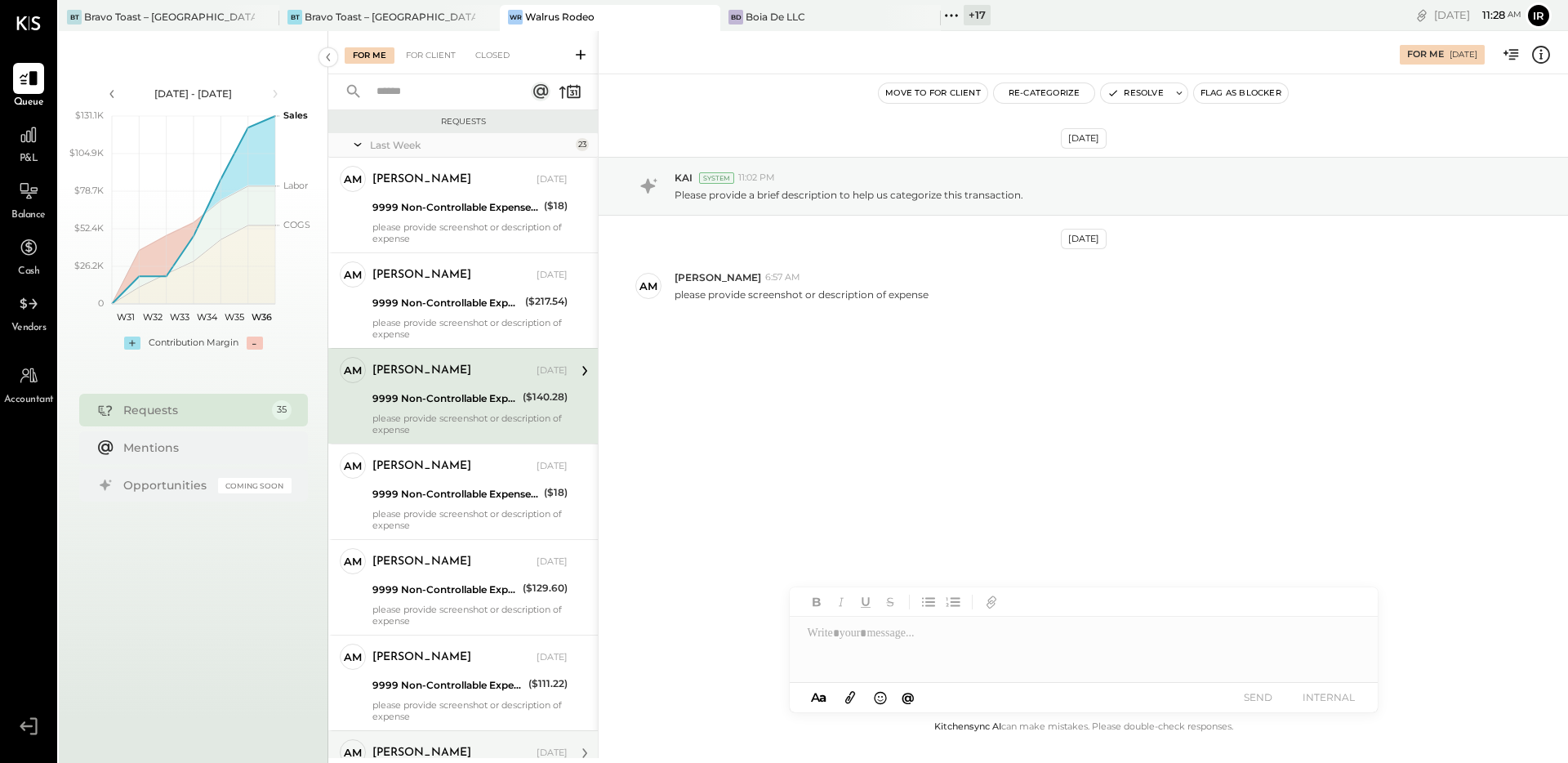
drag, startPoint x: 437, startPoint y: 323, endPoint x: 437, endPoint y: 286, distance: 37.0
click at [437, 318] on div "please provide screenshot or description of expense" at bounding box center [470, 328] width 195 height 23
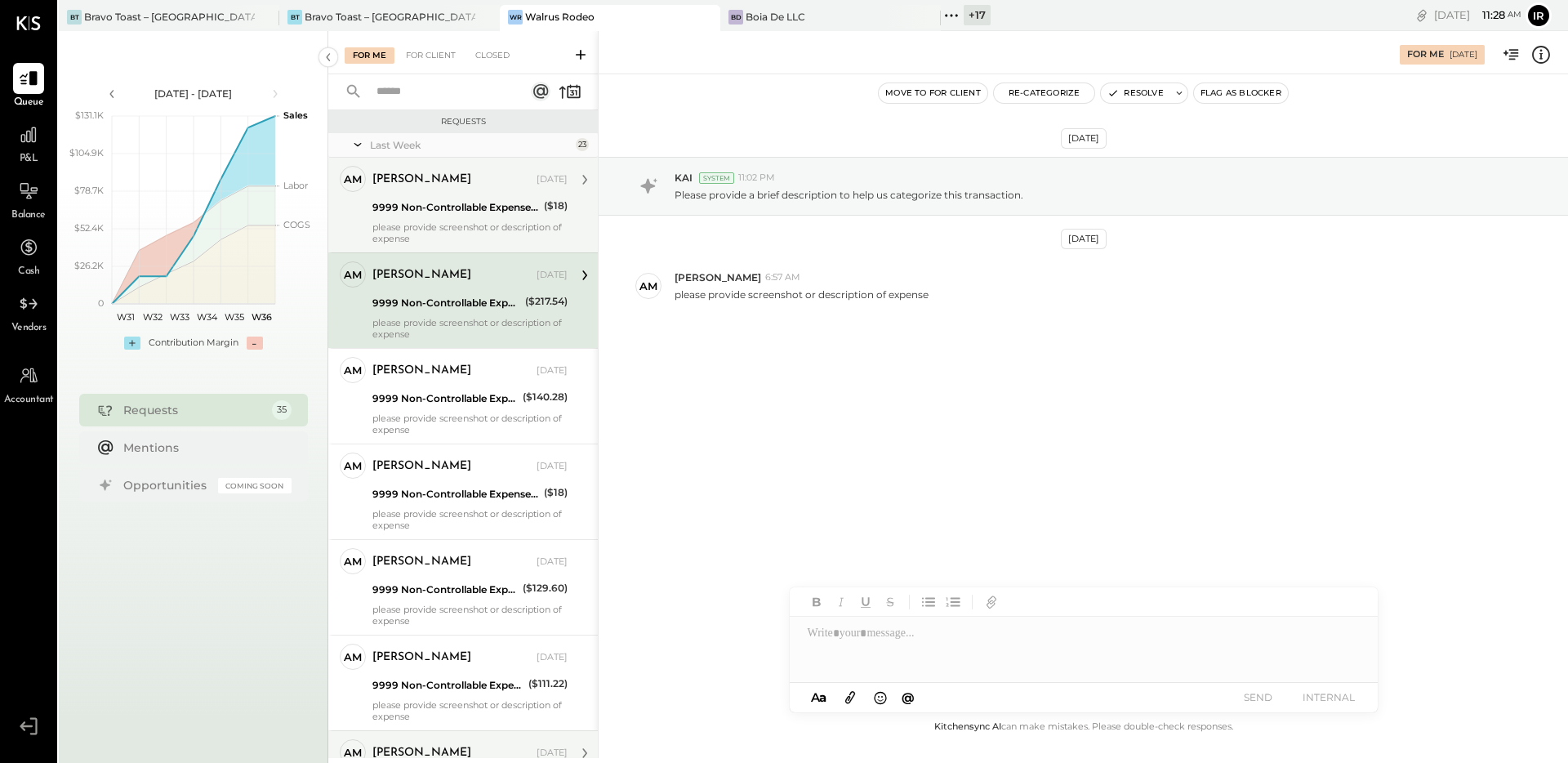
click at [438, 203] on div "9999 Non-Controllable Expenses:Other Income and Expenses:To Be Classified P&L" at bounding box center [455, 207] width 166 height 16
